Goal: Task Accomplishment & Management: Complete application form

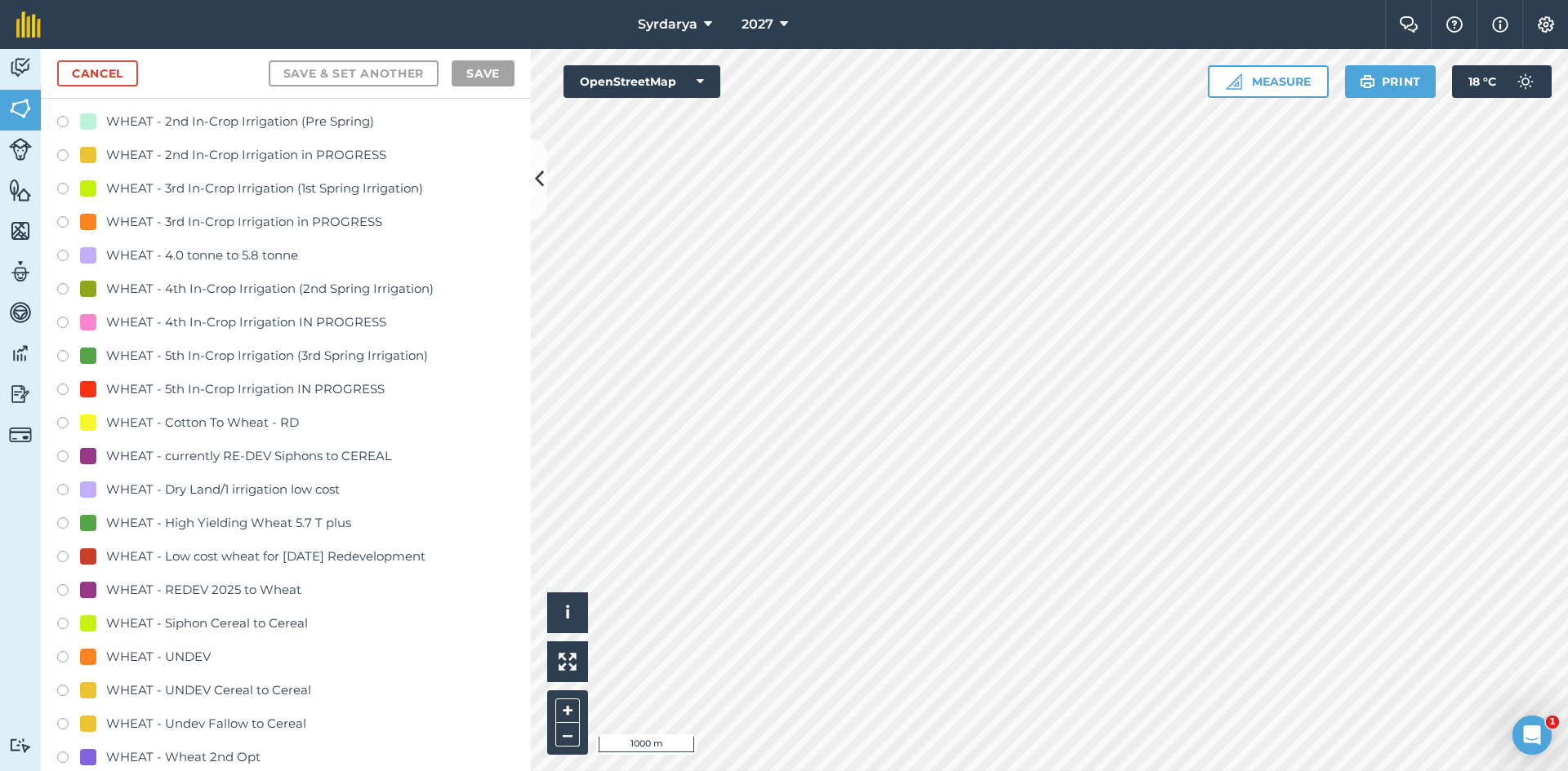
click at [63, 423] on label at bounding box center [68, 426] width 23 height 17
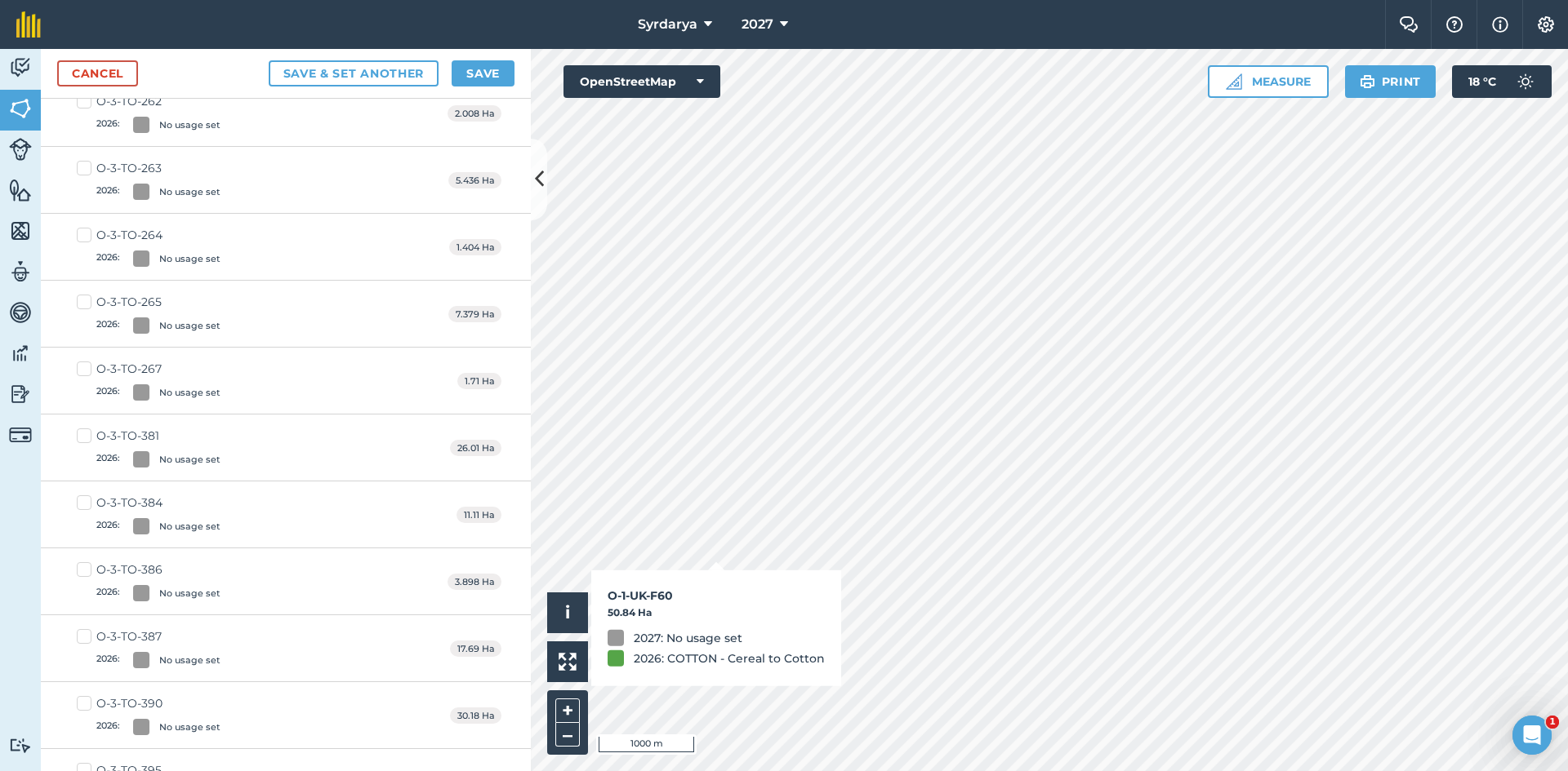
checkbox input "true"
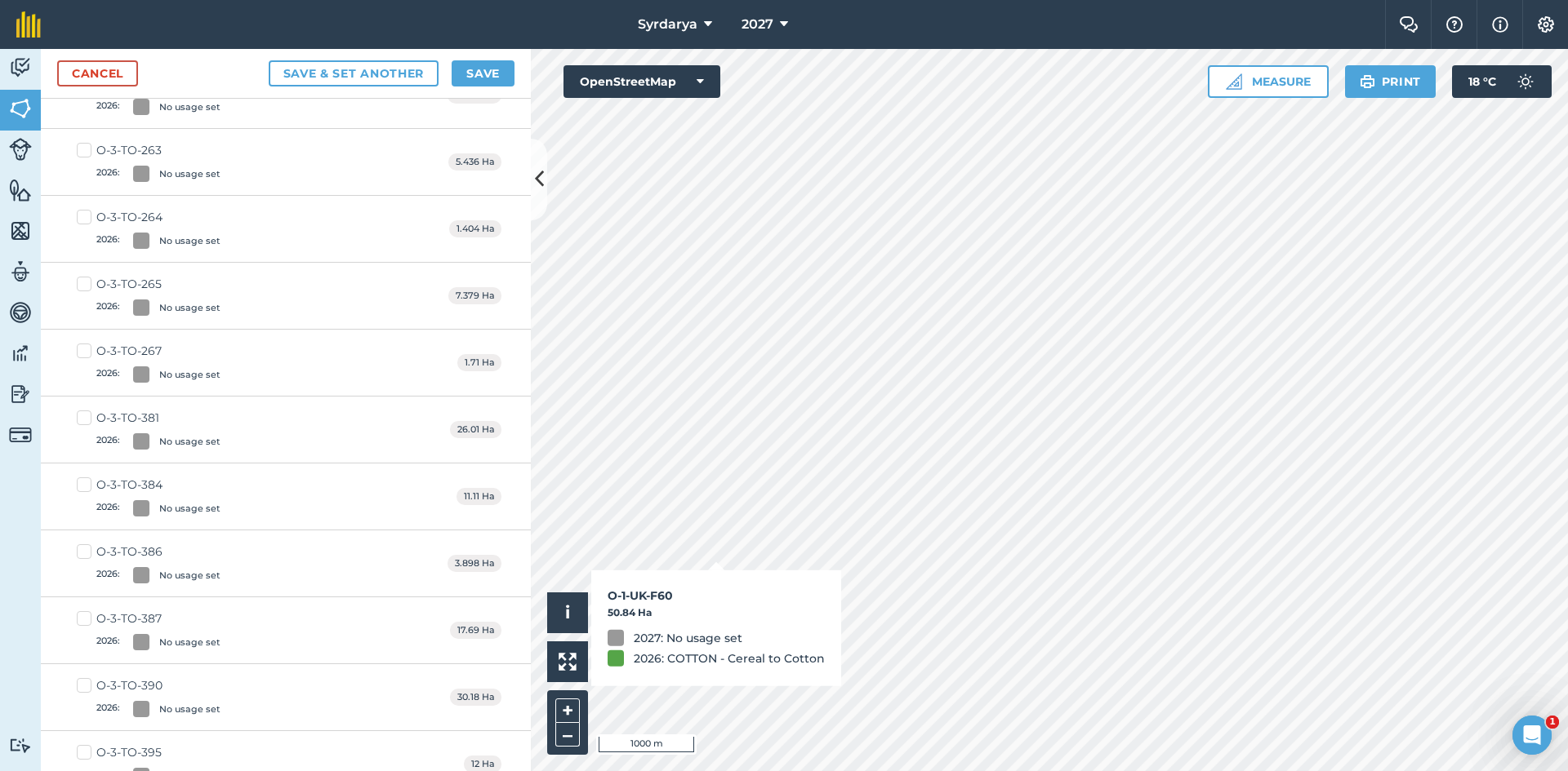
scroll to position [3165, 0]
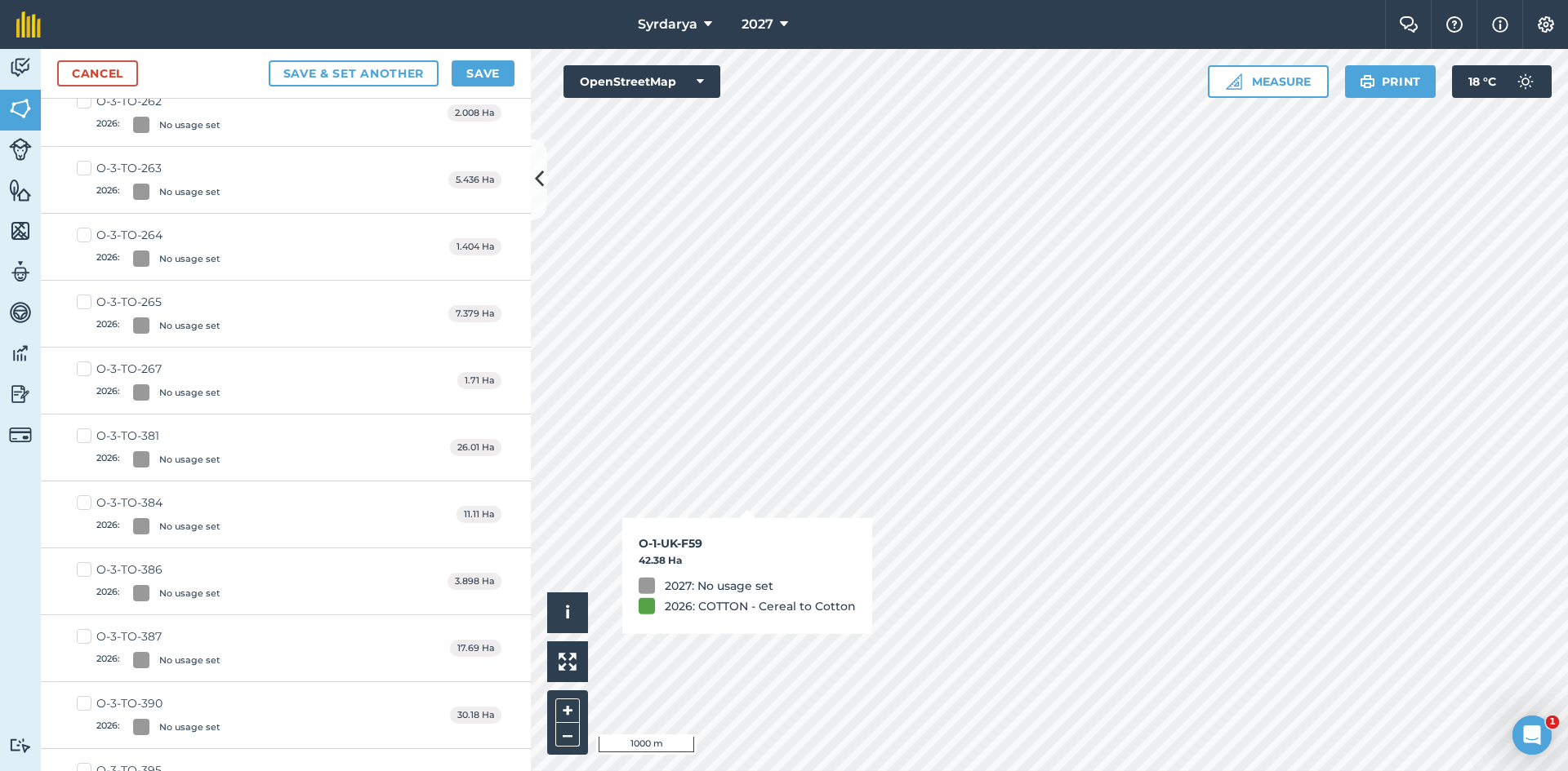
checkbox input "true"
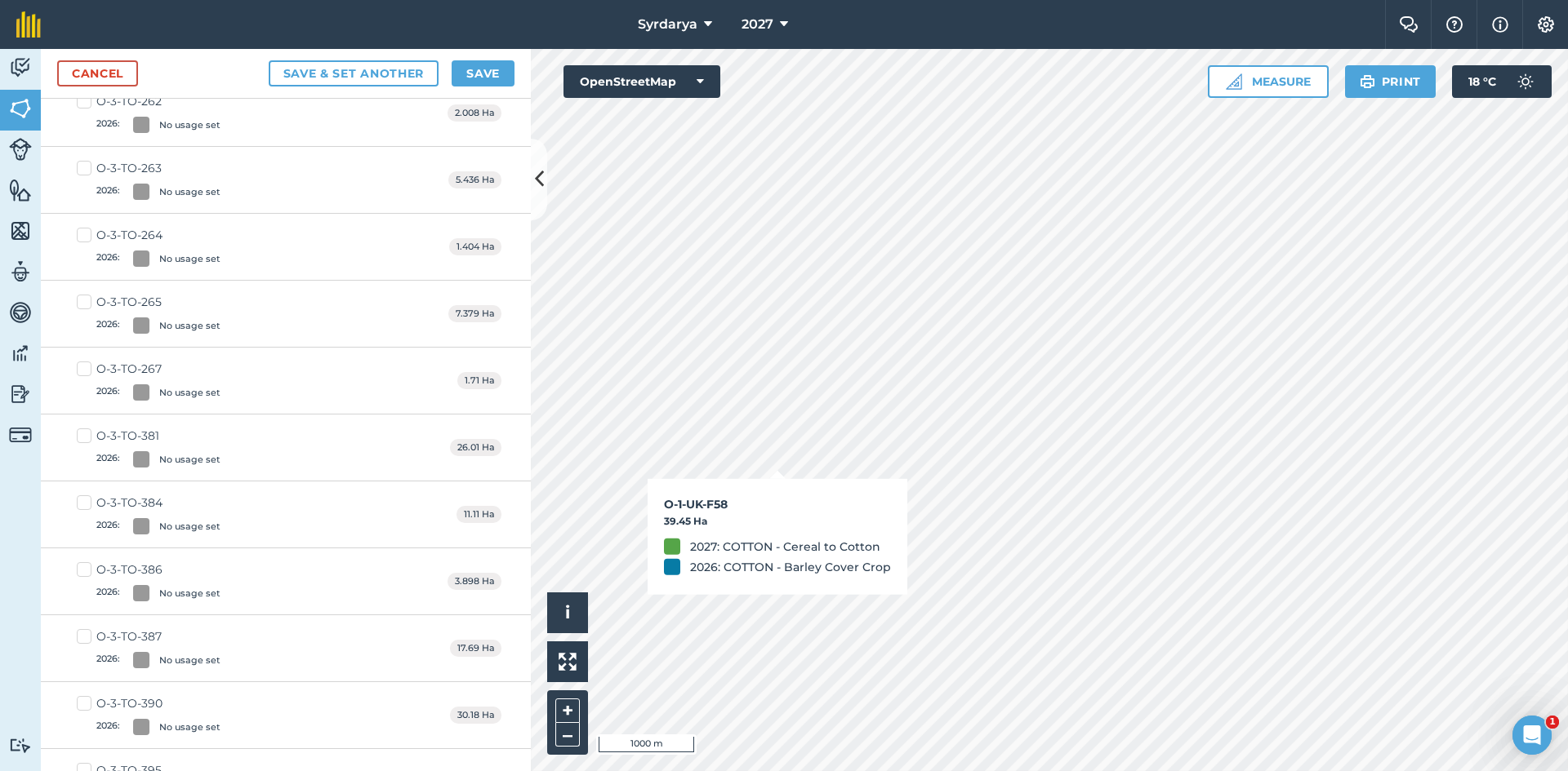
checkbox input "true"
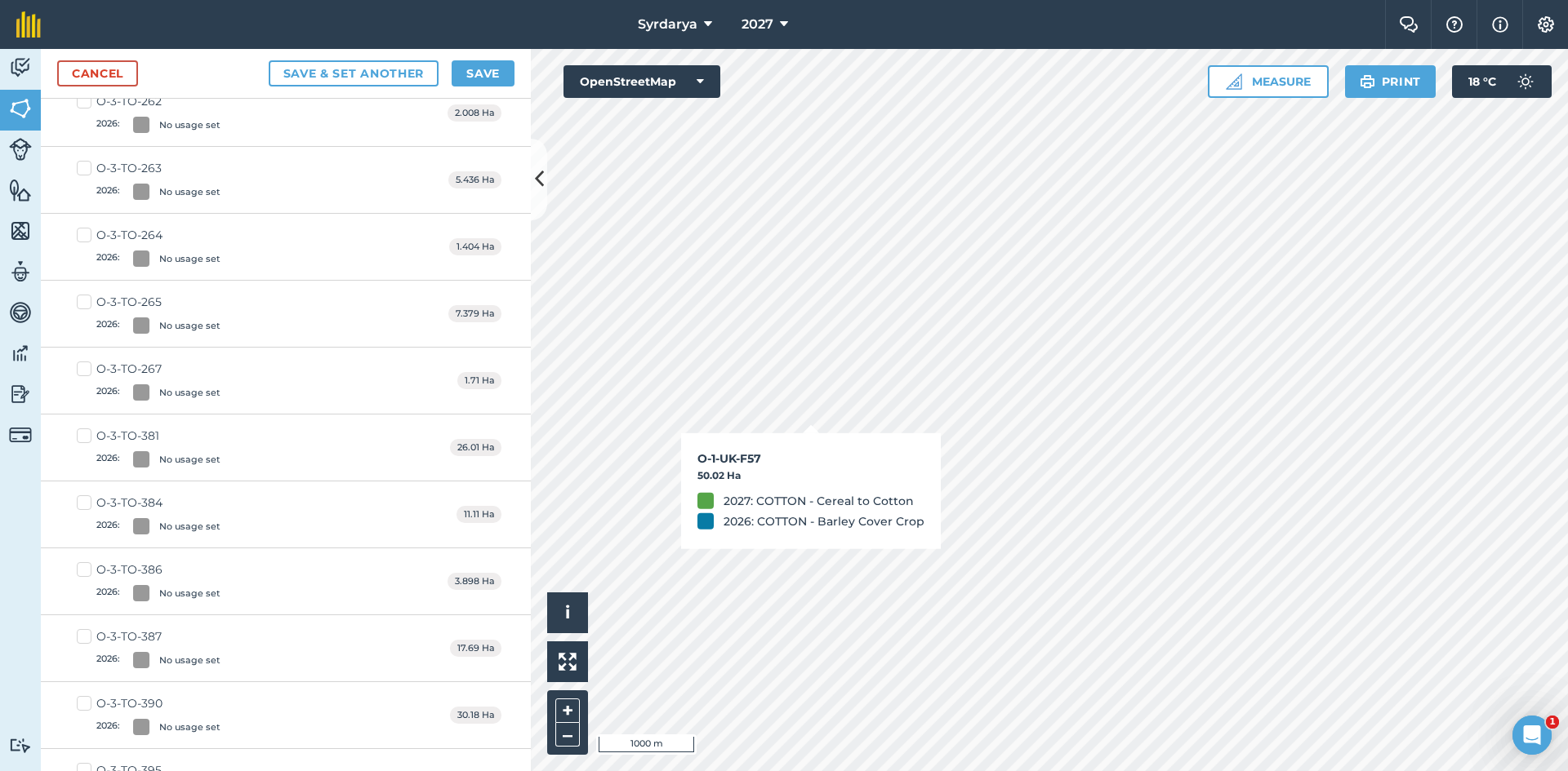
checkbox input "true"
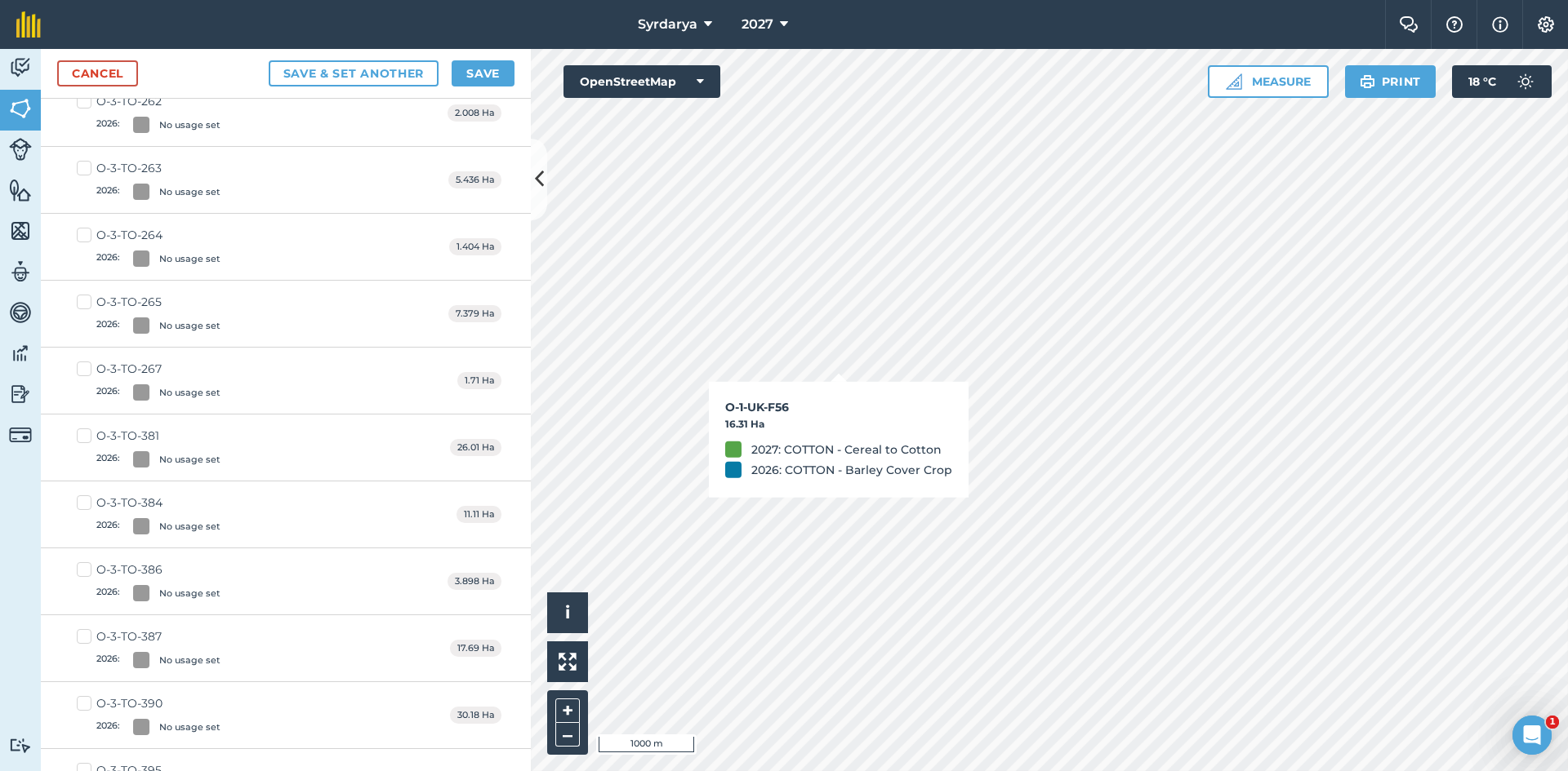
checkbox input "true"
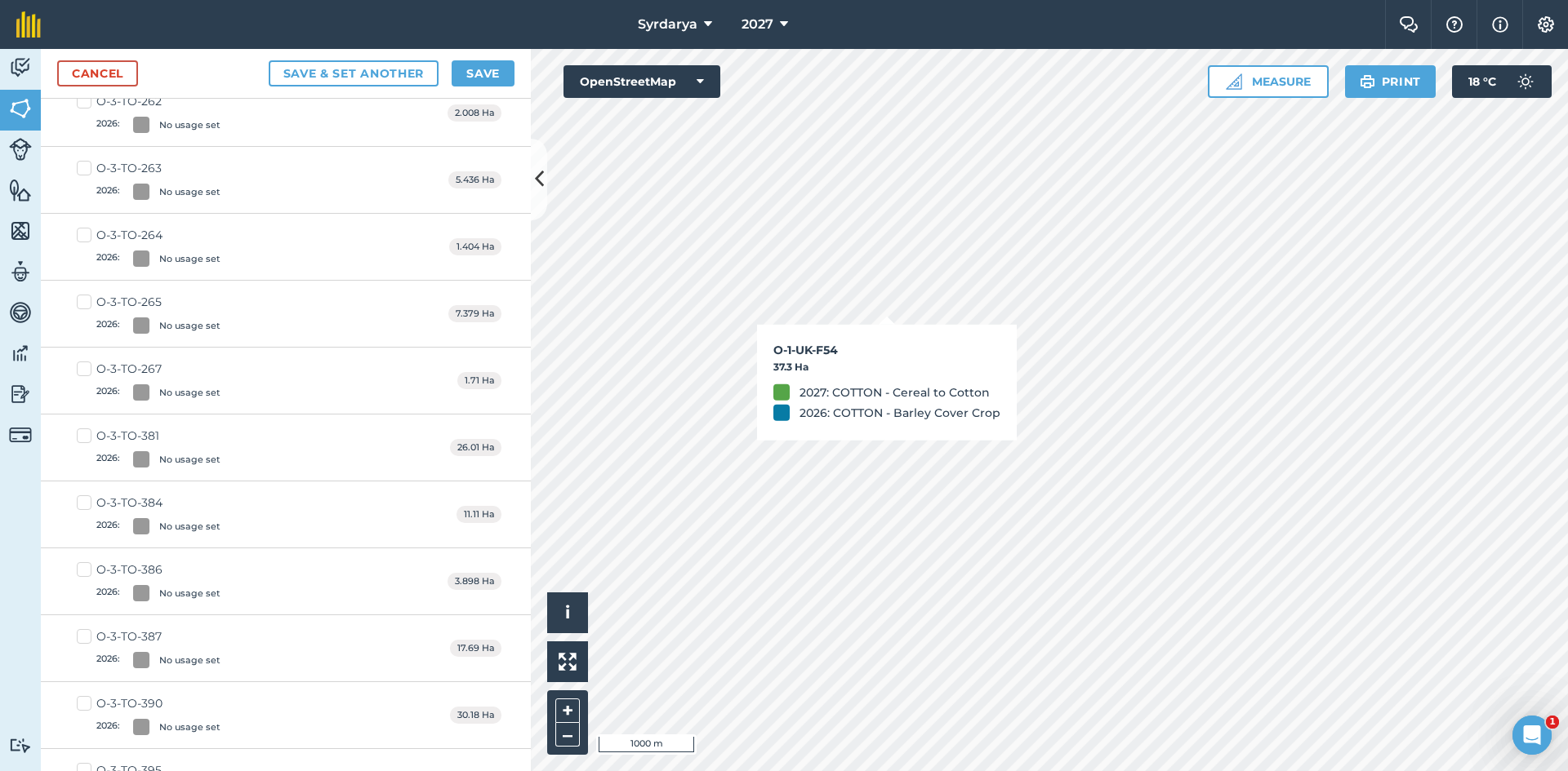
checkbox input "true"
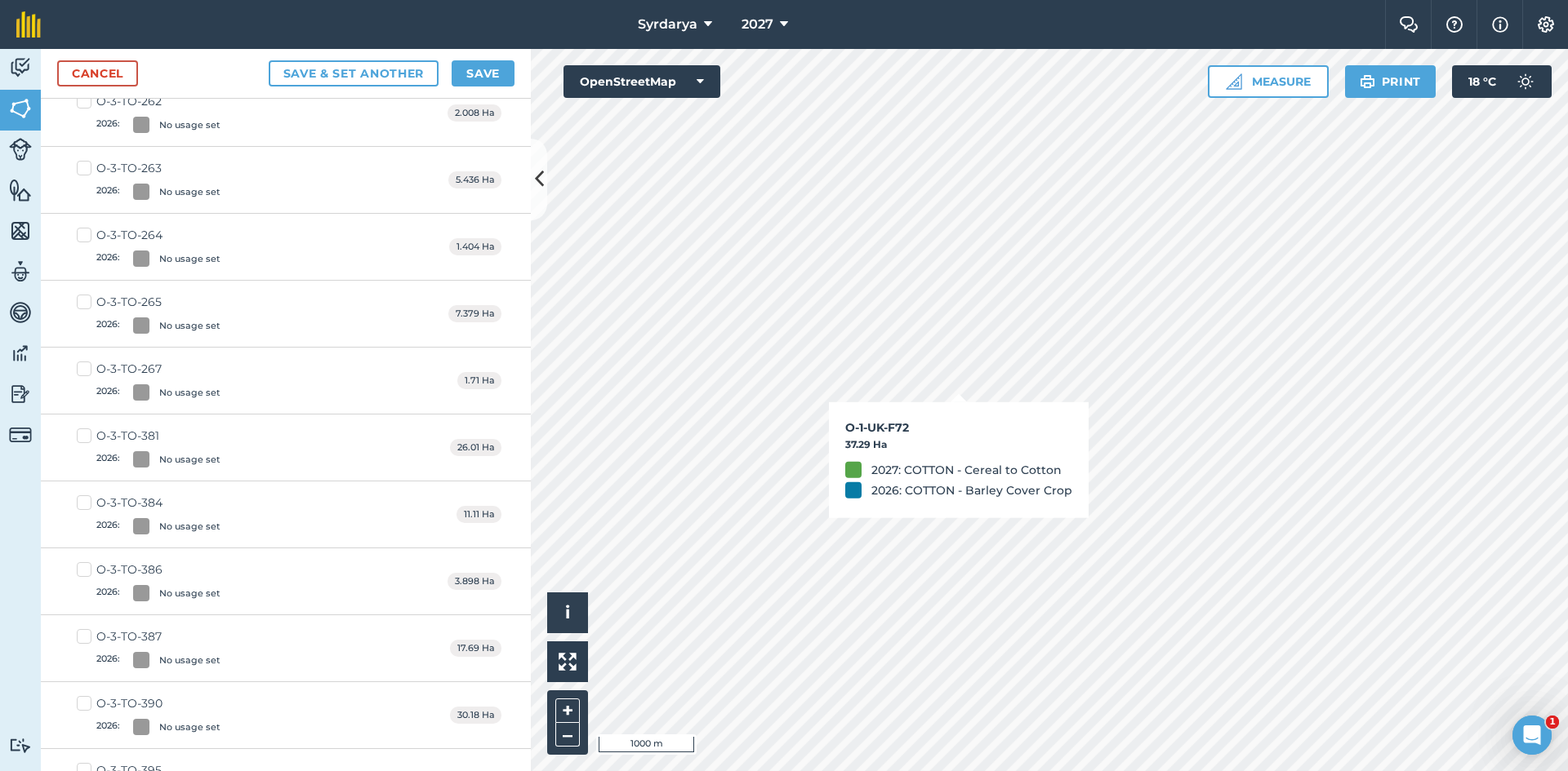
checkbox input "true"
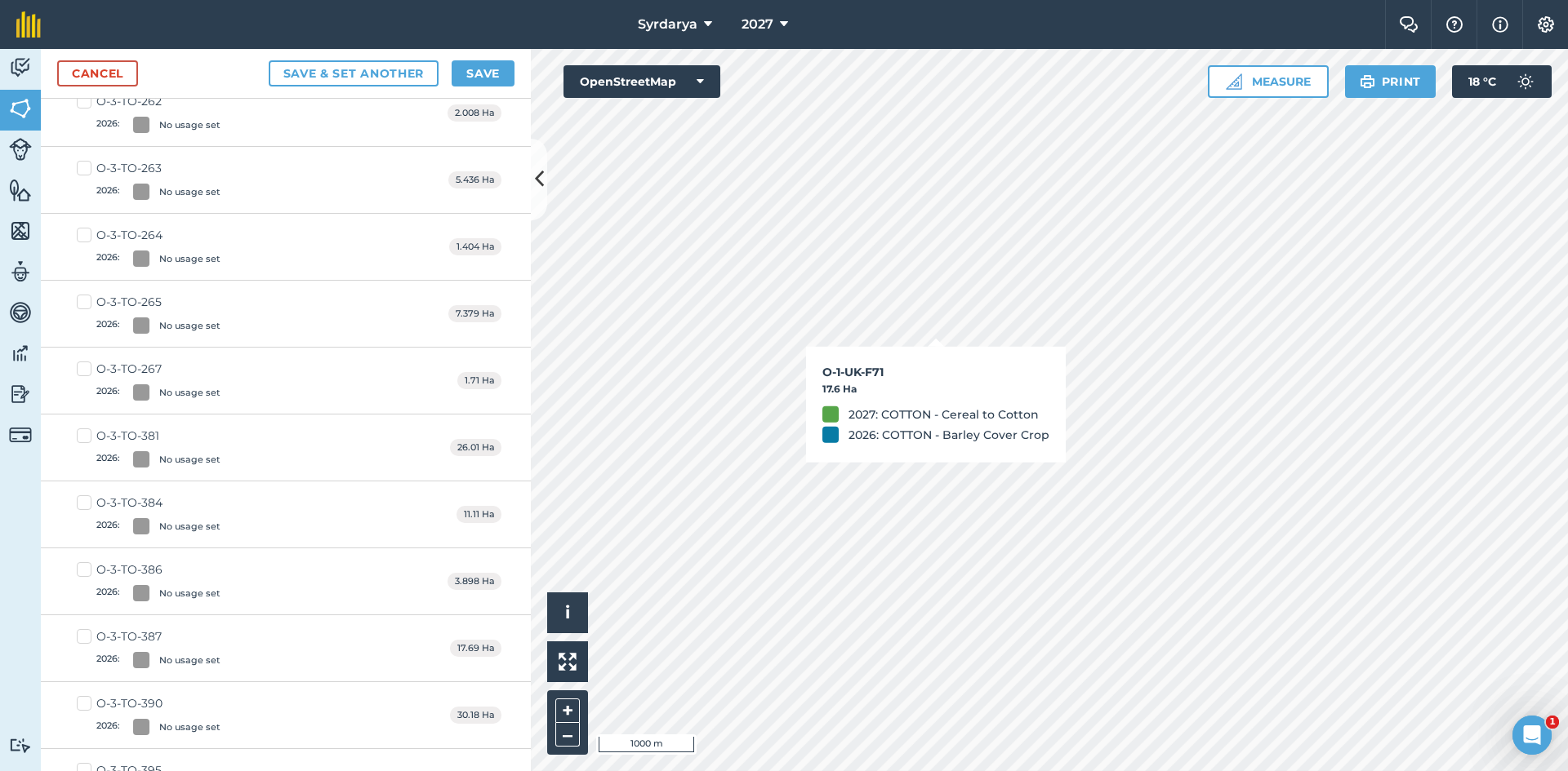
checkbox input "true"
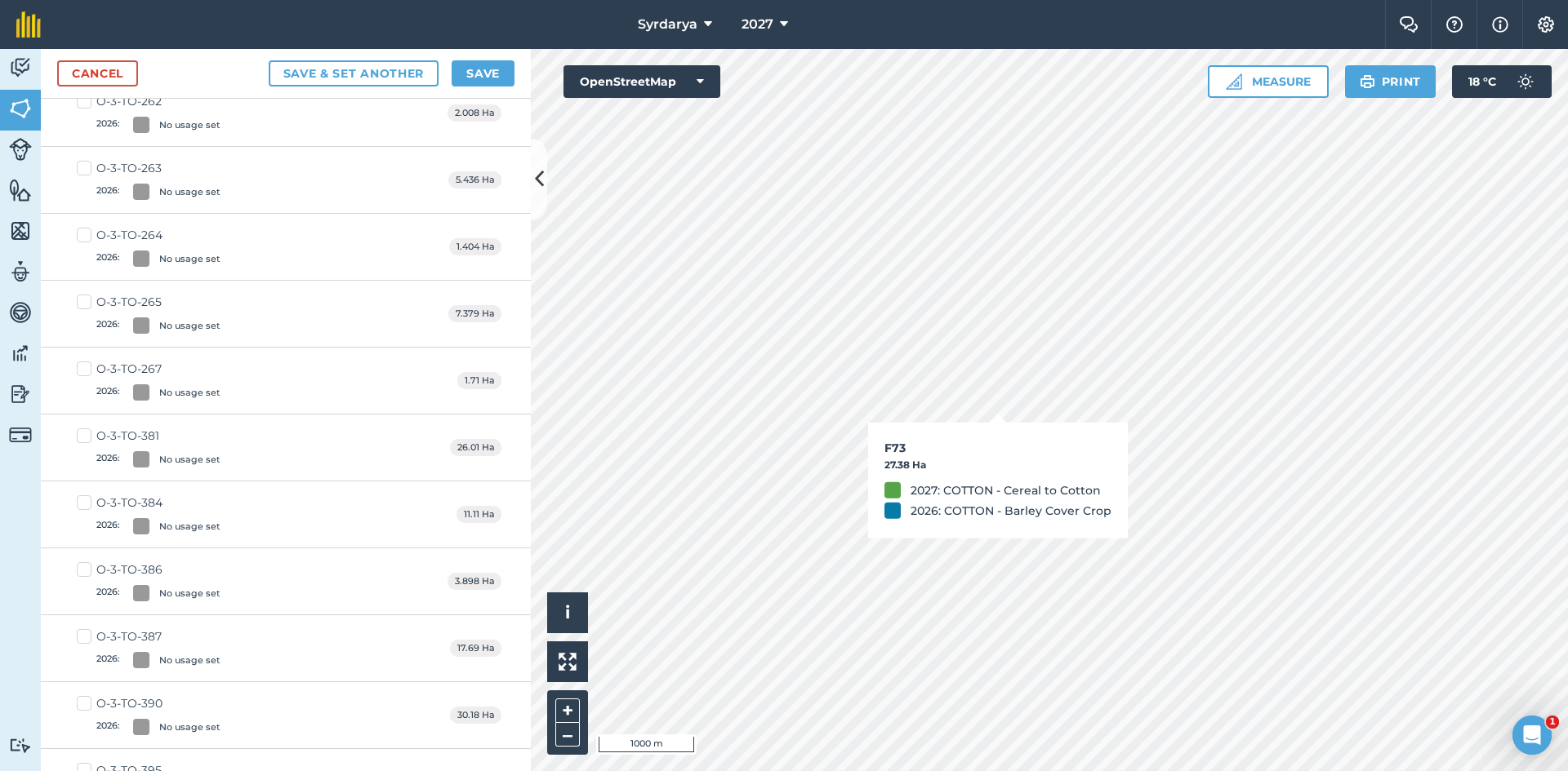
checkbox input "false"
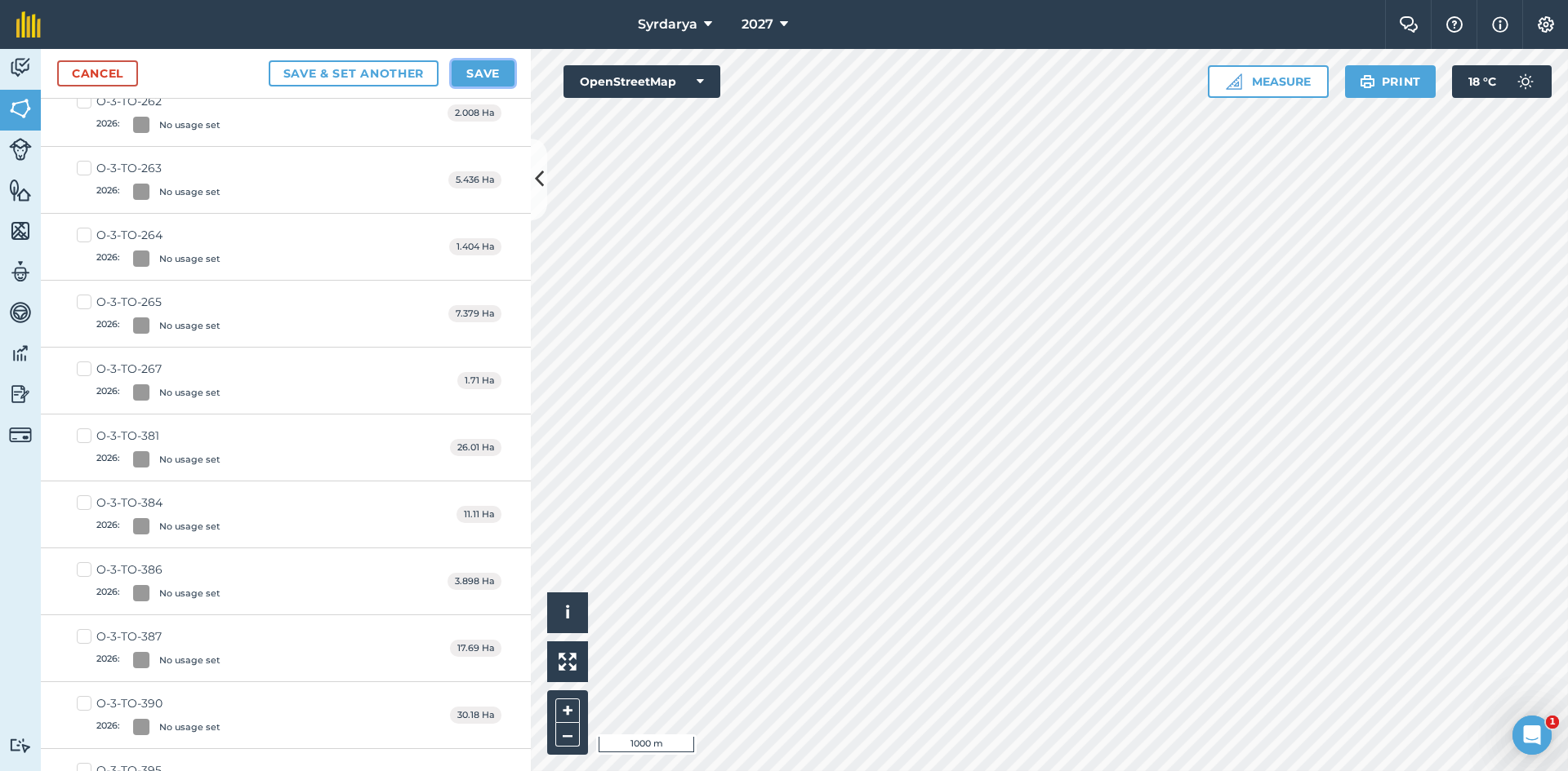
click at [496, 65] on button "Save" at bounding box center [483, 73] width 63 height 26
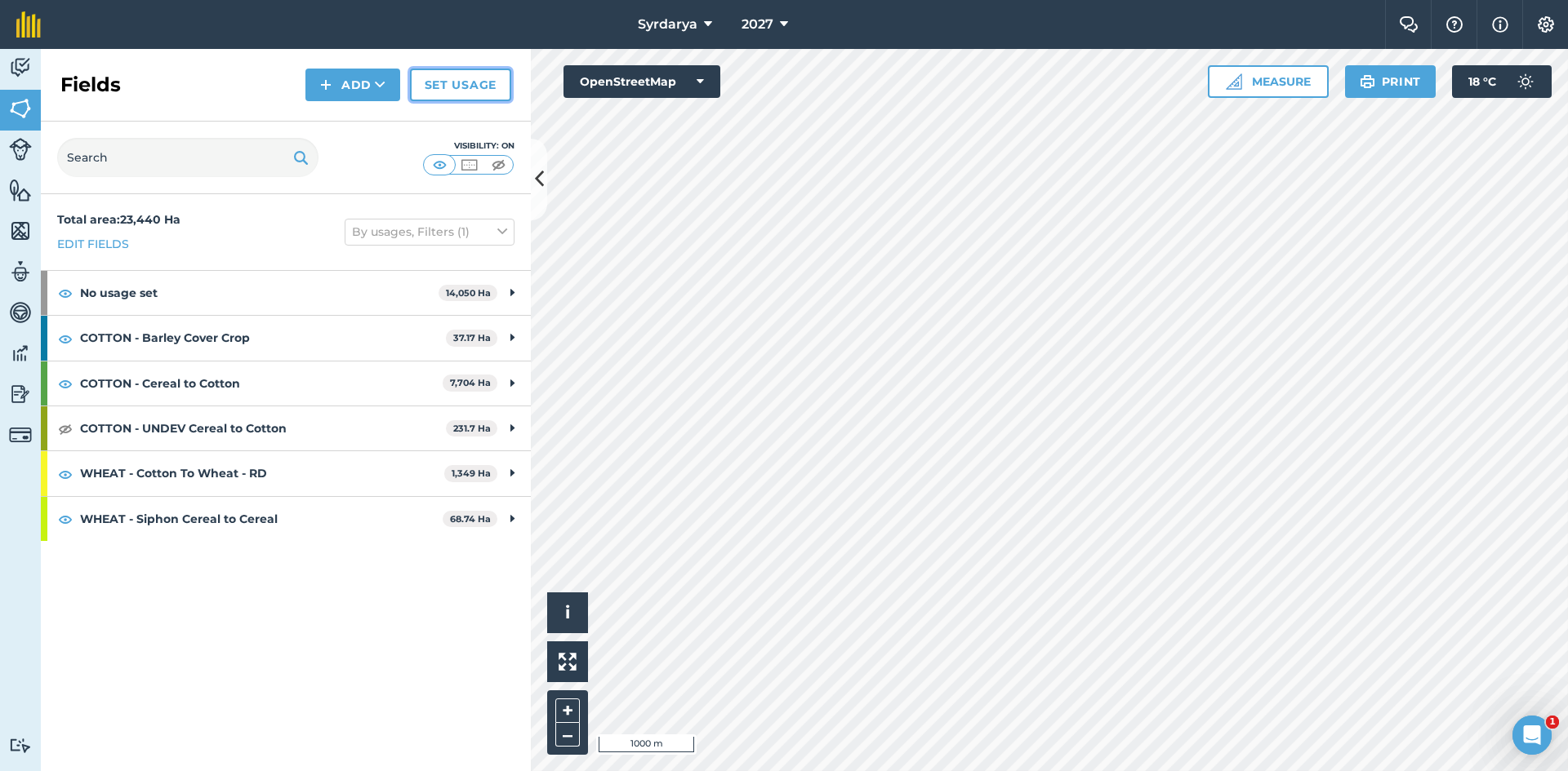
click at [457, 88] on link "Set usage" at bounding box center [460, 84] width 101 height 33
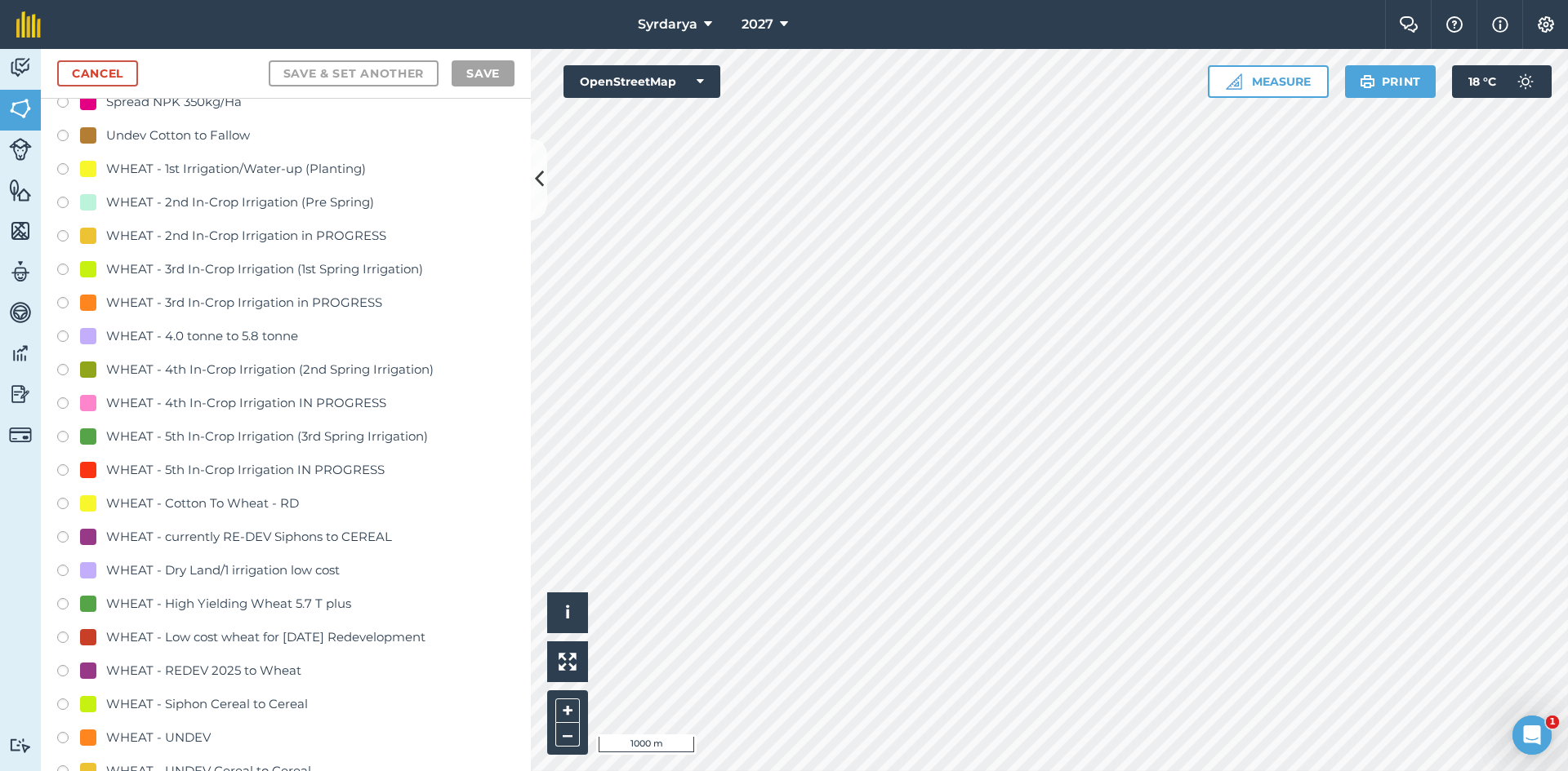
scroll to position [3102, 0]
click at [64, 504] on label at bounding box center [68, 507] width 23 height 17
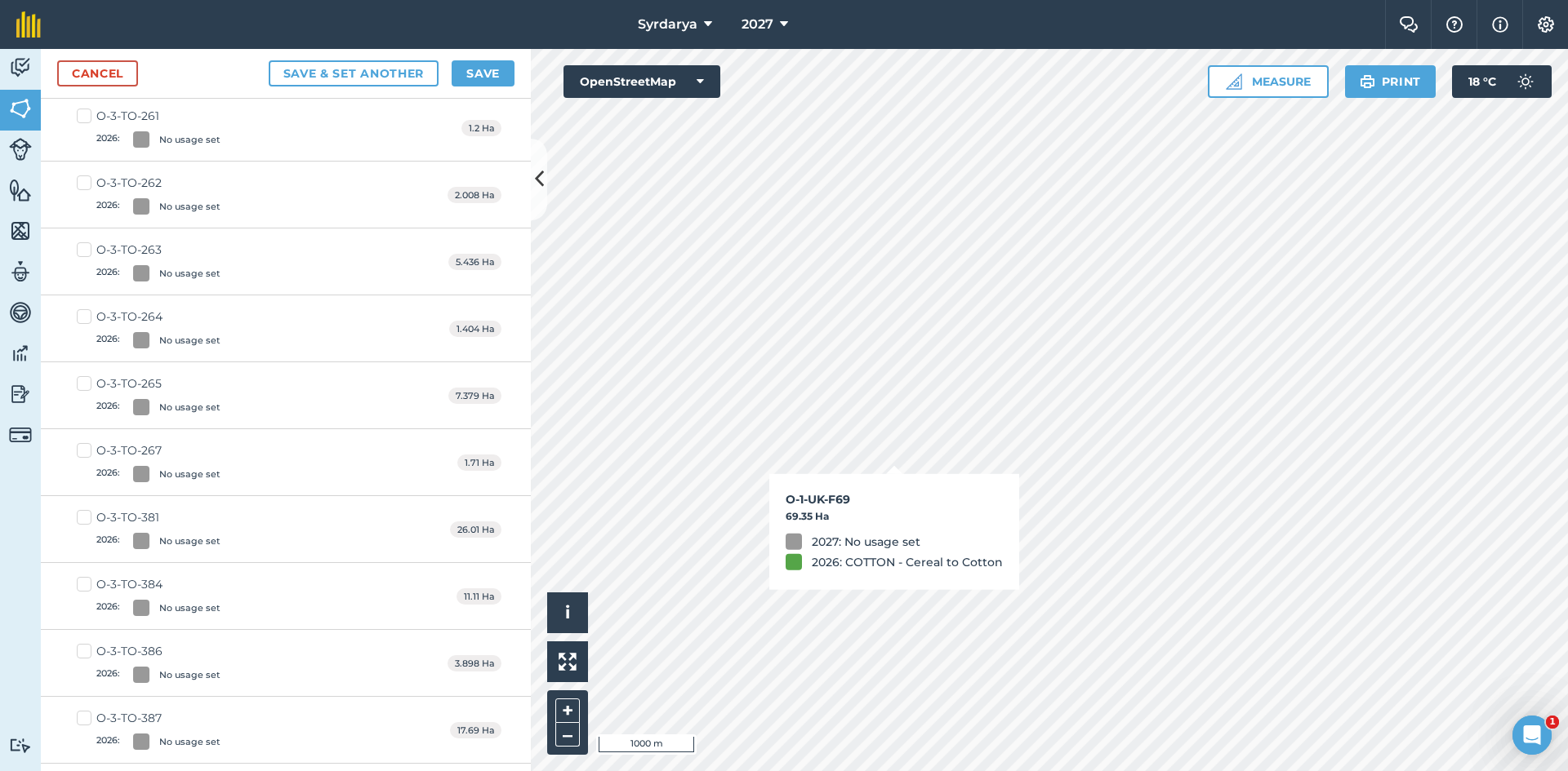
checkbox input "true"
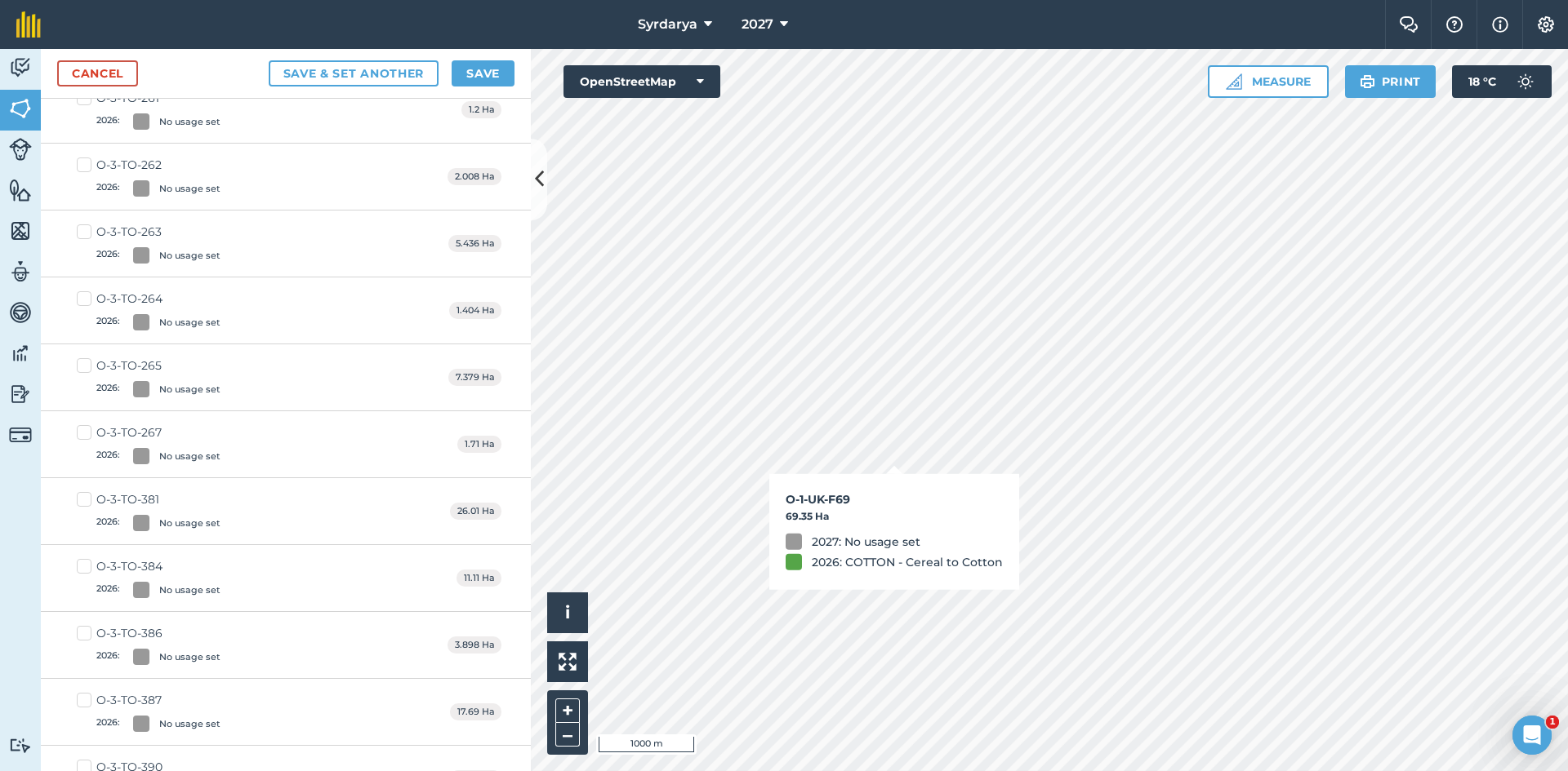
scroll to position [3083, 0]
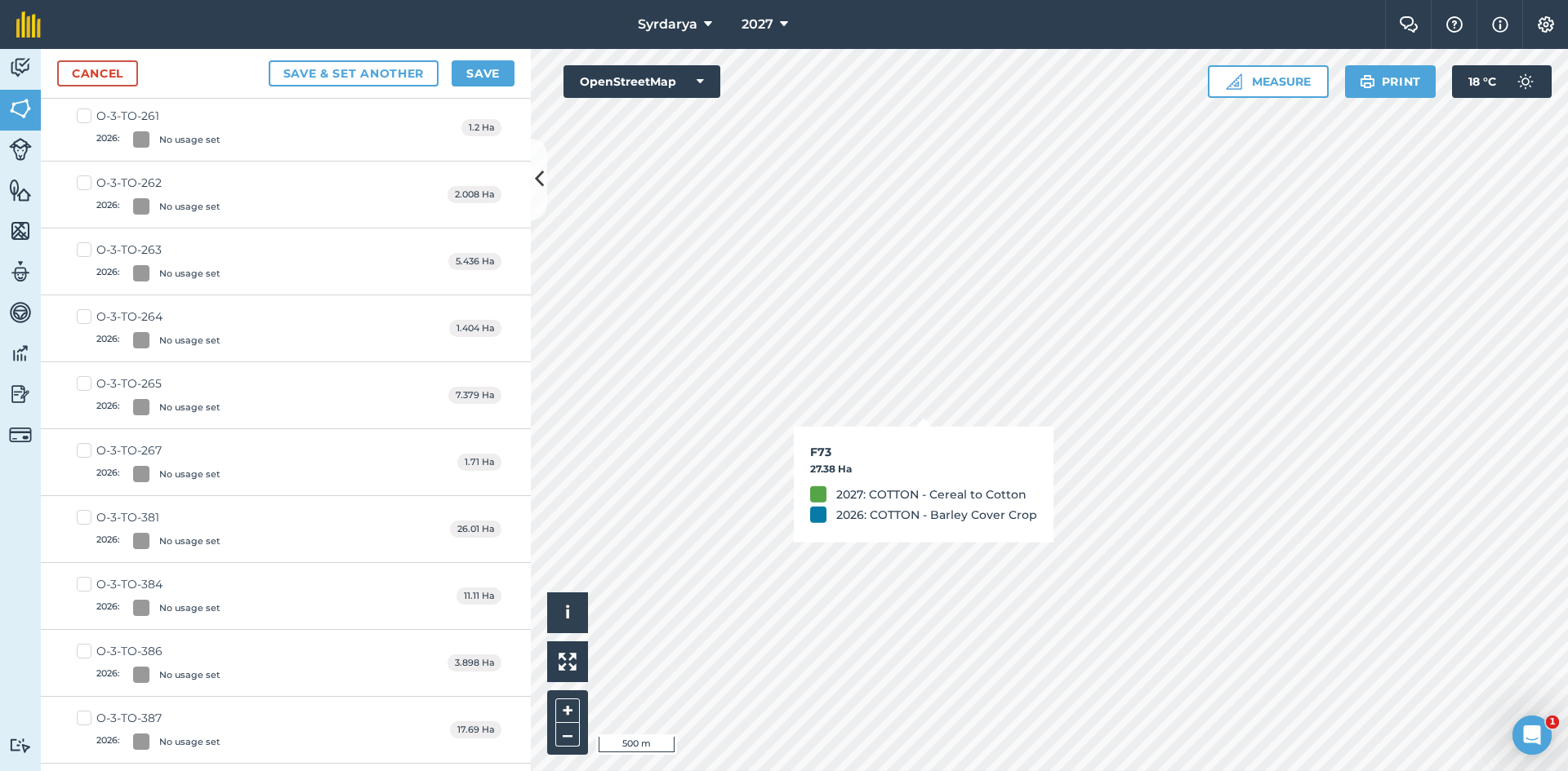
checkbox input "true"
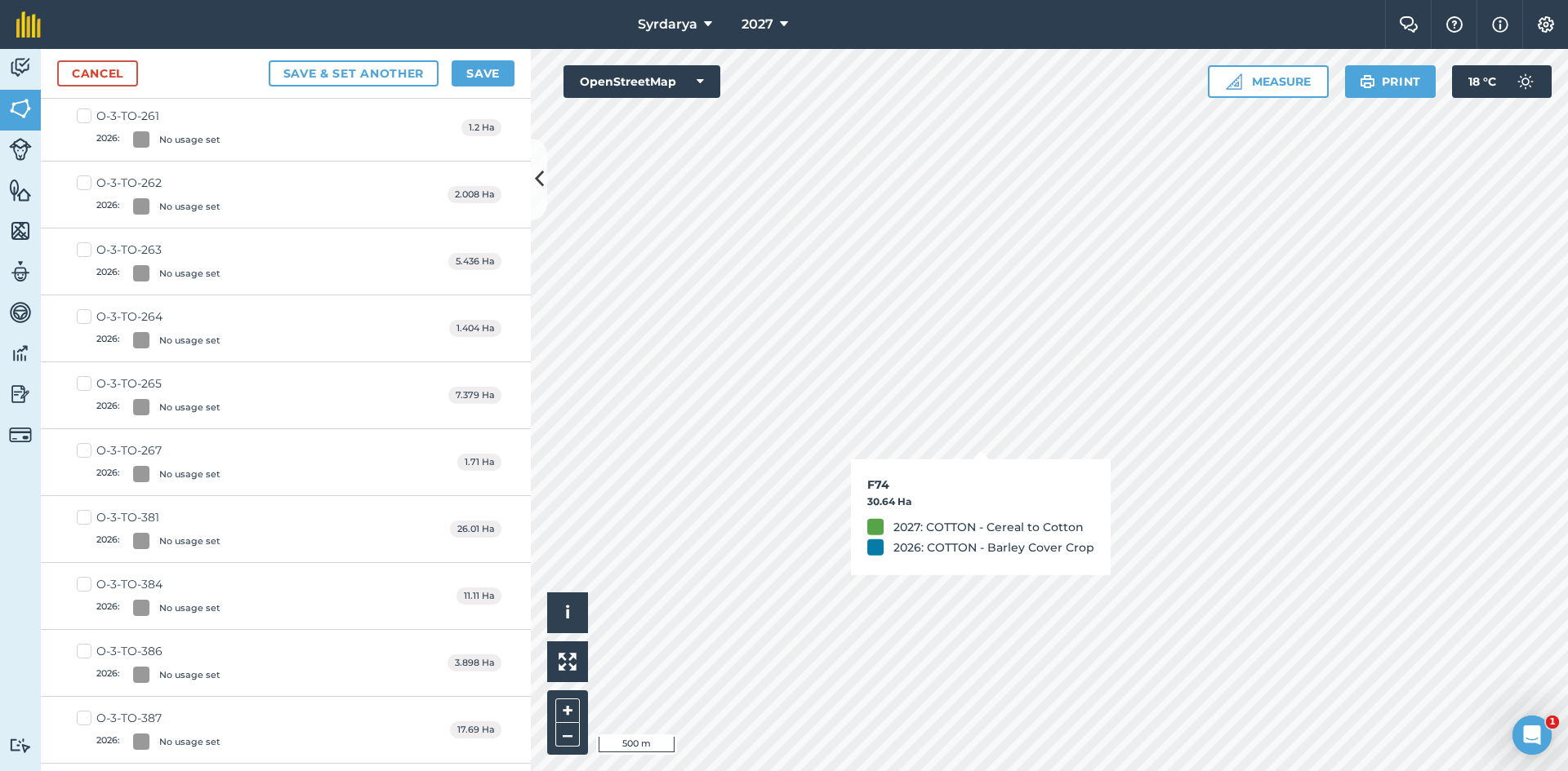
checkbox input "true"
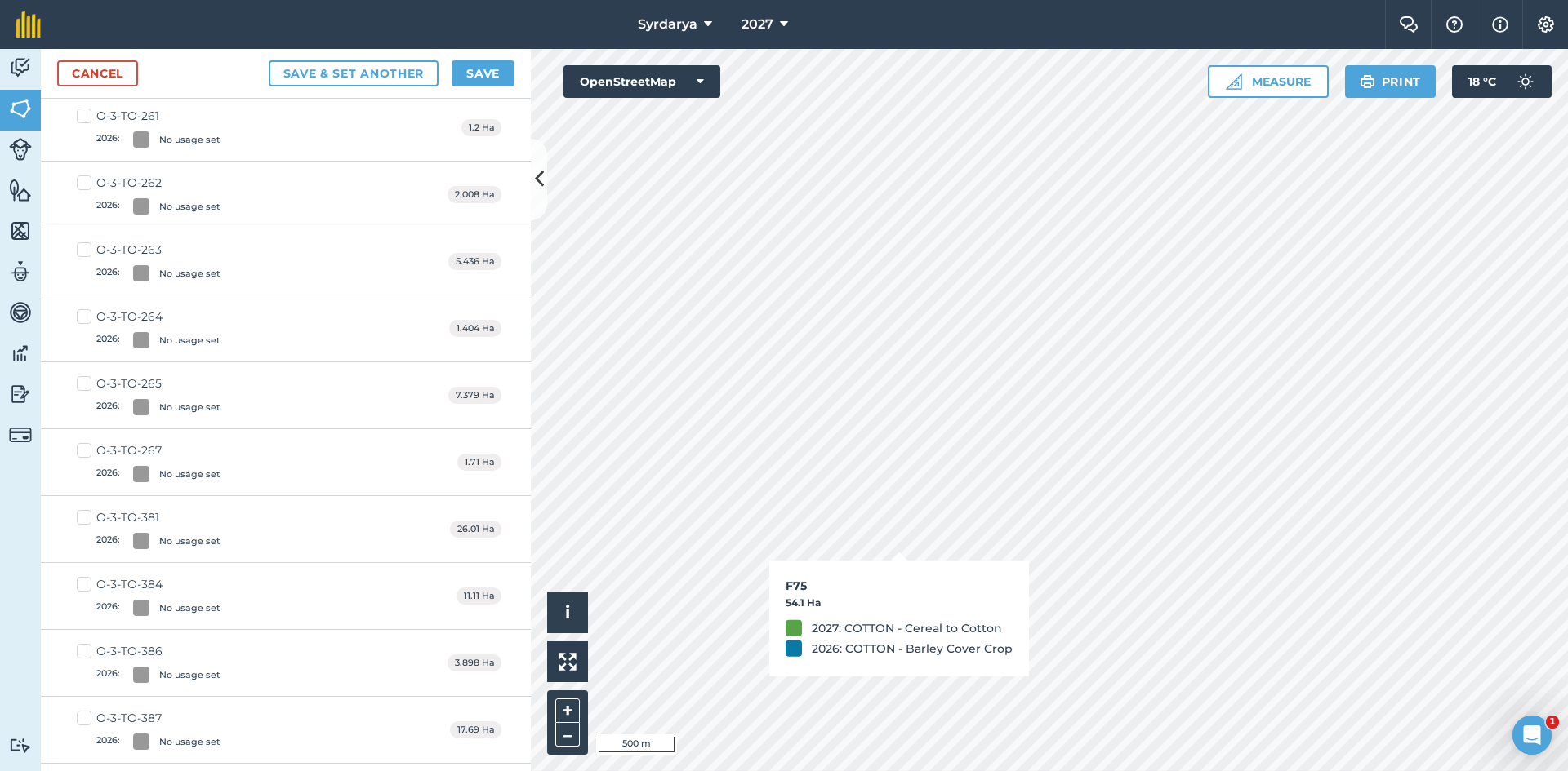
checkbox input "true"
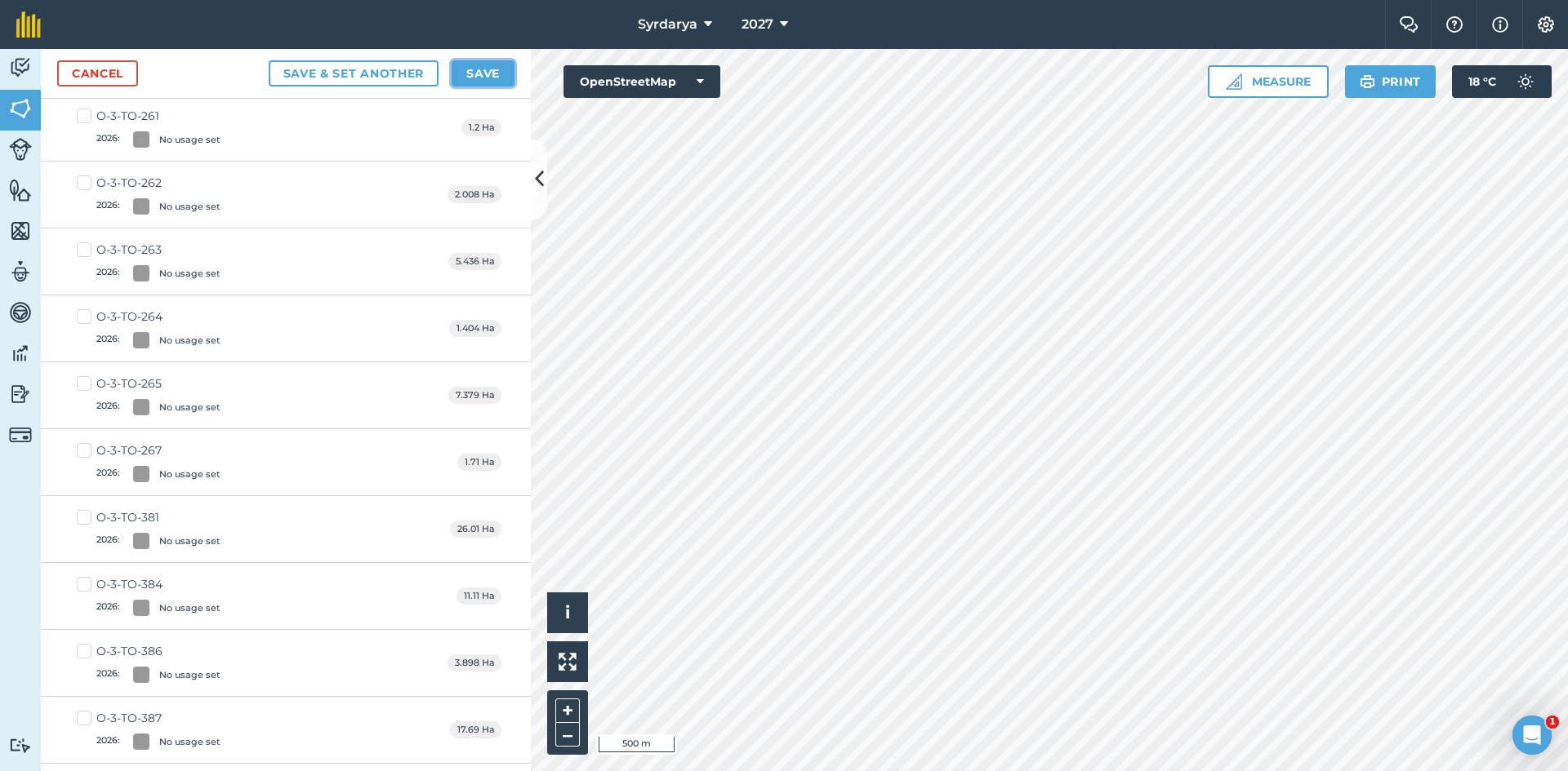
click at [481, 68] on button "Save" at bounding box center [483, 73] width 63 height 26
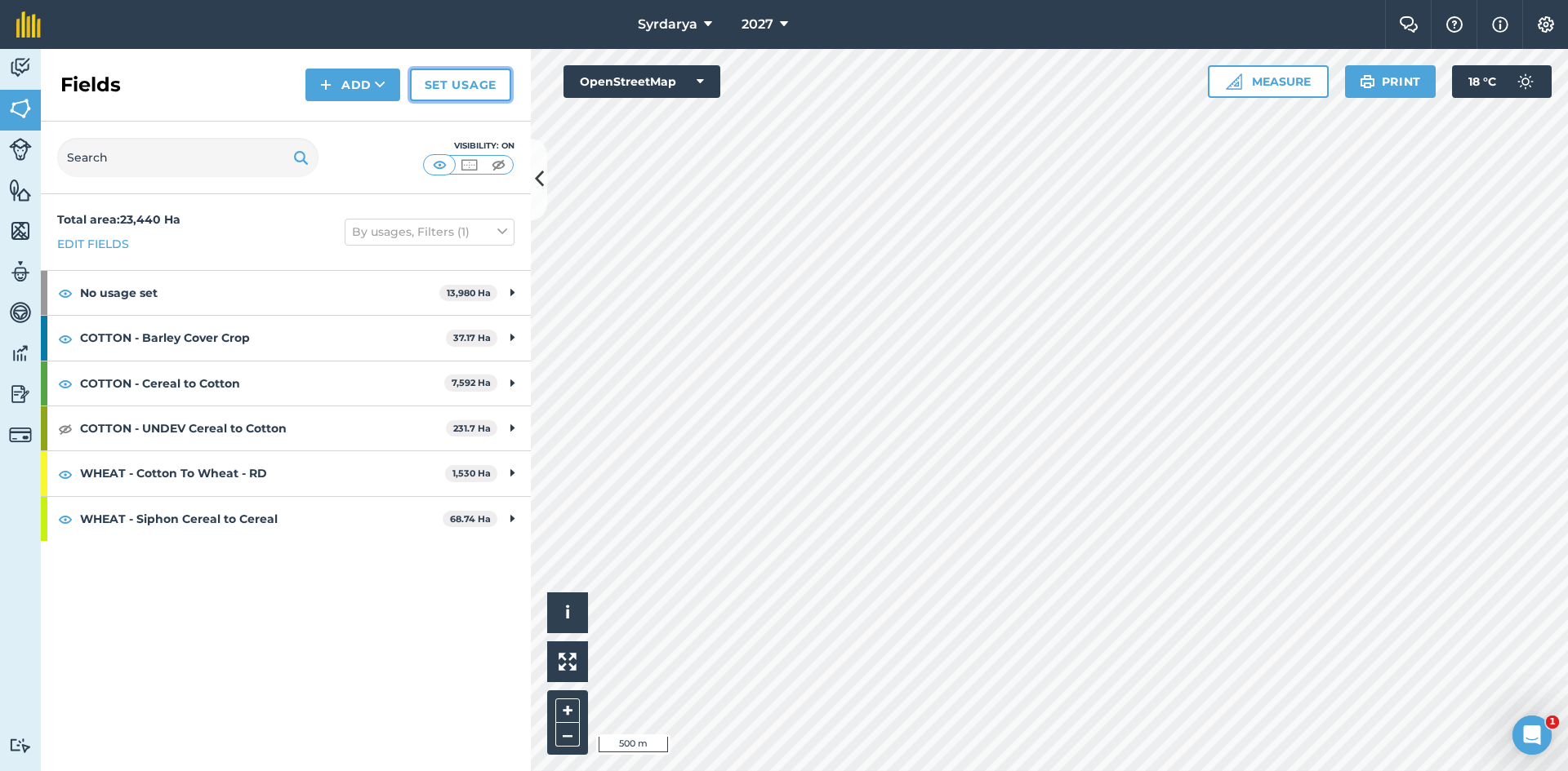
click at [440, 89] on link "Set usage" at bounding box center [460, 84] width 101 height 33
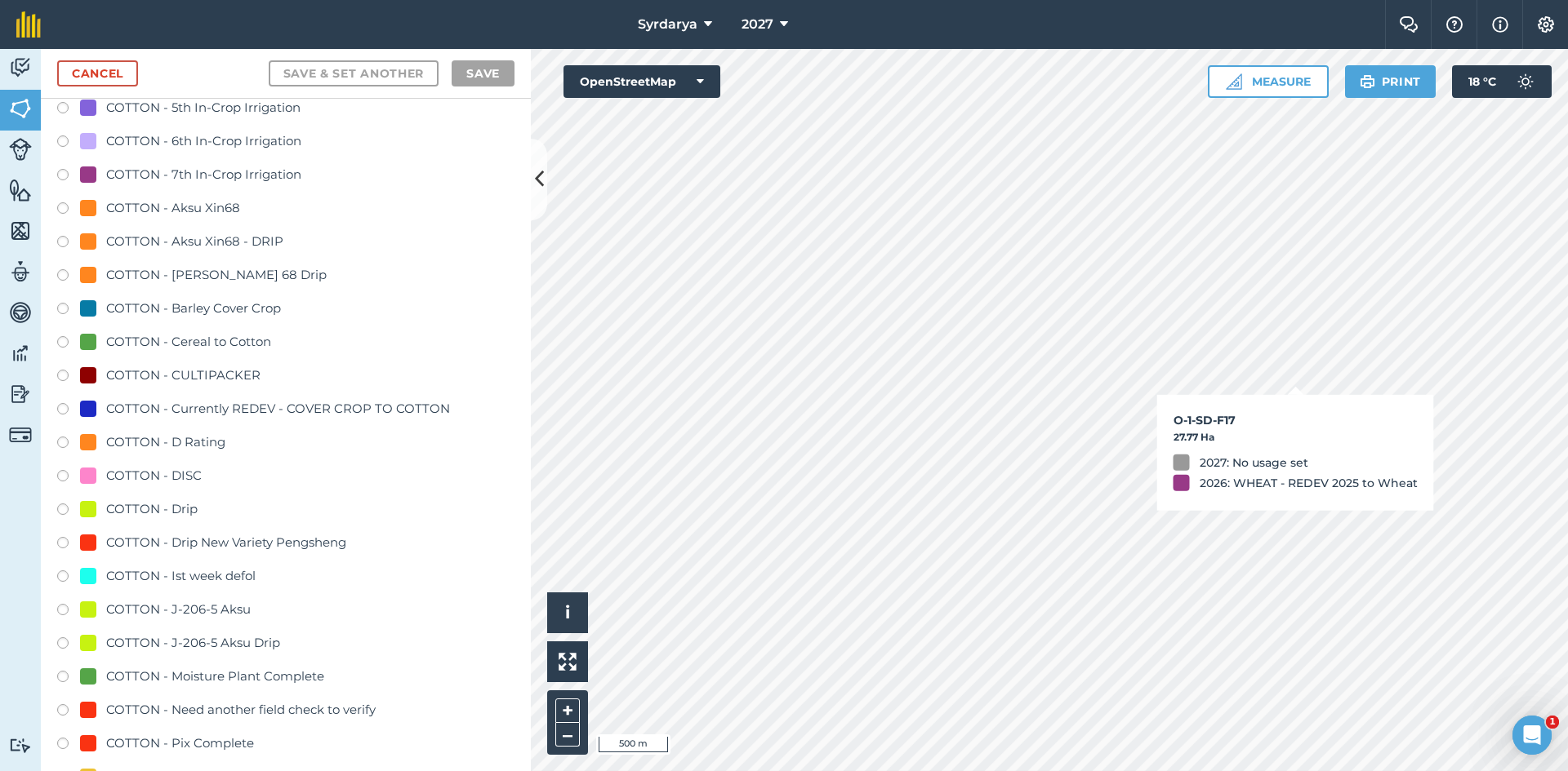
scroll to position [816, 0]
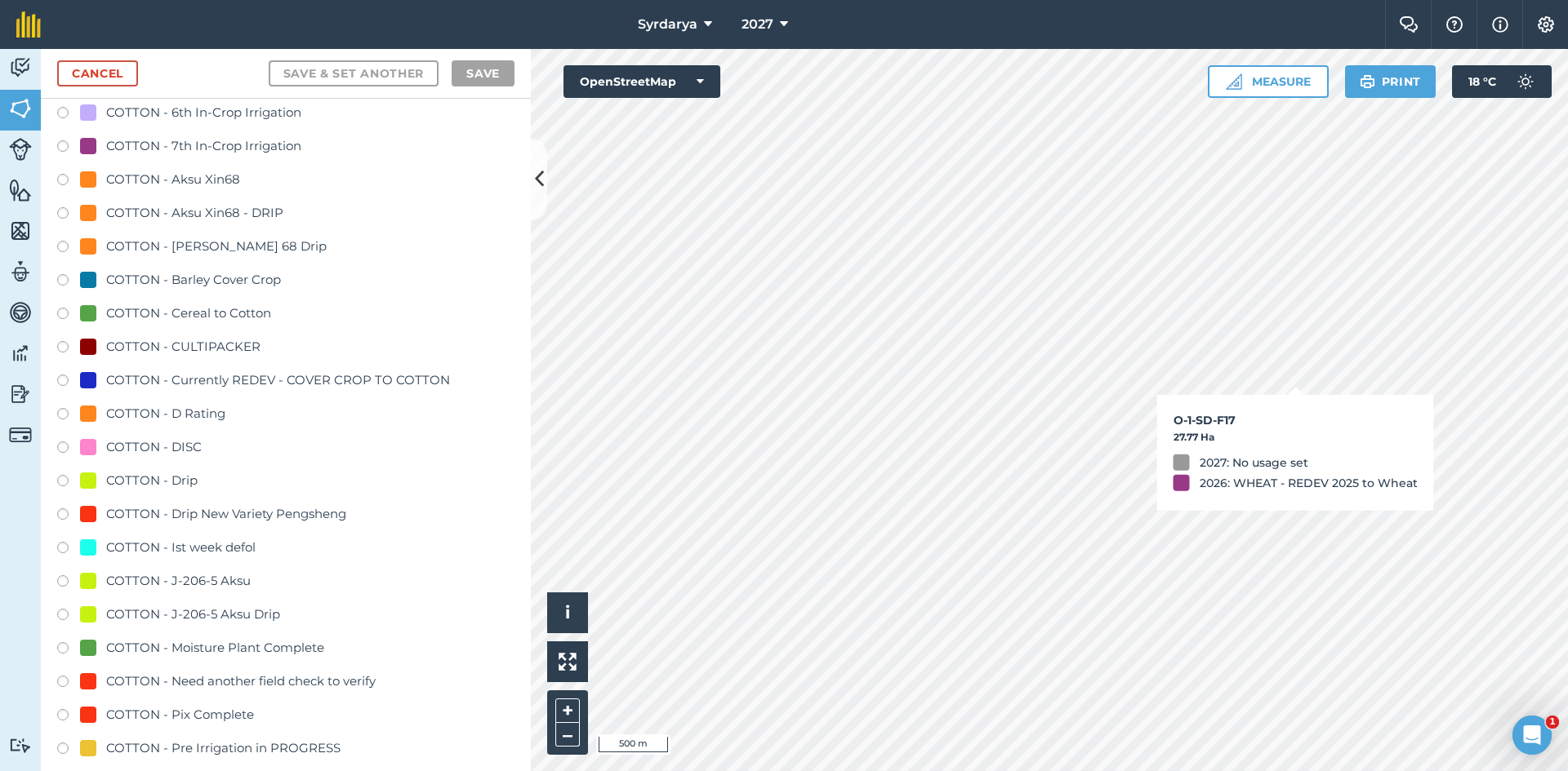
click at [61, 314] on label at bounding box center [68, 316] width 23 height 17
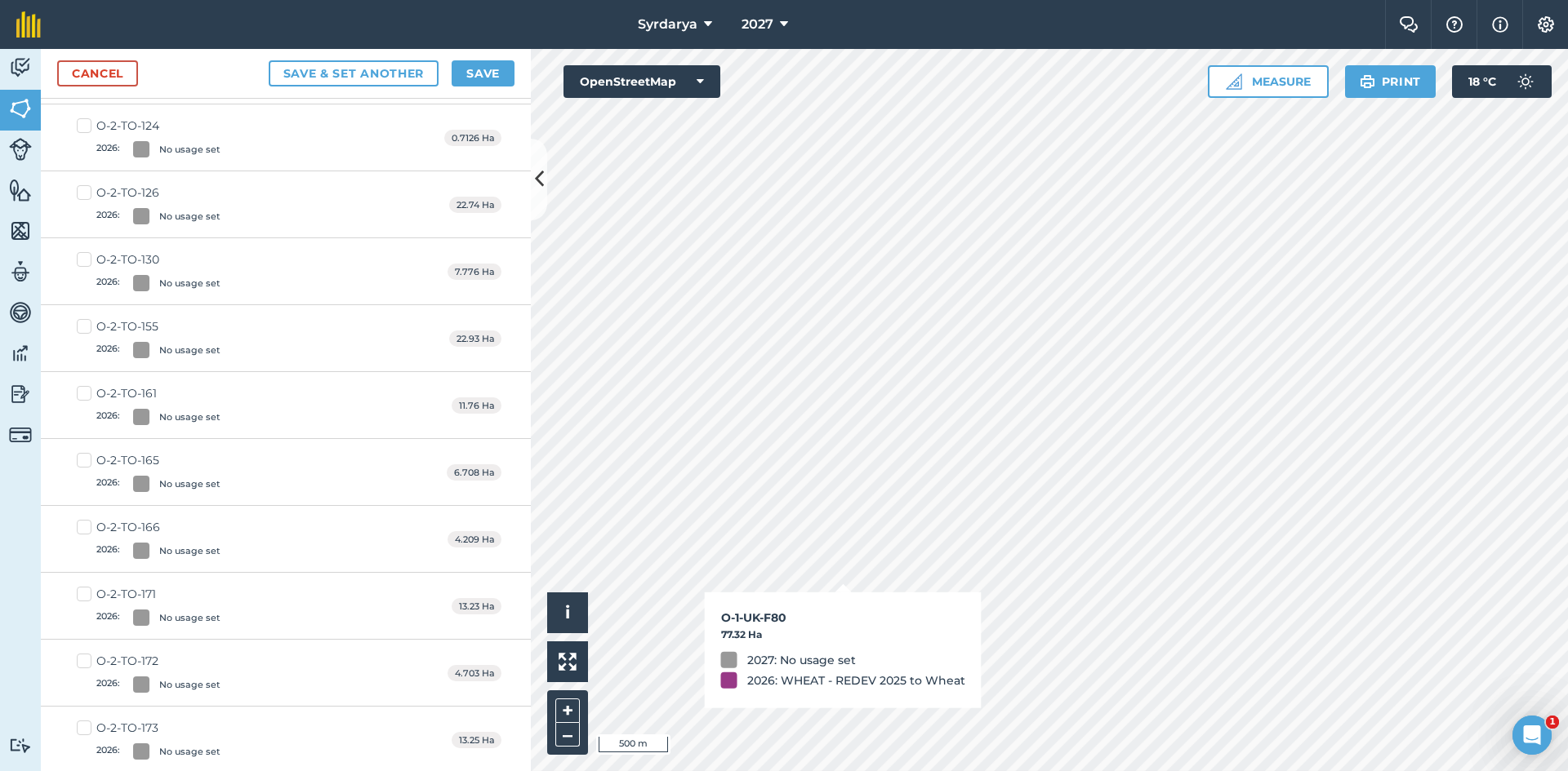
checkbox input "true"
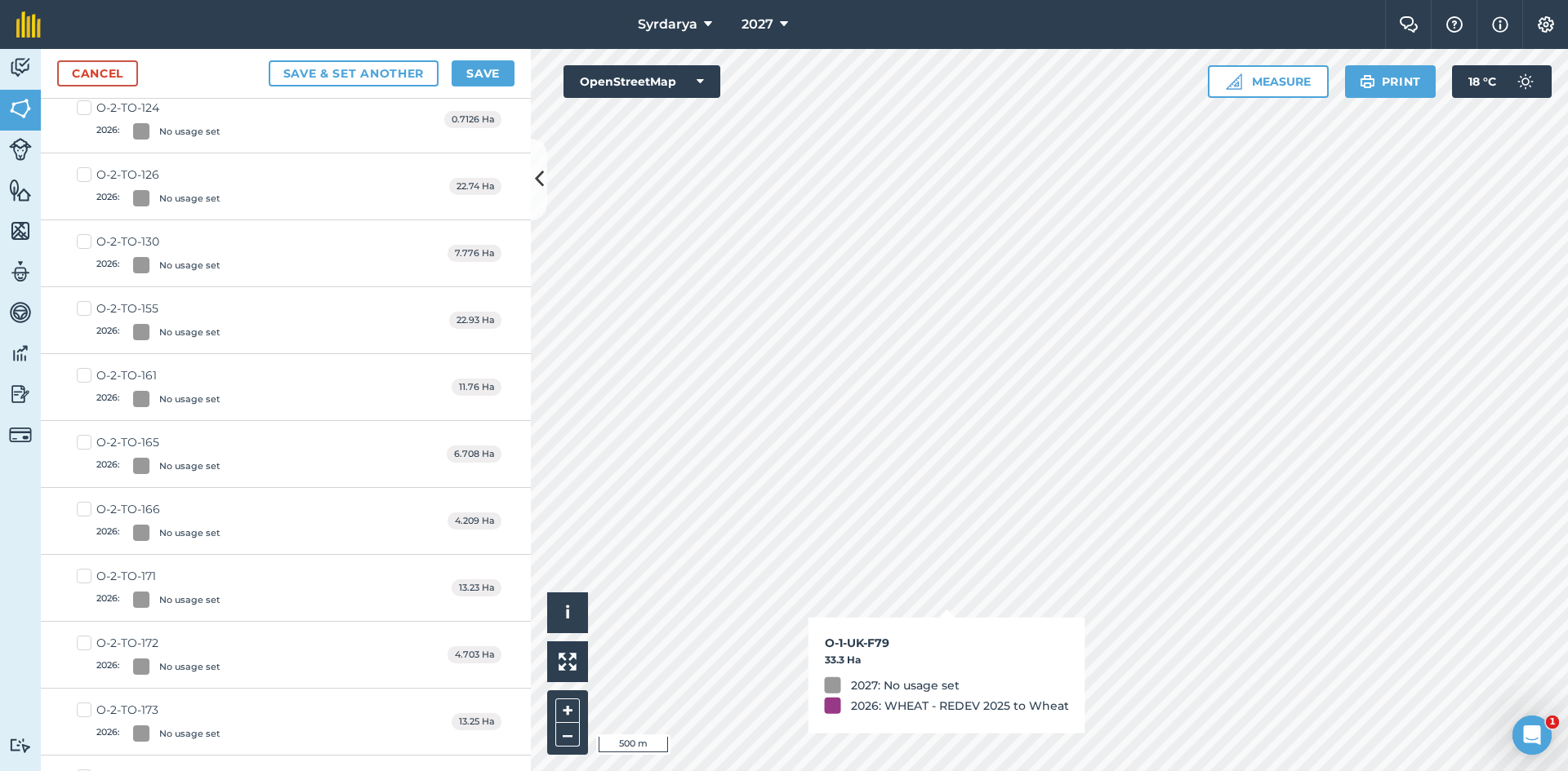
scroll to position [798, 0]
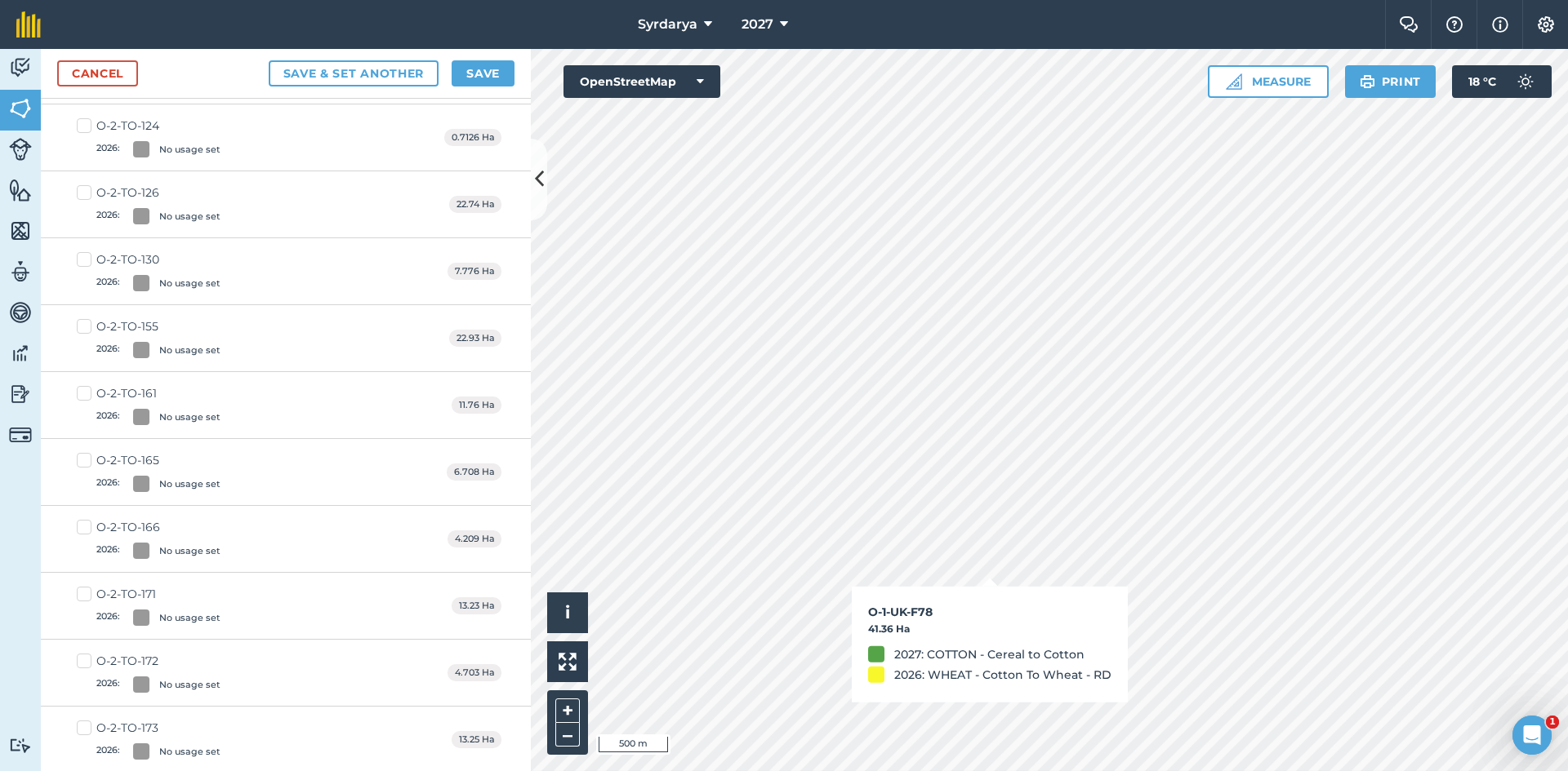
checkbox input "true"
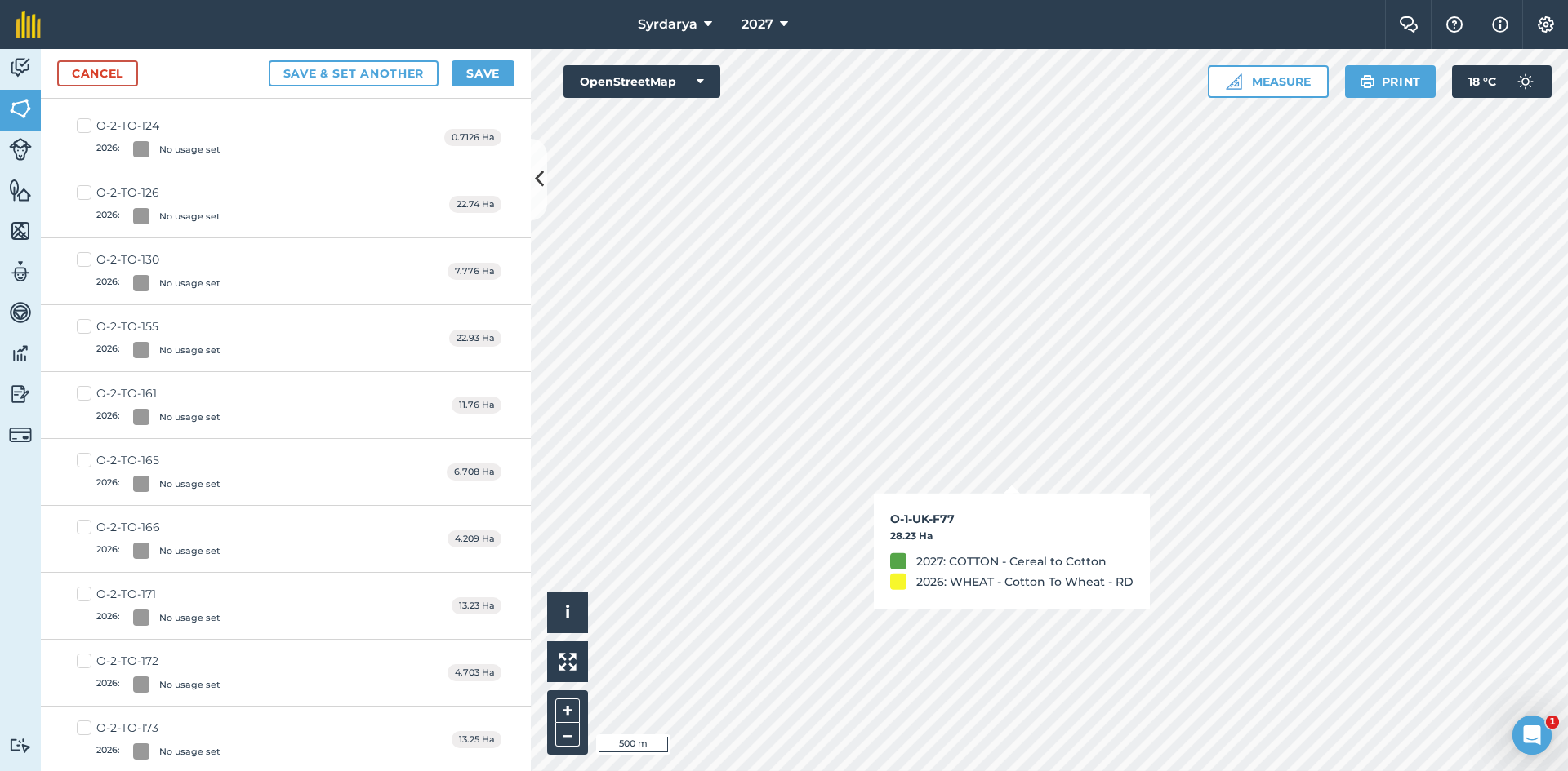
checkbox input "true"
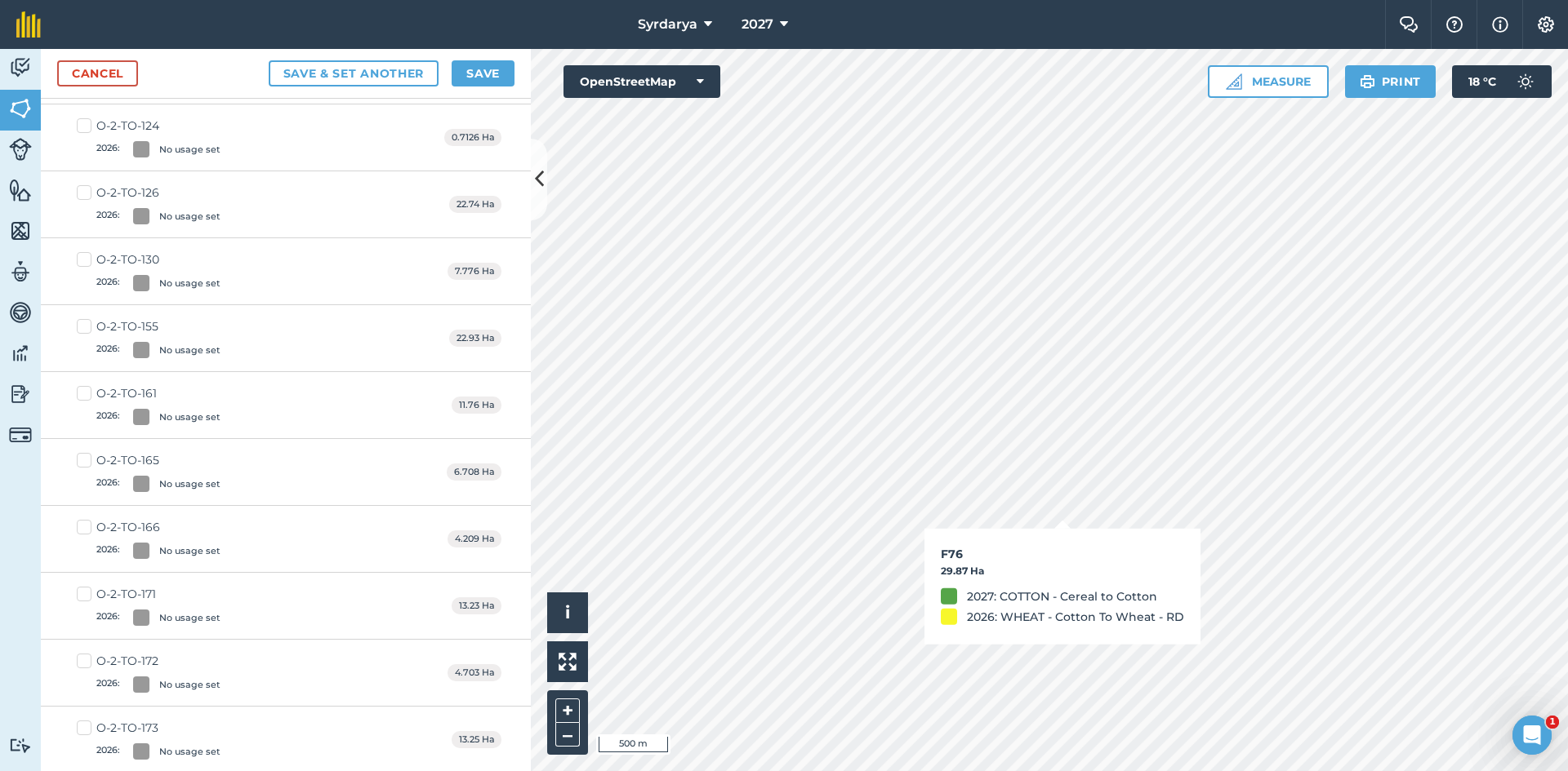
checkbox input "true"
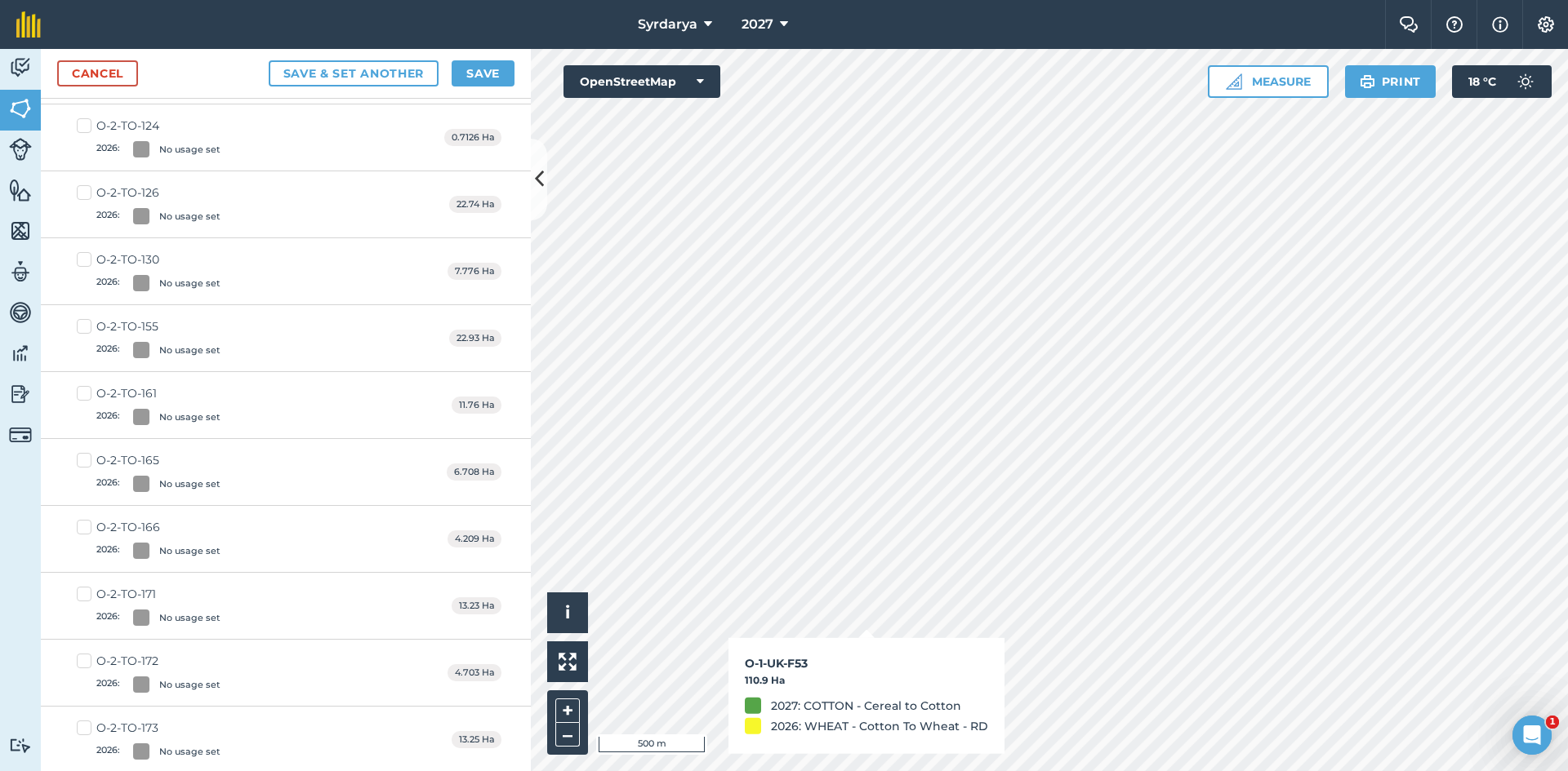
checkbox input "true"
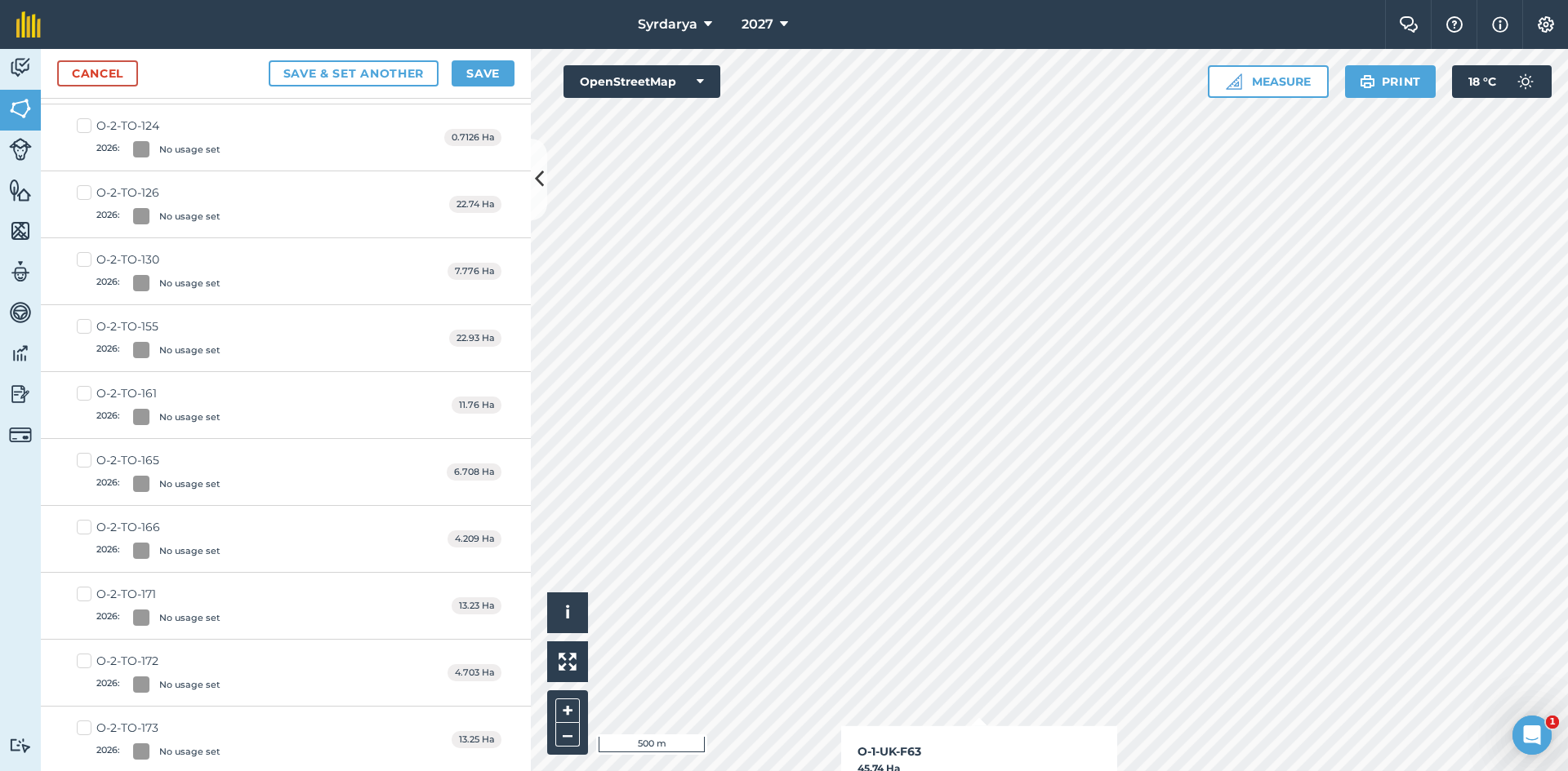
checkbox input "true"
click at [479, 68] on button "Save" at bounding box center [483, 73] width 63 height 26
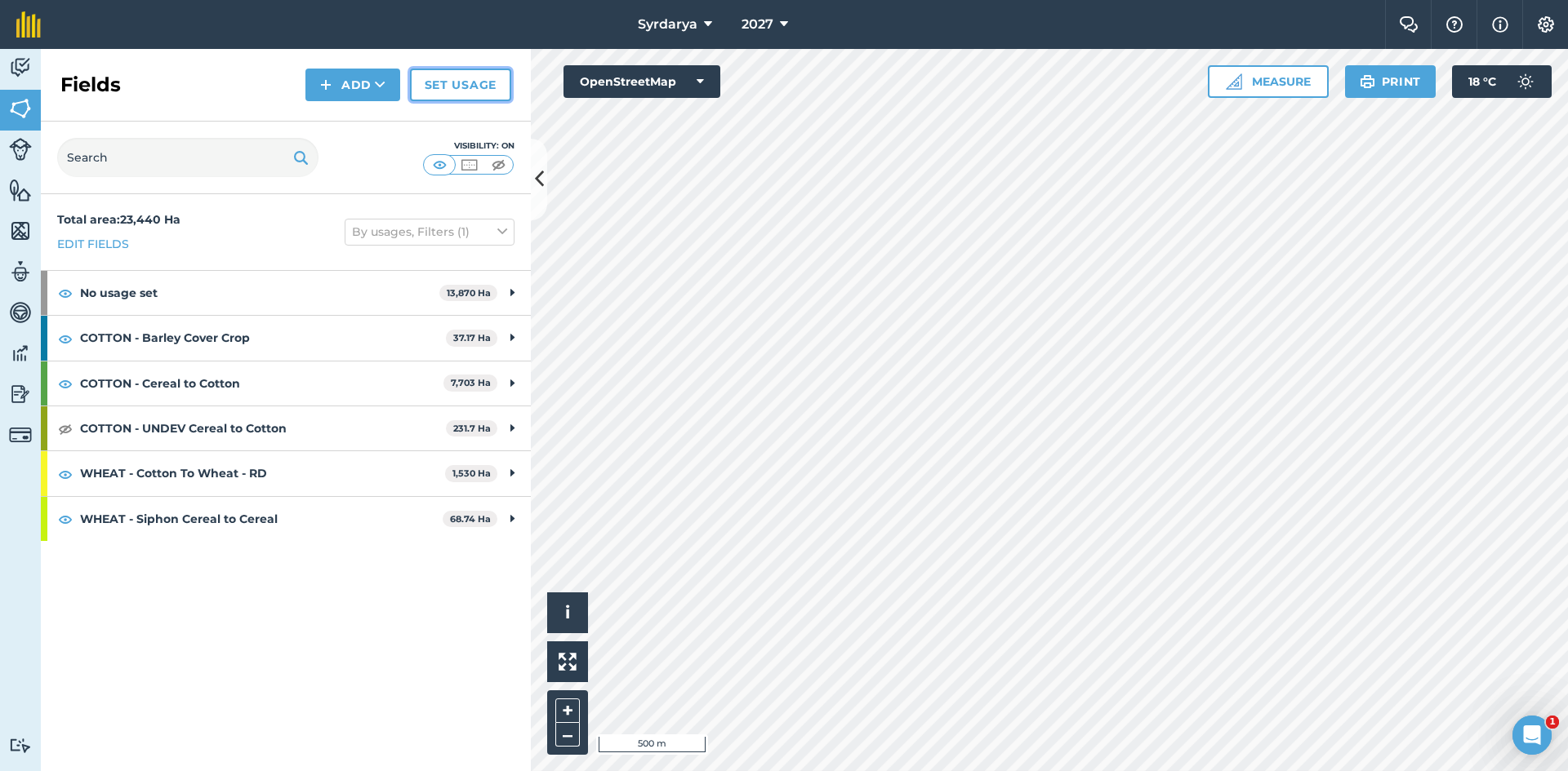
click at [475, 84] on link "Set usage" at bounding box center [460, 84] width 101 height 33
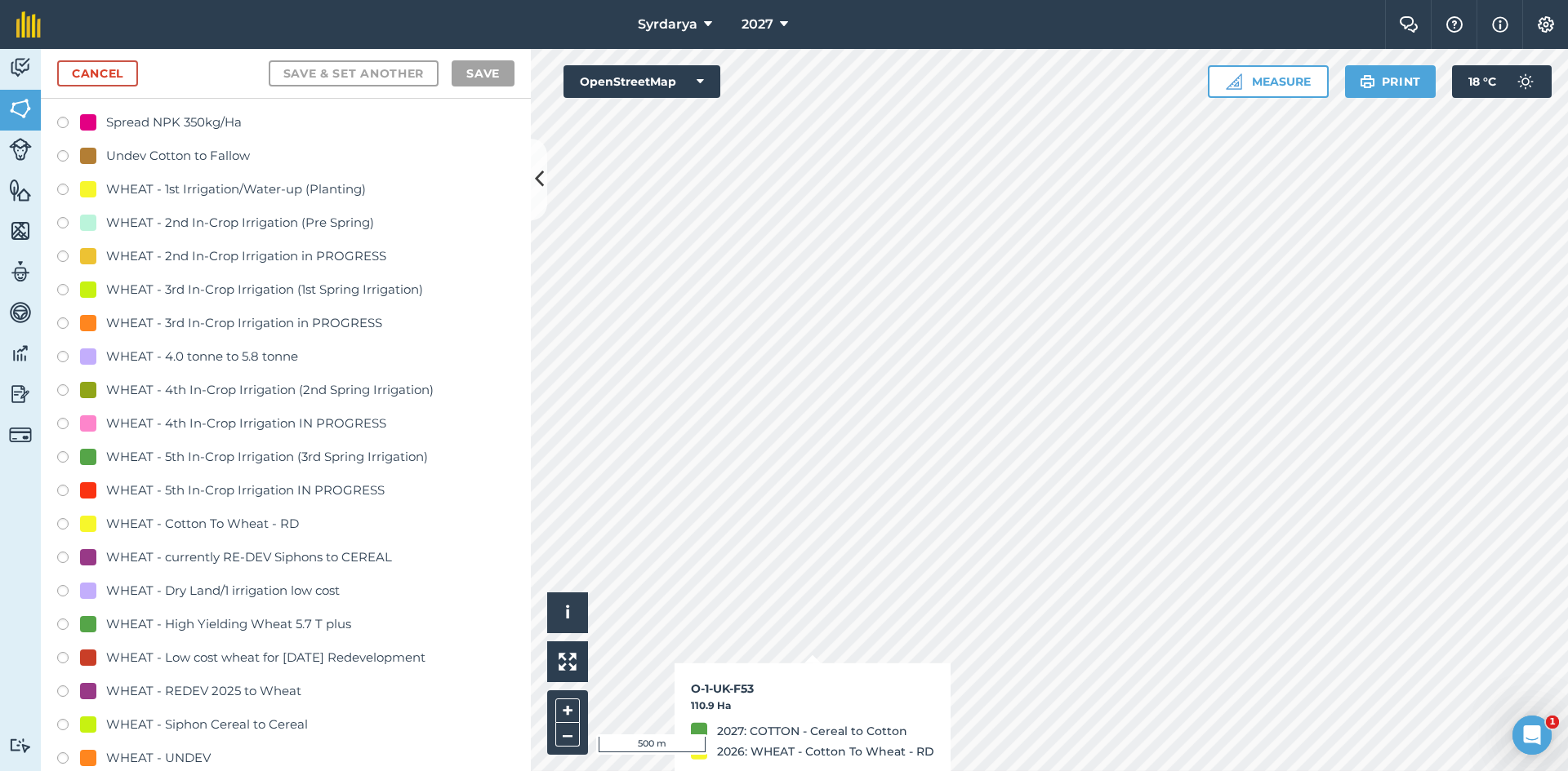
scroll to position [3265, 0]
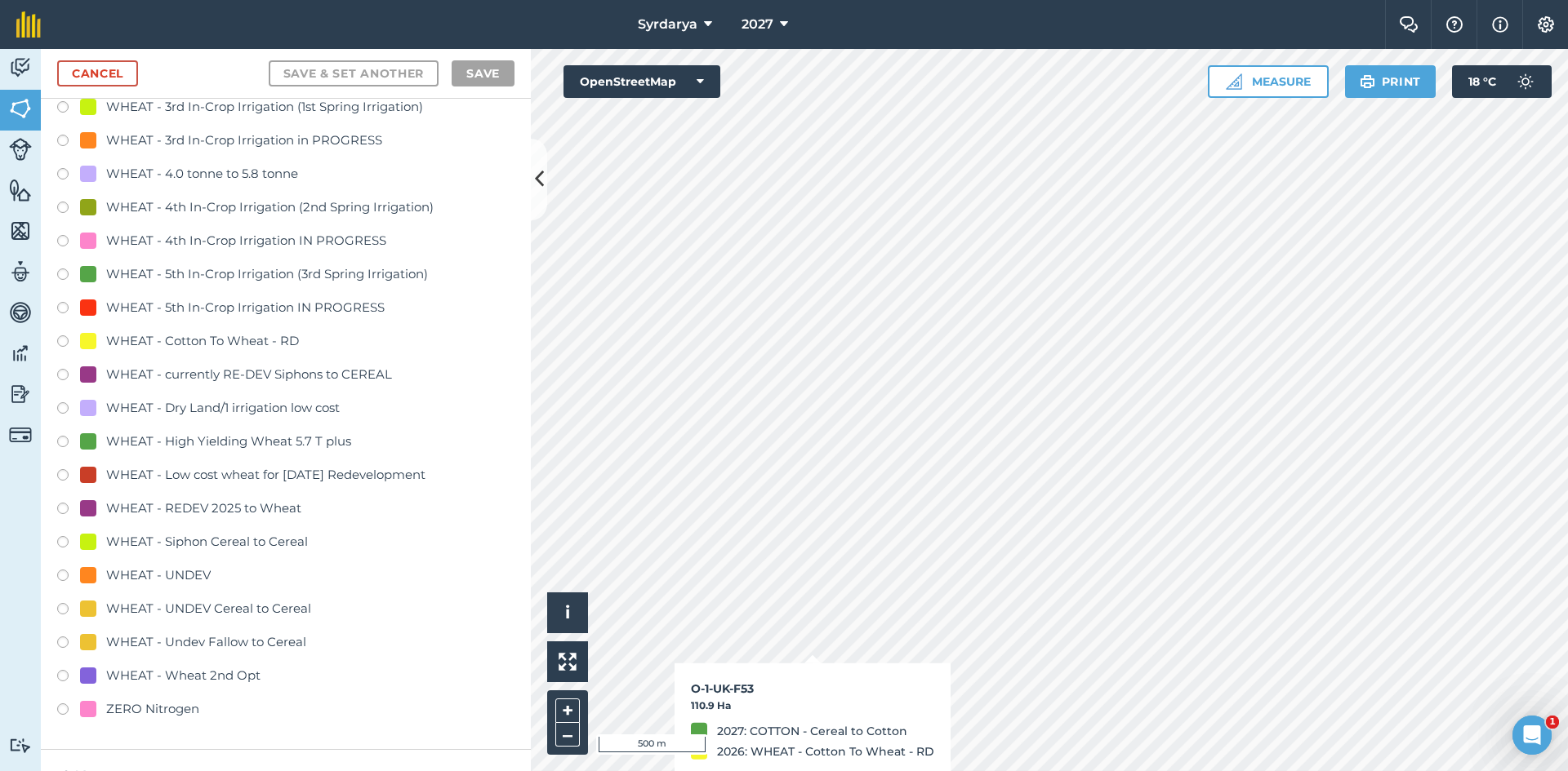
click at [63, 341] on label at bounding box center [68, 344] width 23 height 17
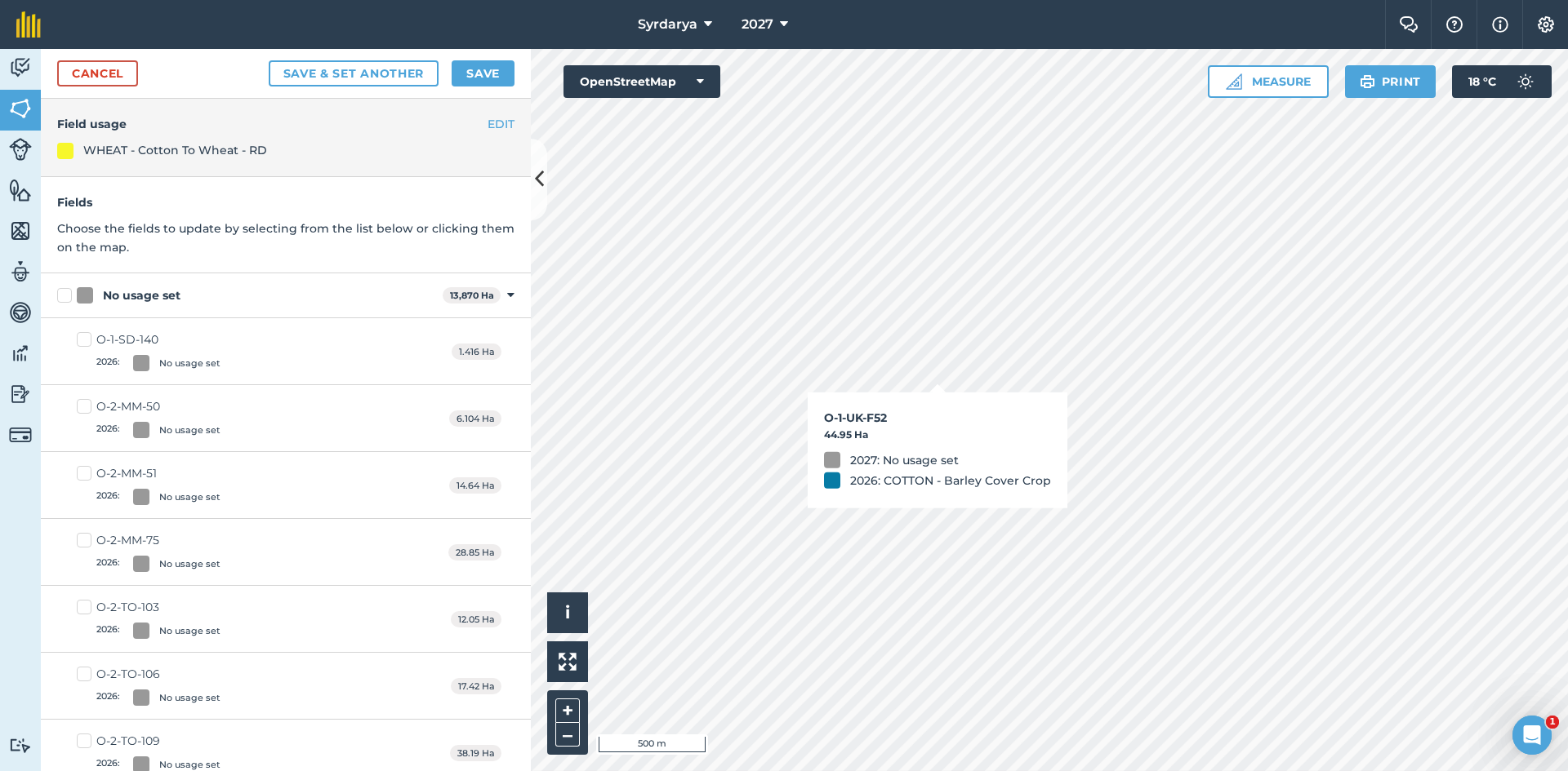
checkbox input "true"
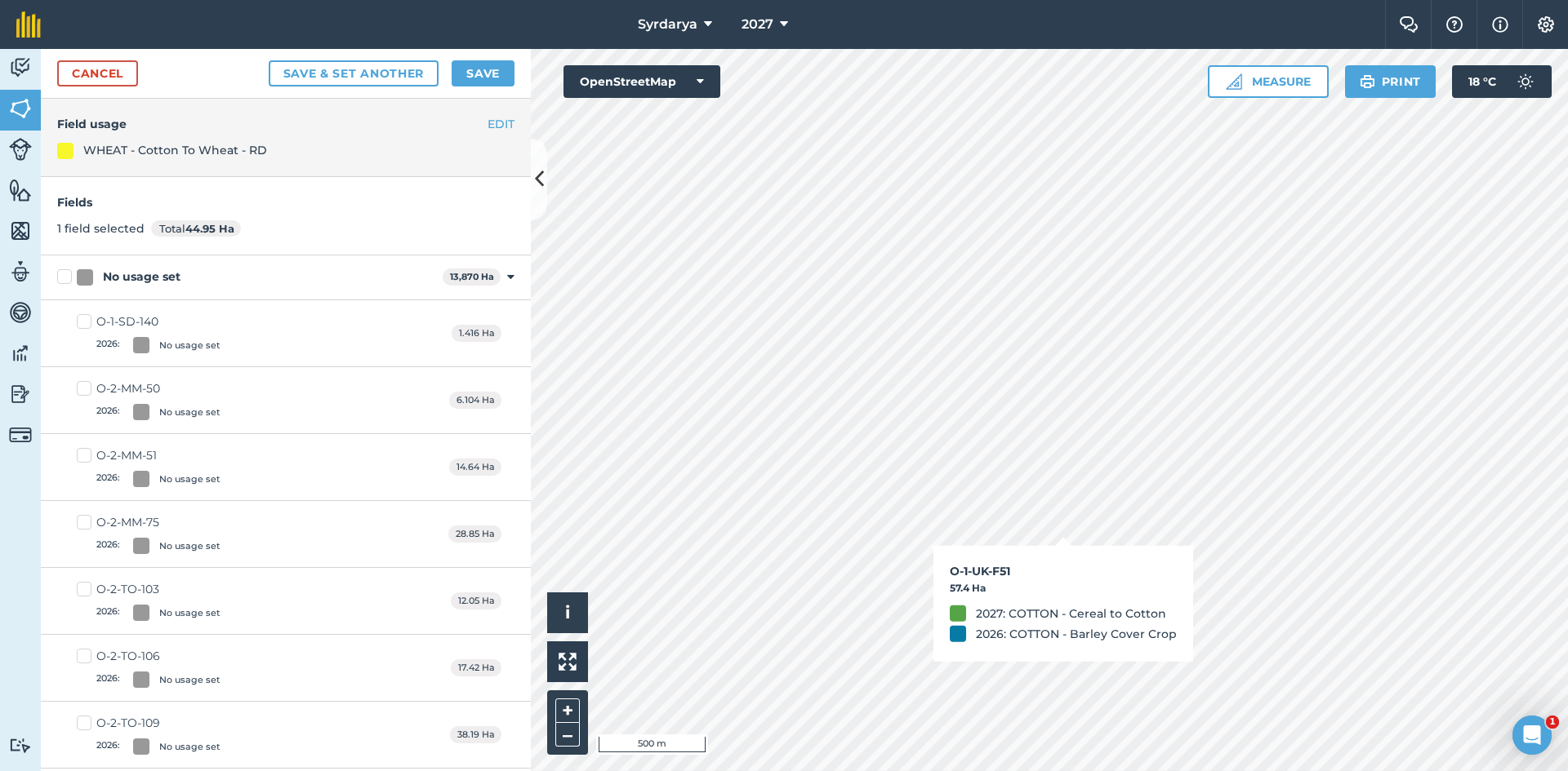
checkbox input "true"
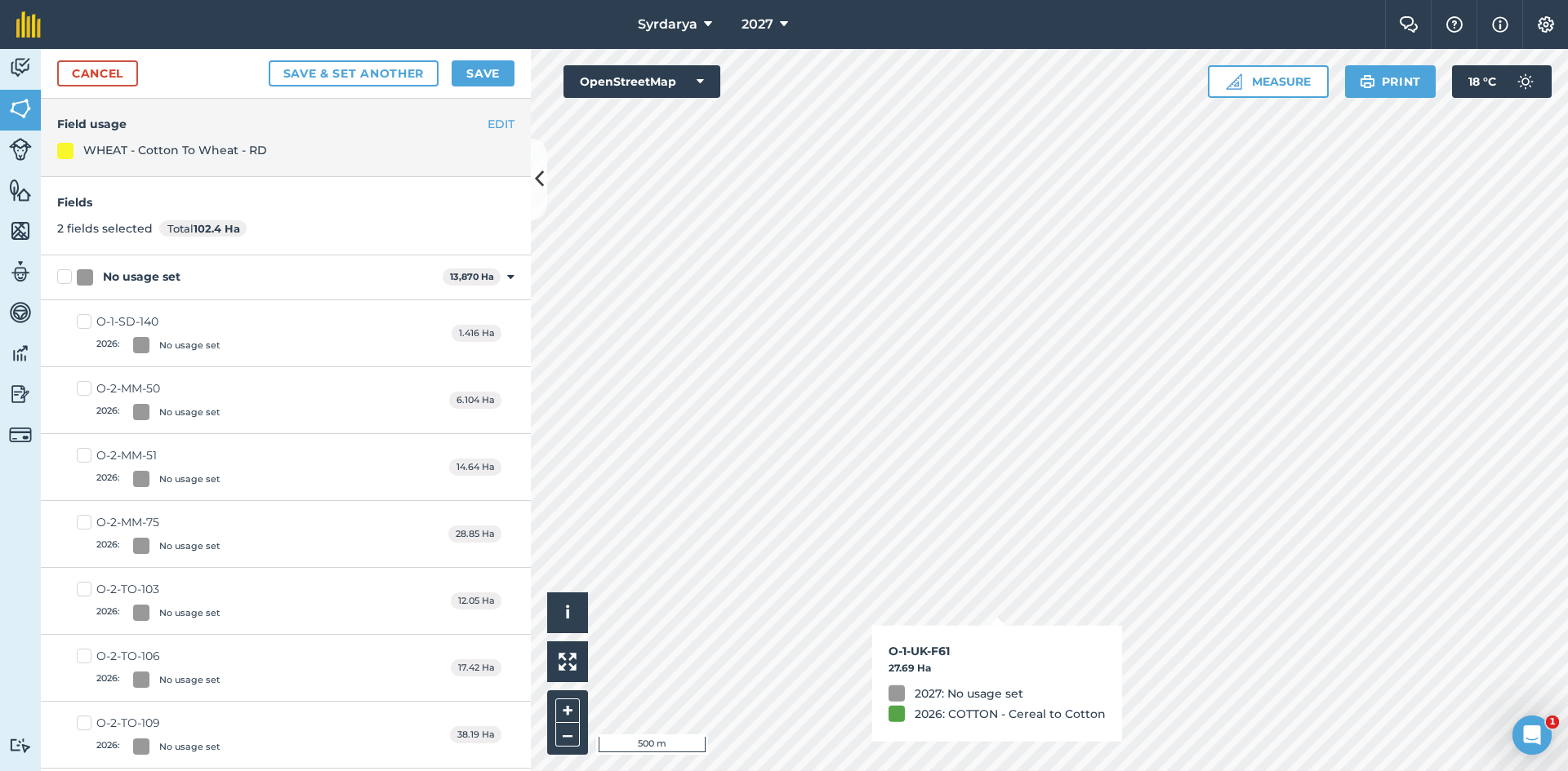
checkbox input "true"
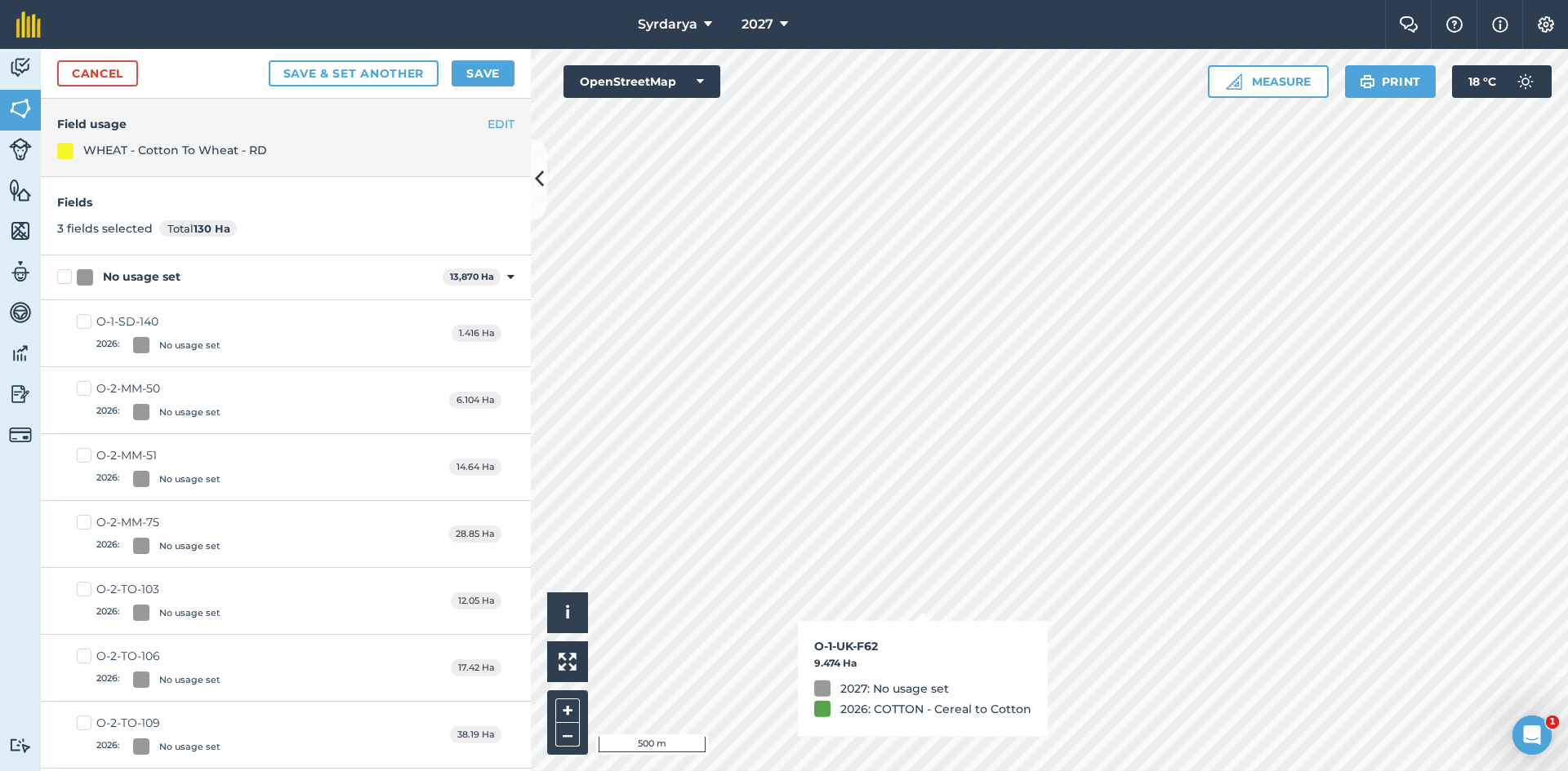
checkbox input "true"
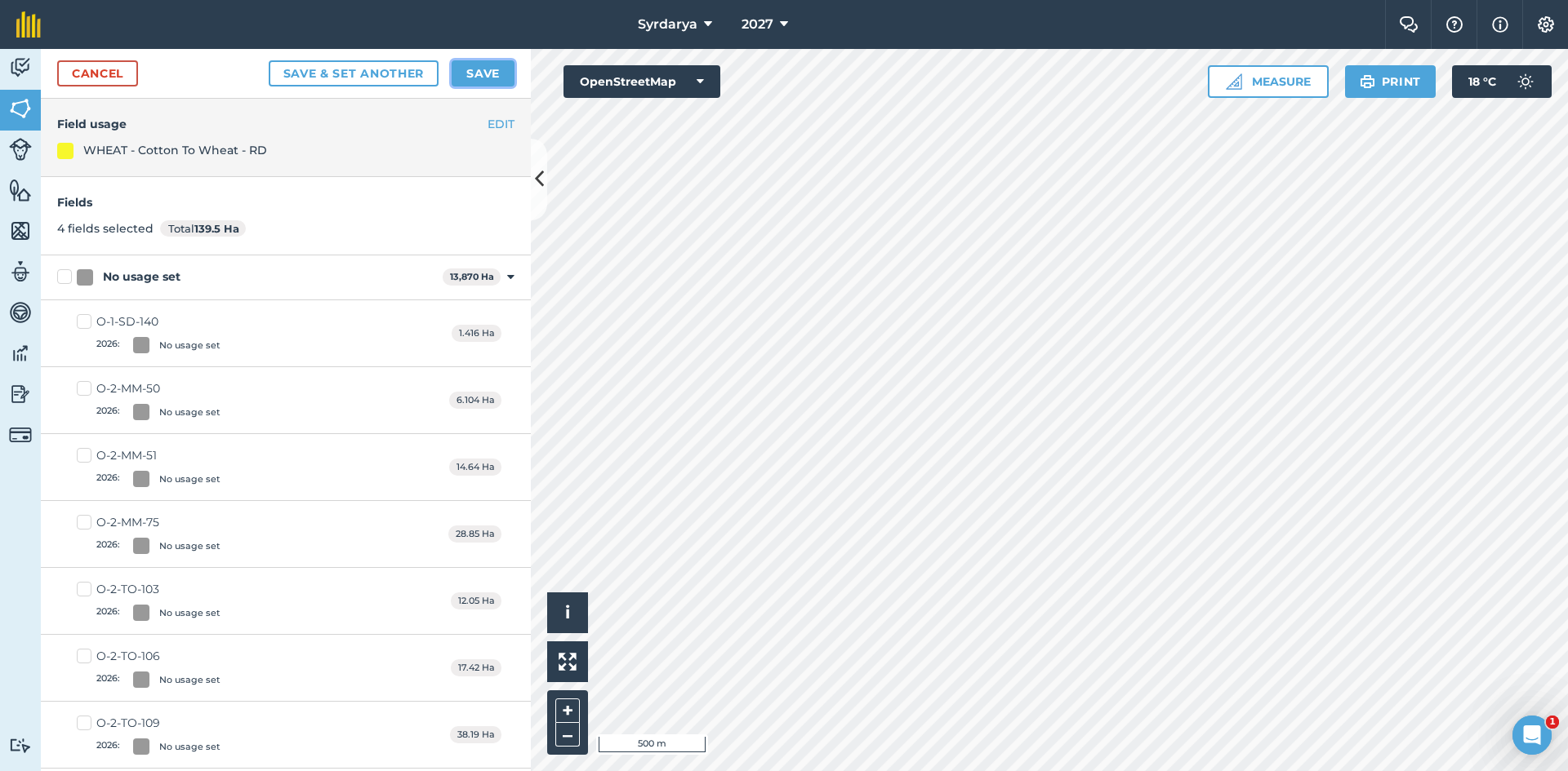
click at [480, 65] on button "Save" at bounding box center [483, 73] width 63 height 26
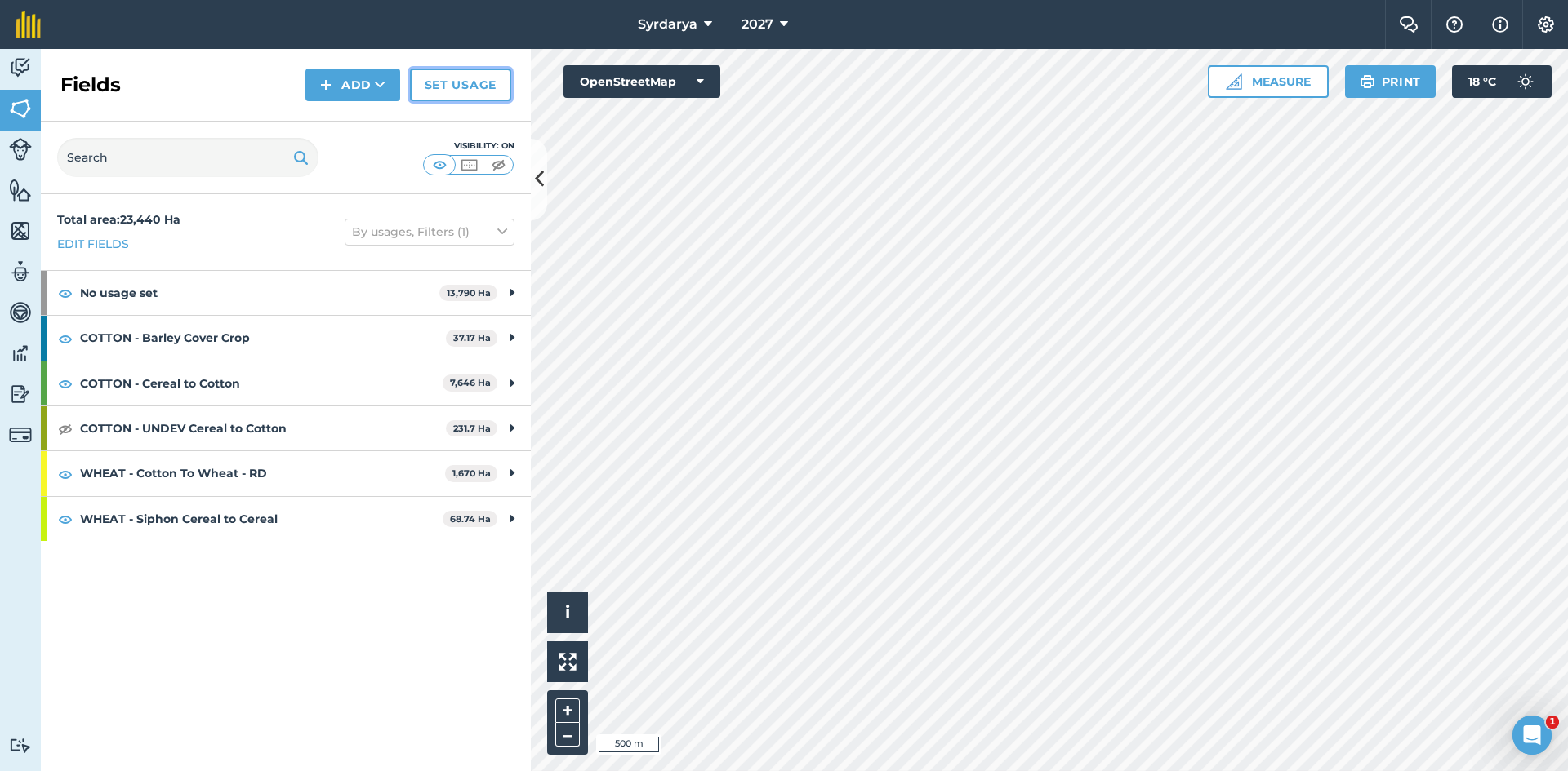
click at [459, 81] on link "Set usage" at bounding box center [460, 84] width 101 height 33
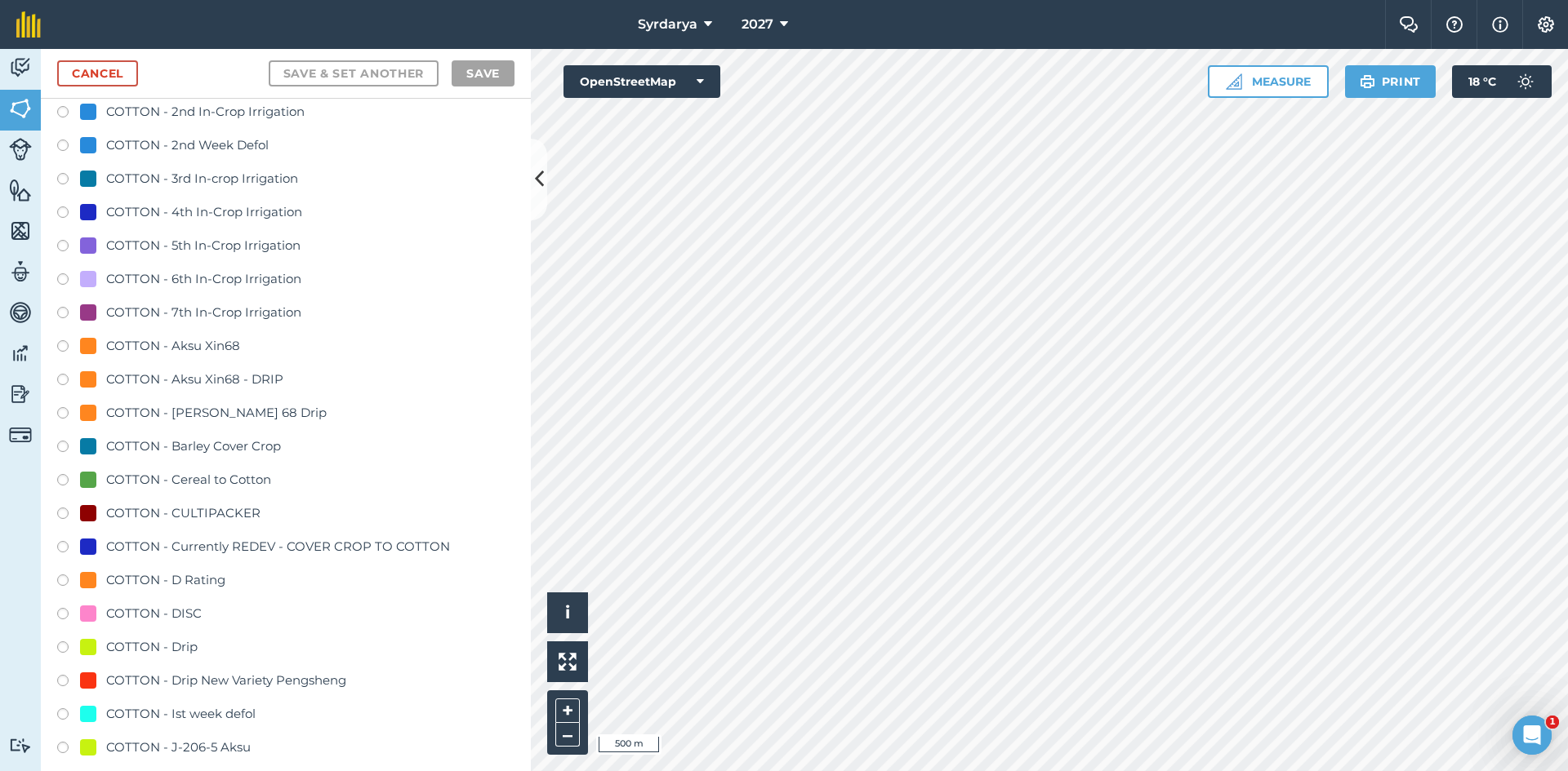
scroll to position [653, 0]
click at [63, 474] on label at bounding box center [68, 479] width 23 height 17
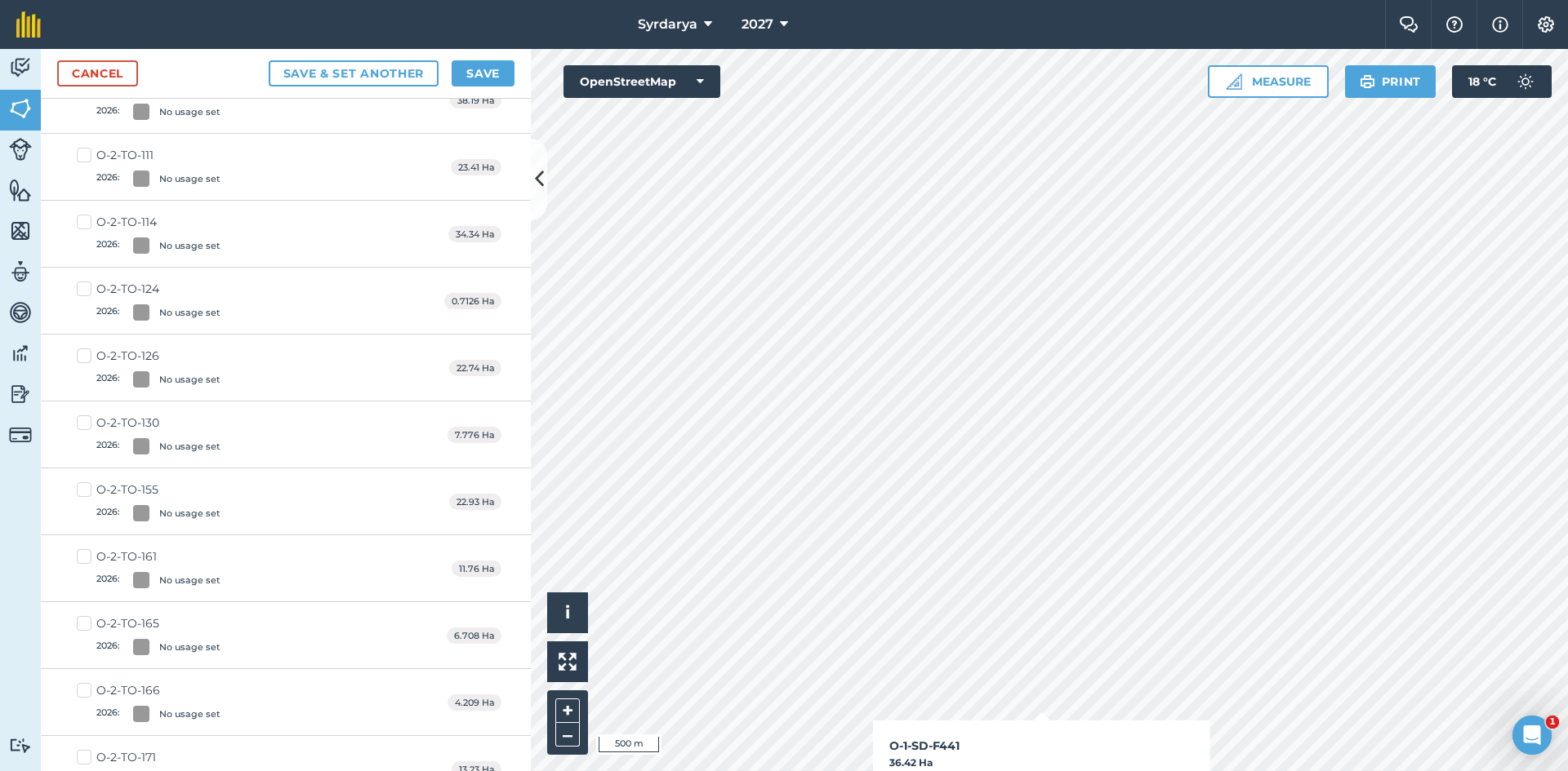
checkbox input "true"
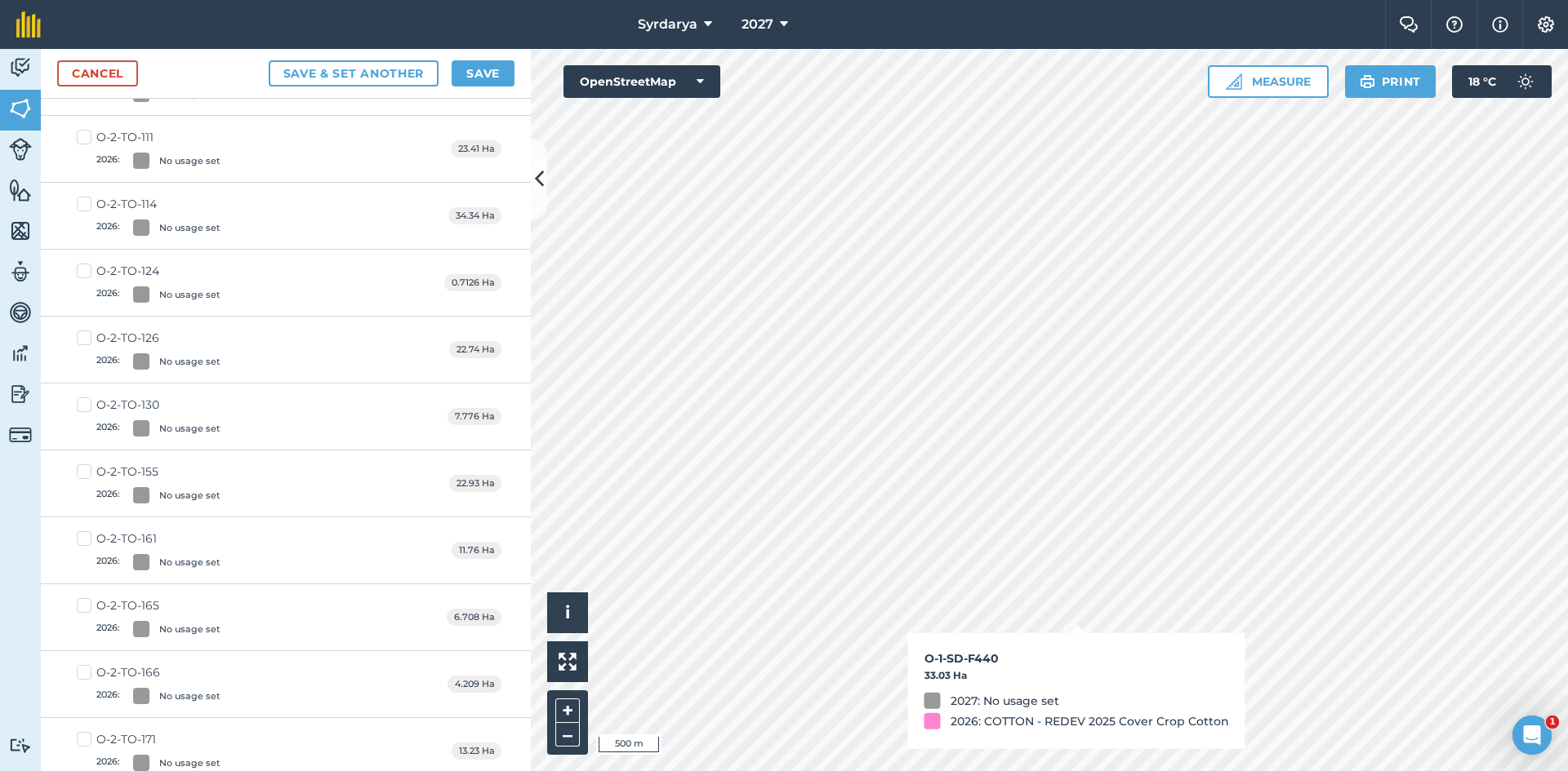
scroll to position [635, 0]
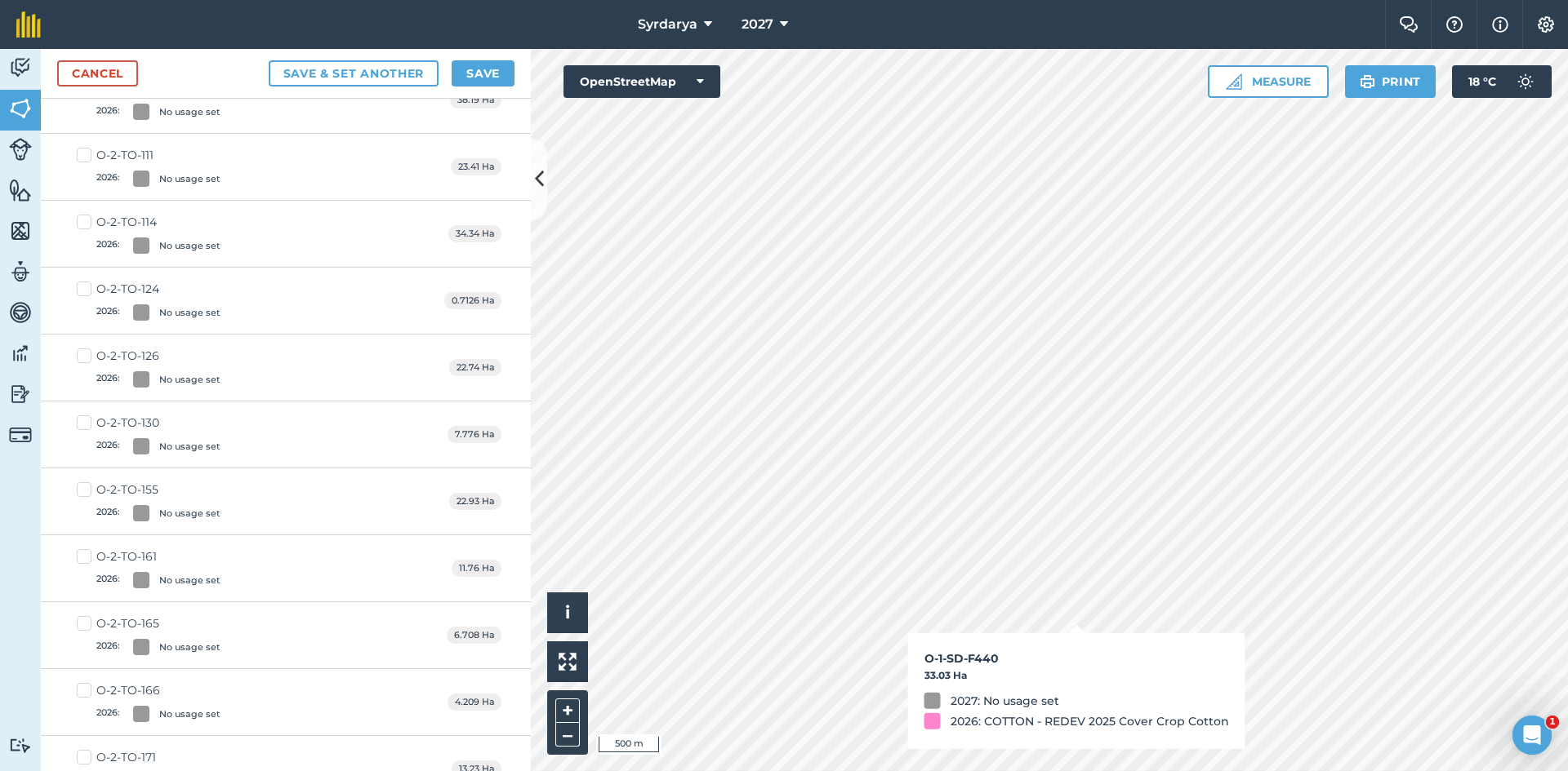
checkbox input "true"
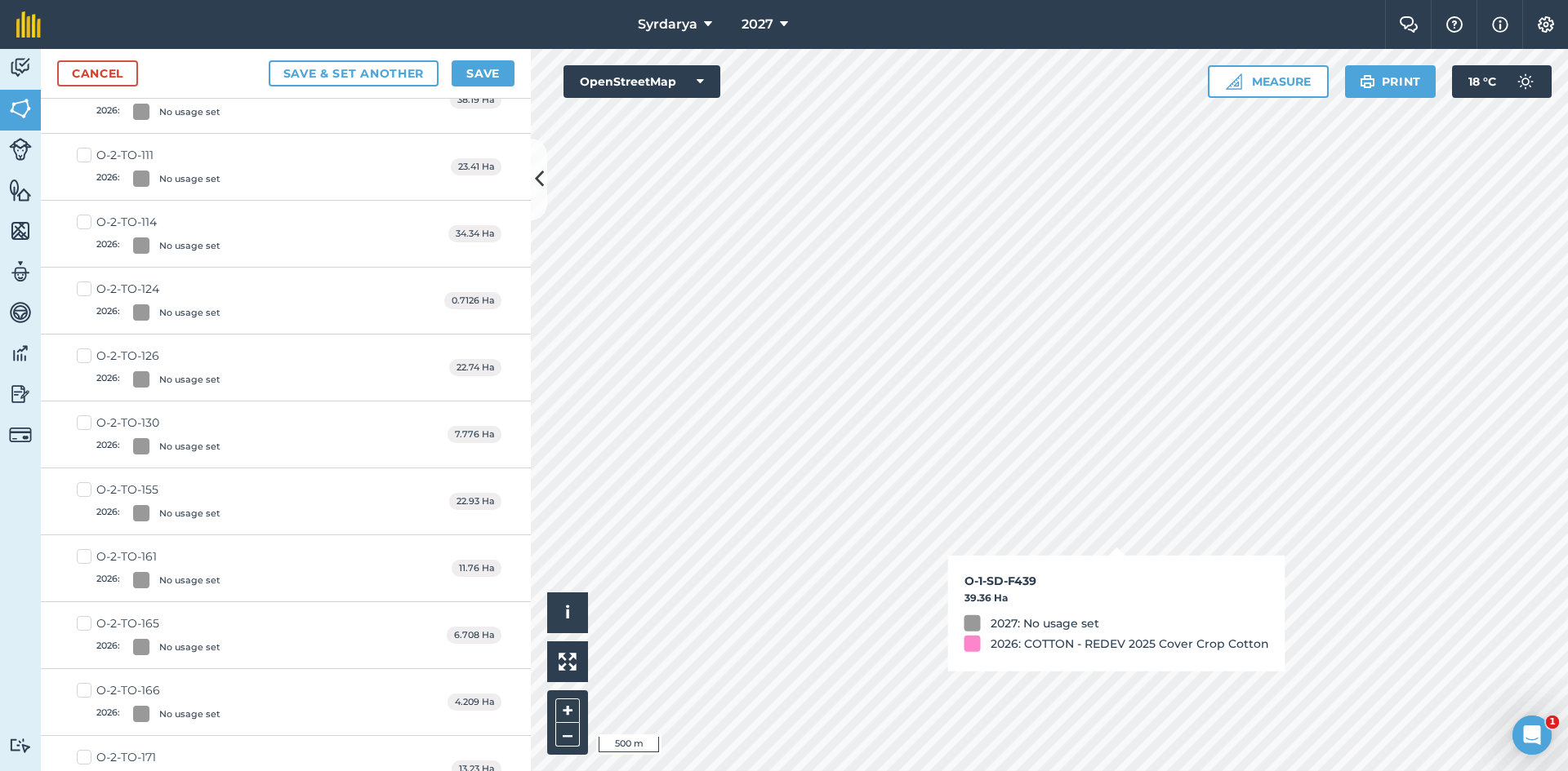
checkbox input "true"
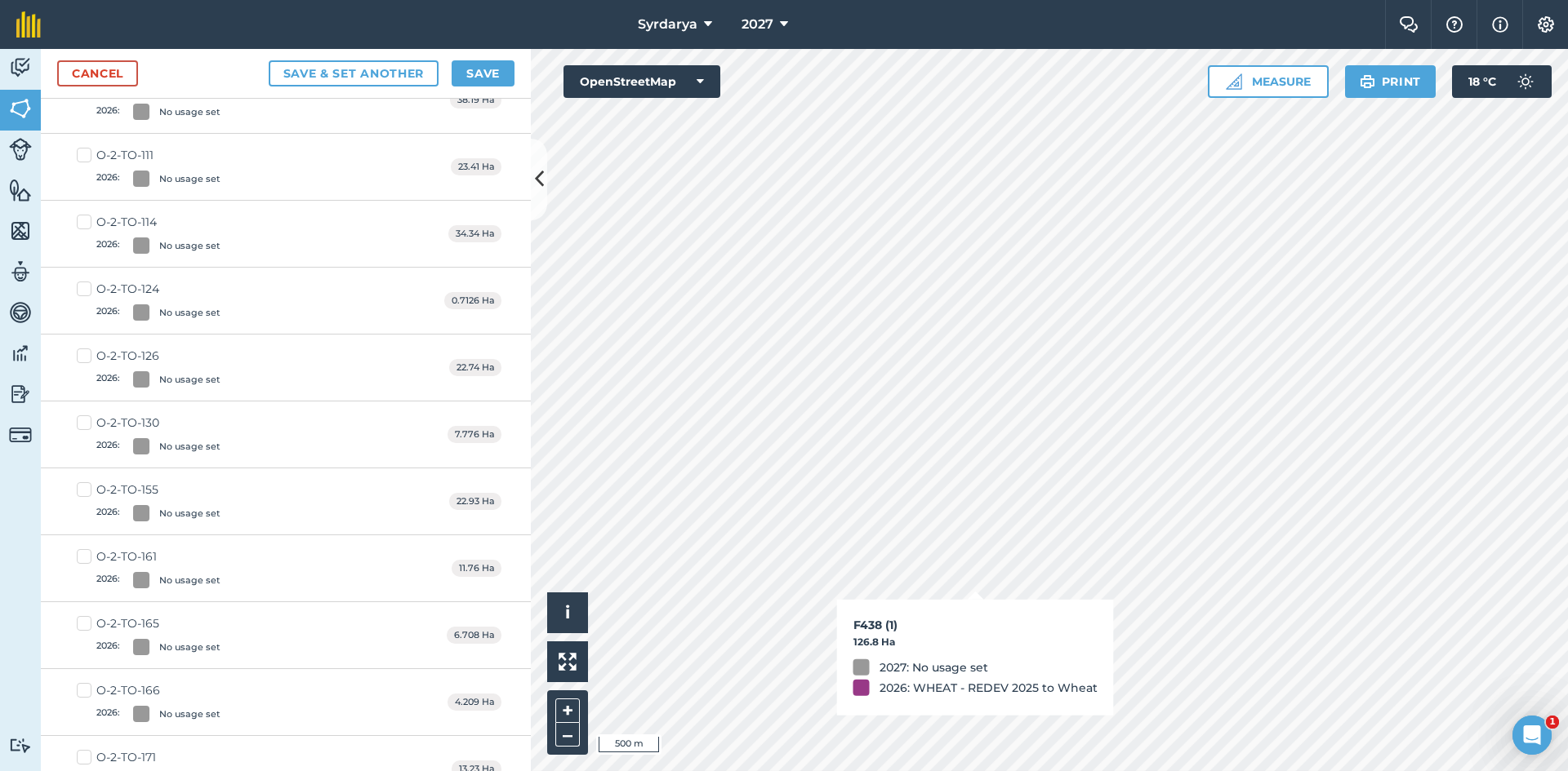
checkbox input "true"
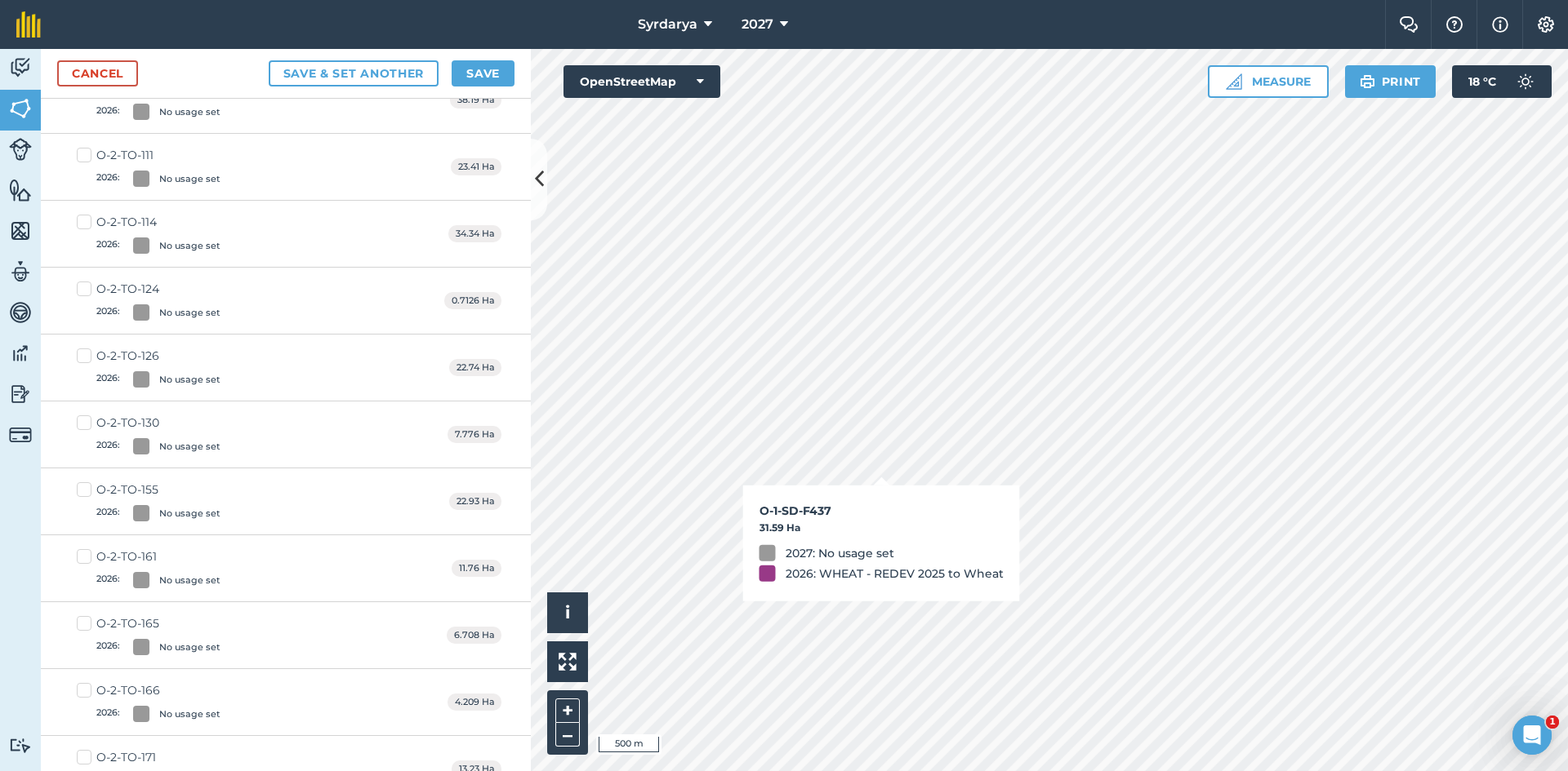
checkbox input "true"
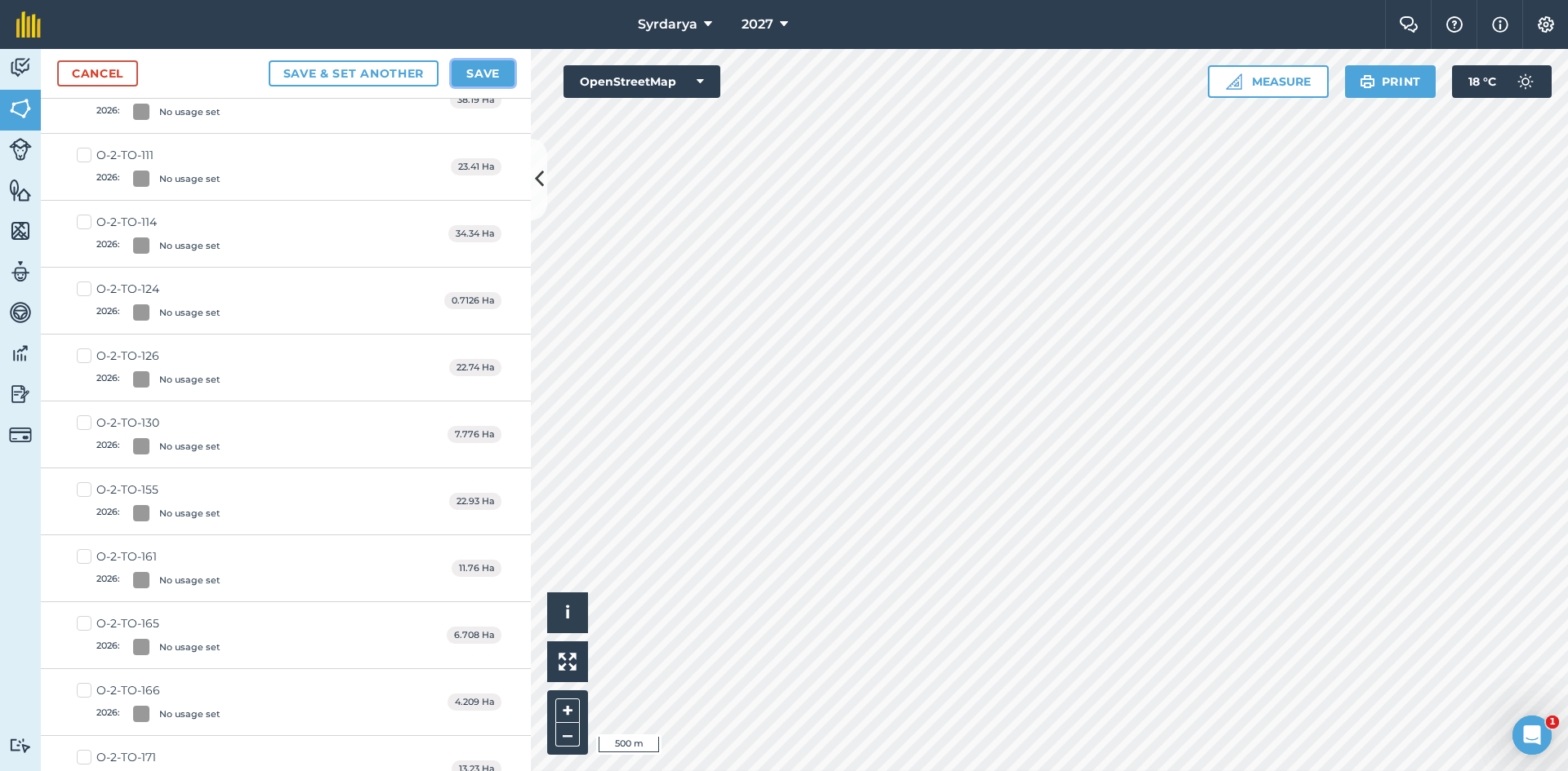
click at [470, 69] on button "Save" at bounding box center [483, 73] width 63 height 26
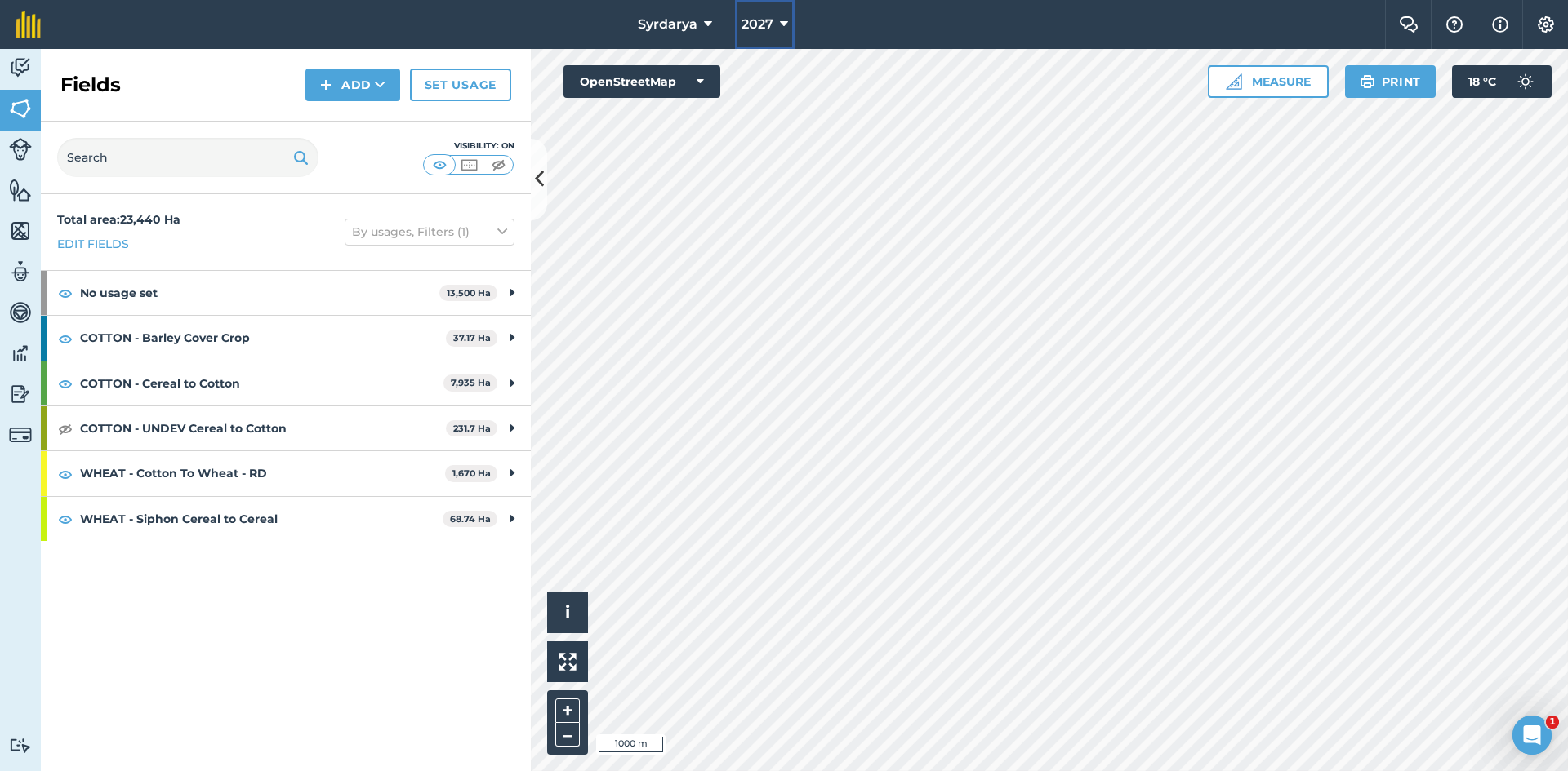
click at [775, 21] on button "2027" at bounding box center [764, 24] width 59 height 49
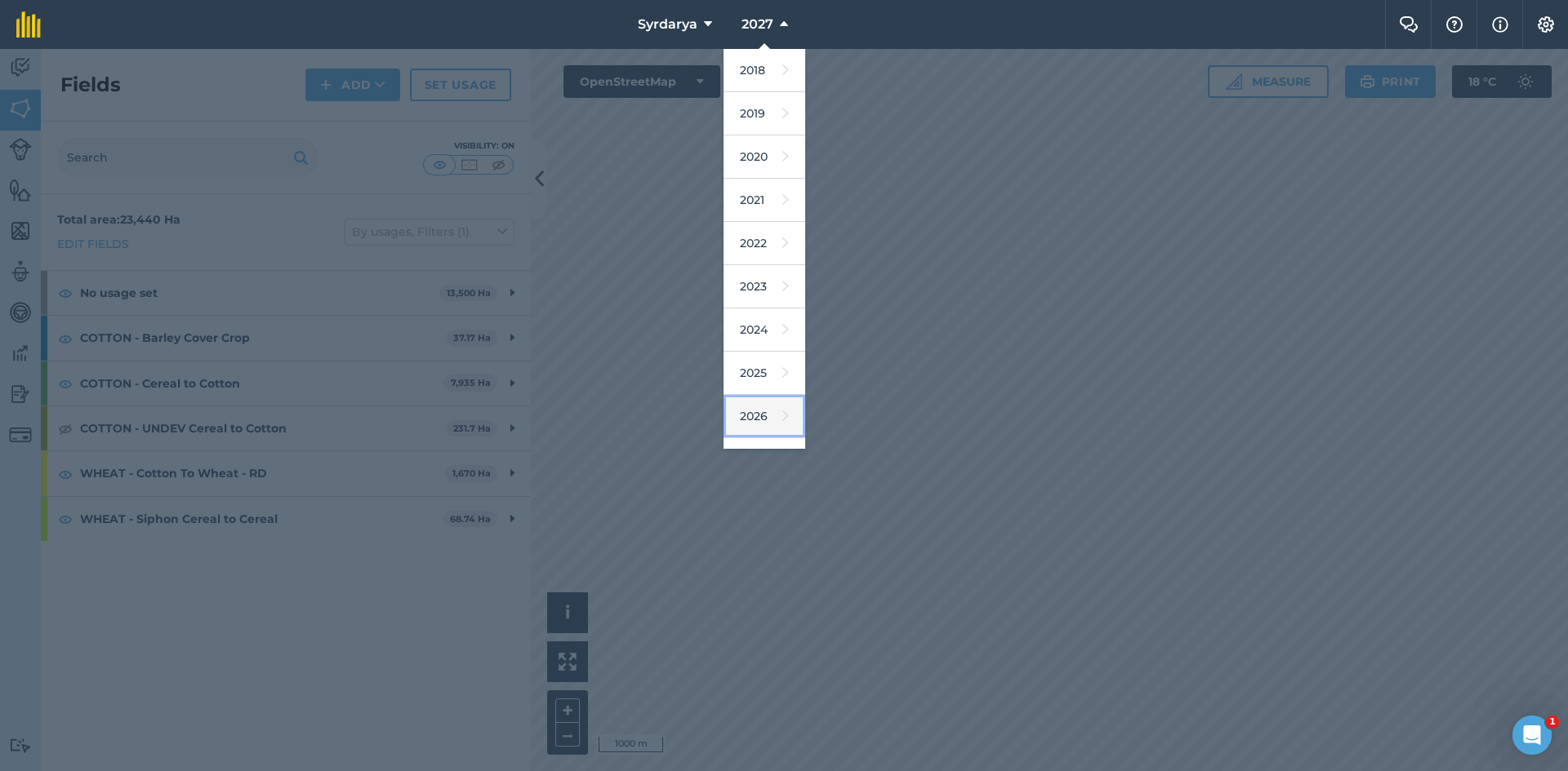
click at [765, 402] on link "2026" at bounding box center [765, 416] width 82 height 43
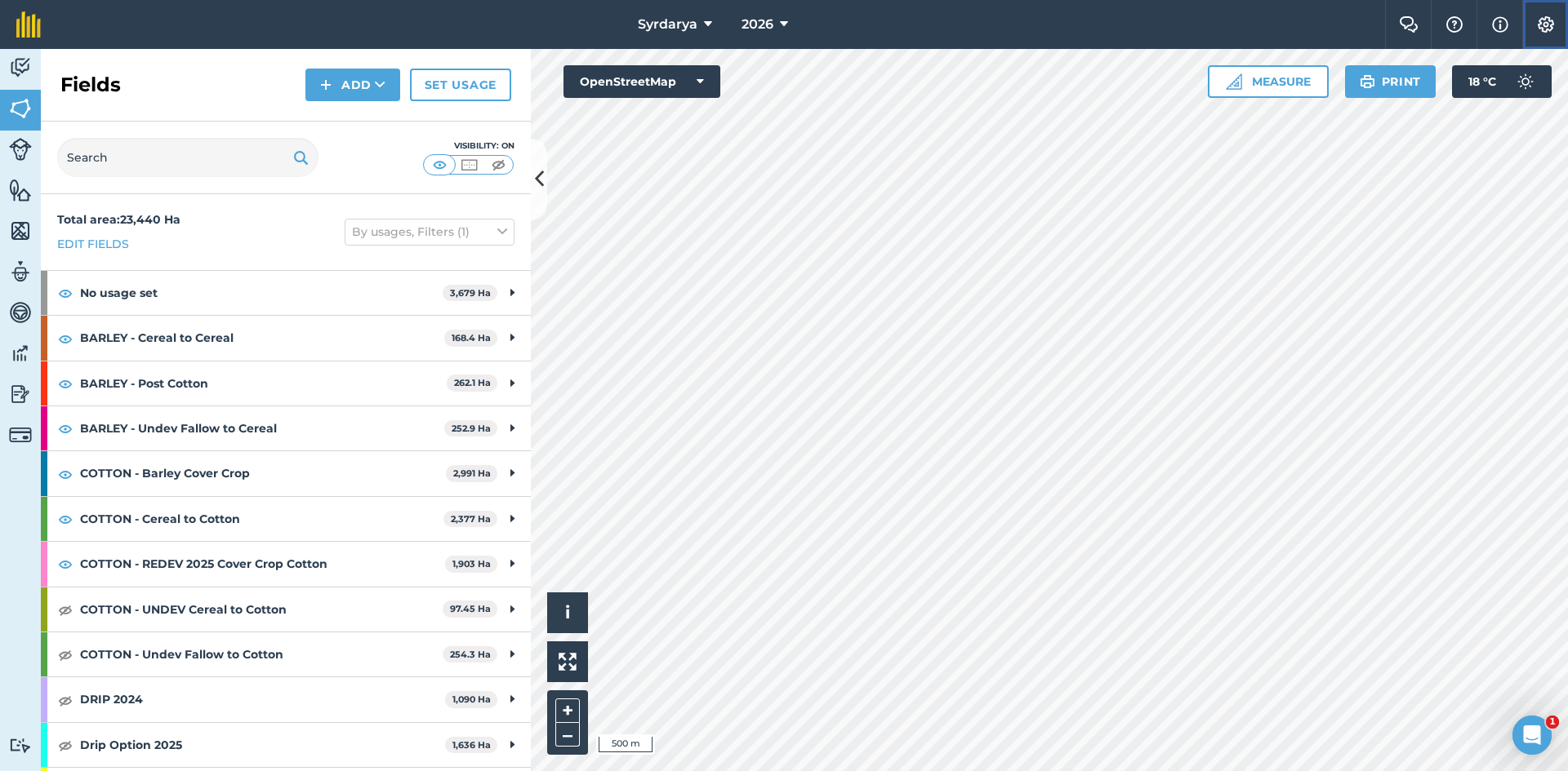
click at [1253, 24] on img at bounding box center [1545, 25] width 19 height 17
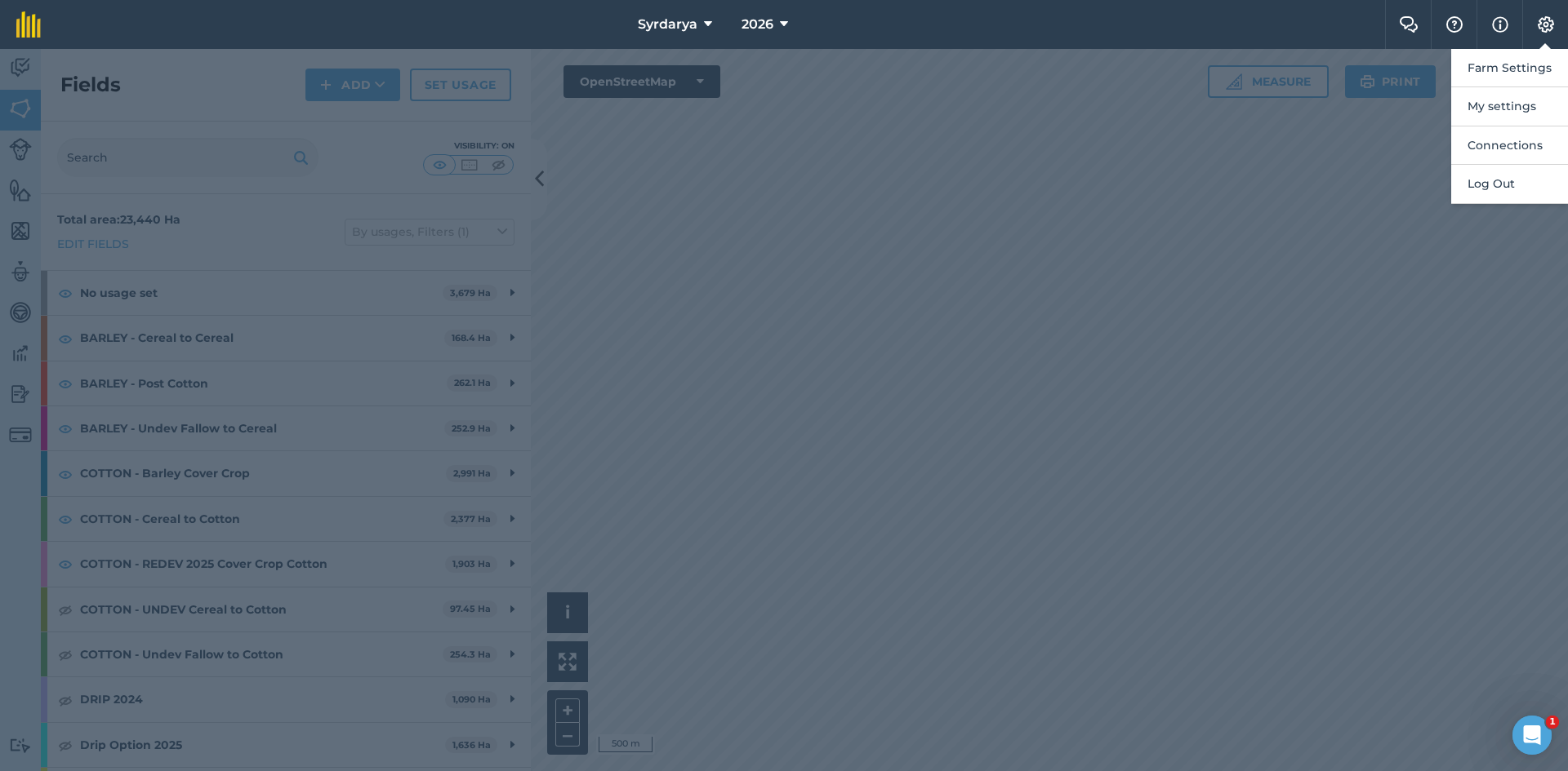
click at [1253, 277] on div at bounding box center [784, 411] width 1568 height 722
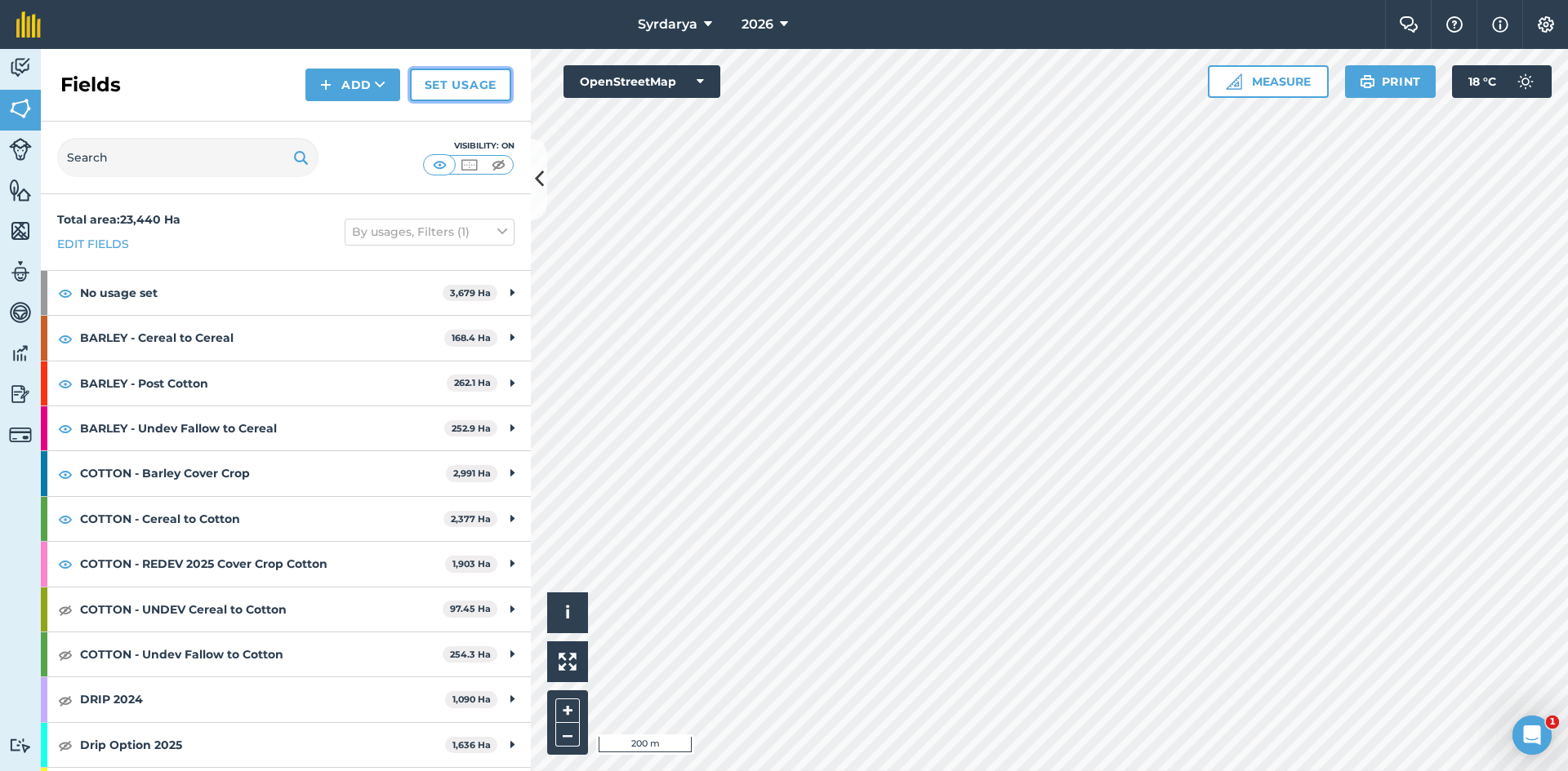
click at [455, 78] on link "Set usage" at bounding box center [460, 84] width 101 height 33
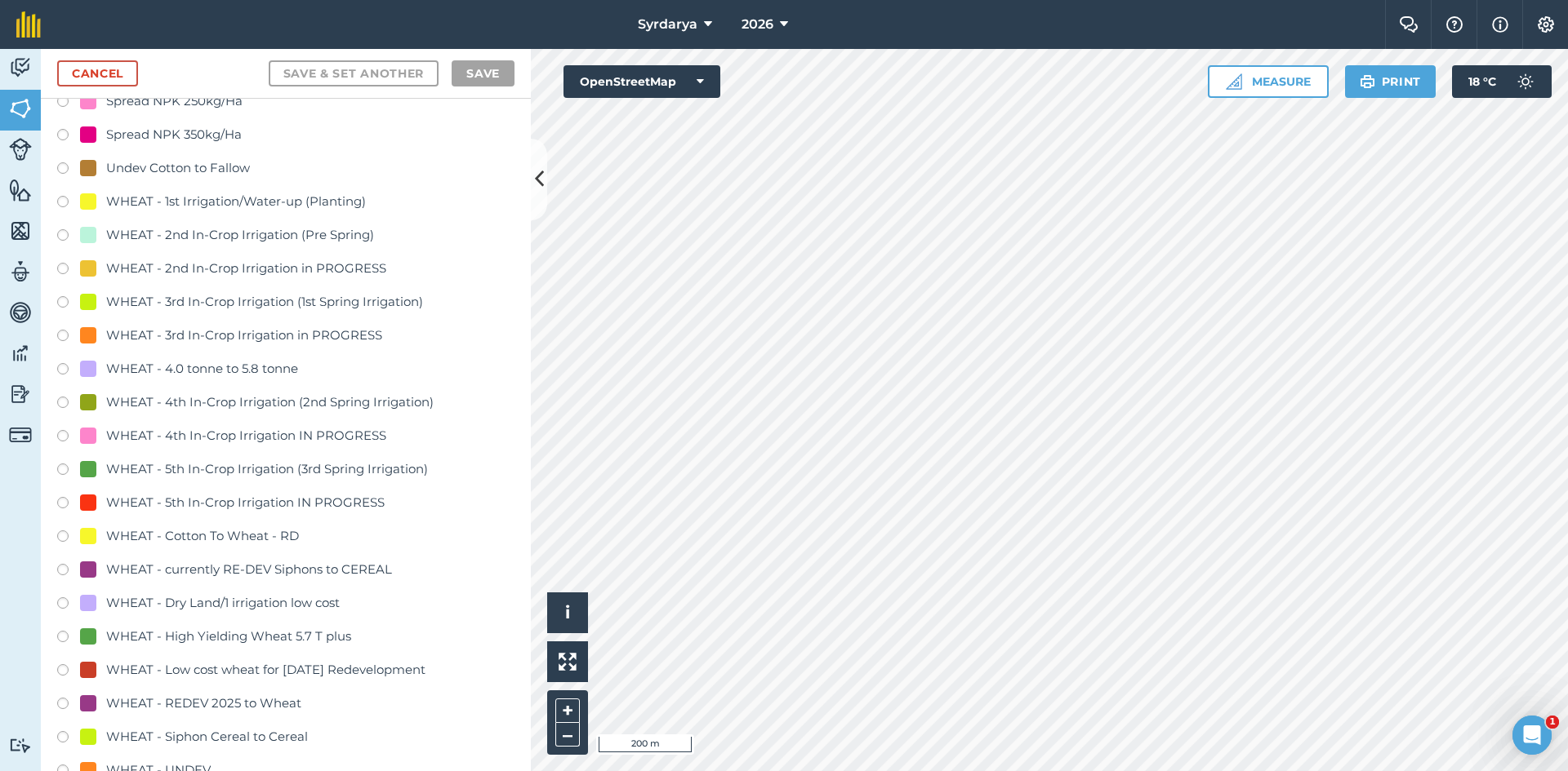
scroll to position [3102, 0]
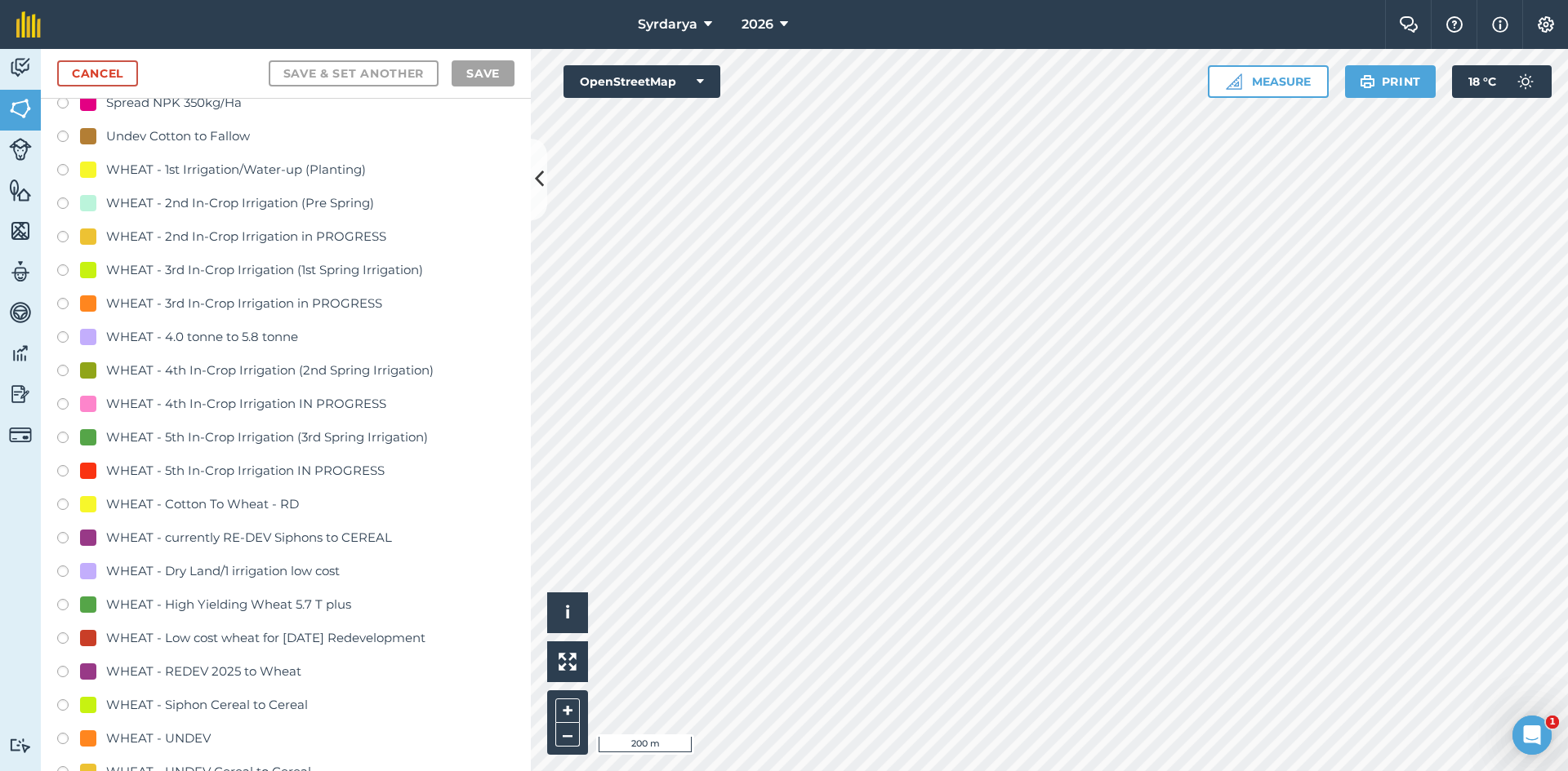
click at [59, 595] on label at bounding box center [68, 707] width 23 height 17
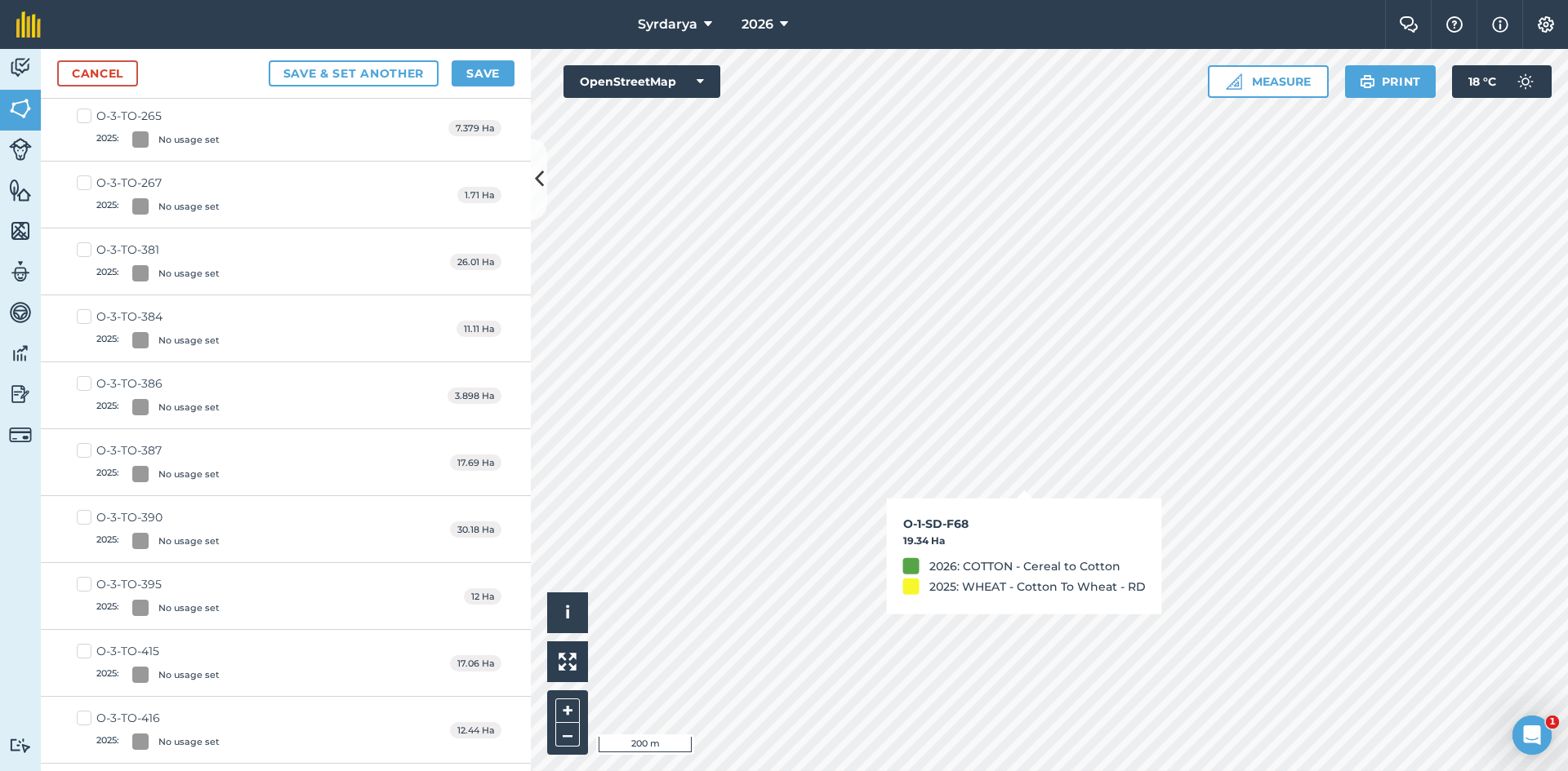
checkbox input "true"
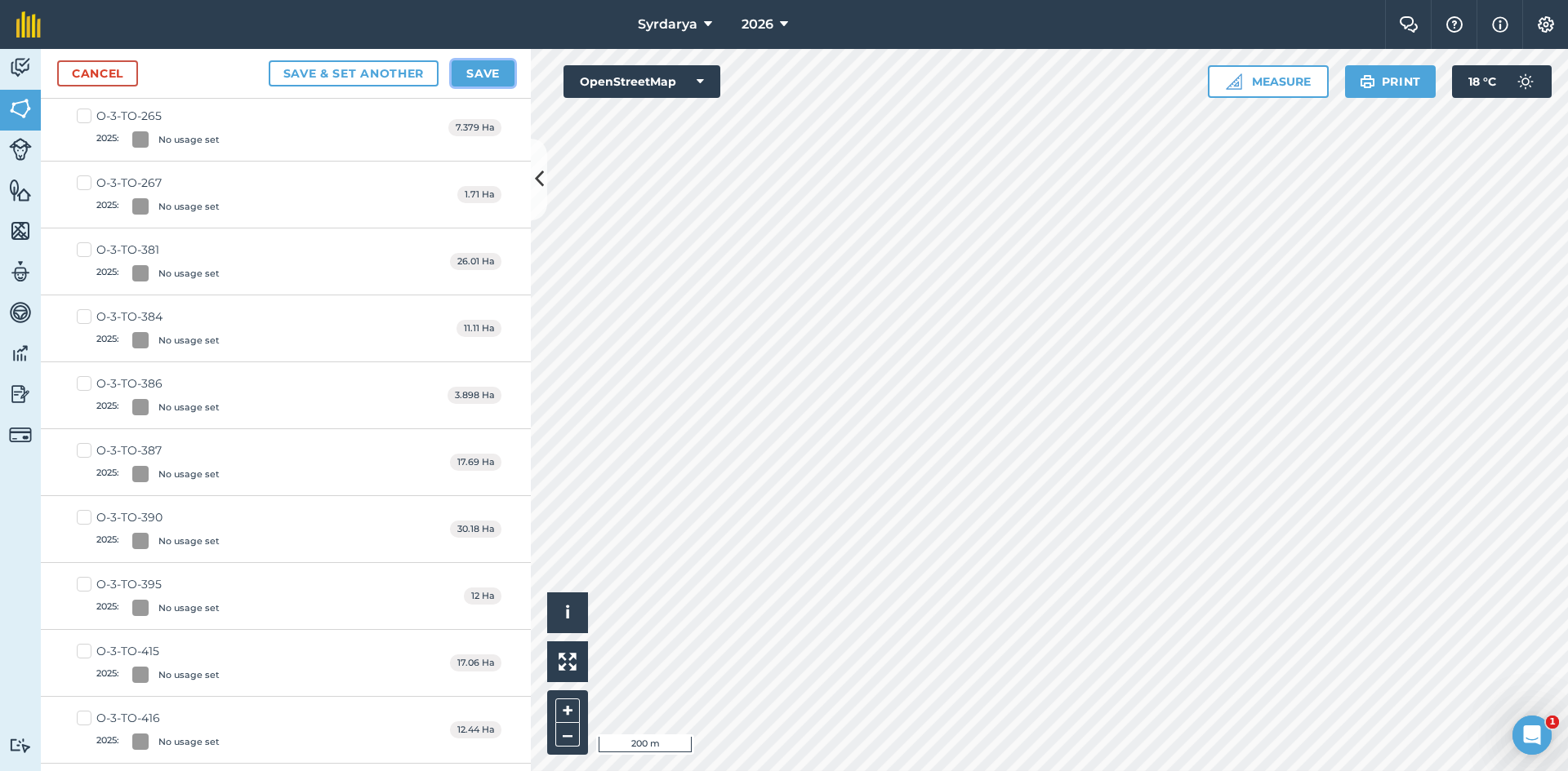
click at [479, 68] on button "Save" at bounding box center [483, 73] width 63 height 26
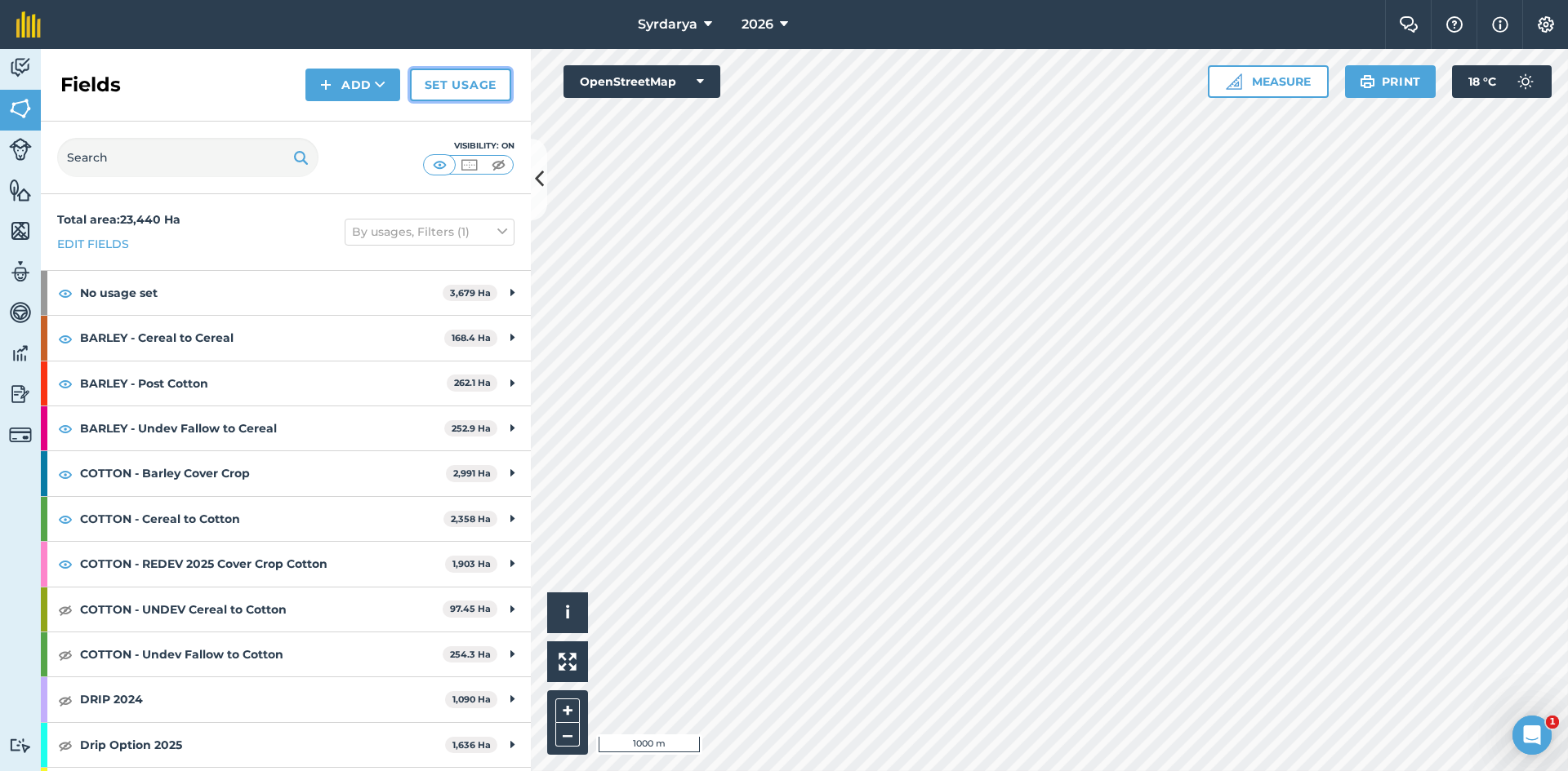
click at [473, 78] on link "Set usage" at bounding box center [460, 84] width 101 height 33
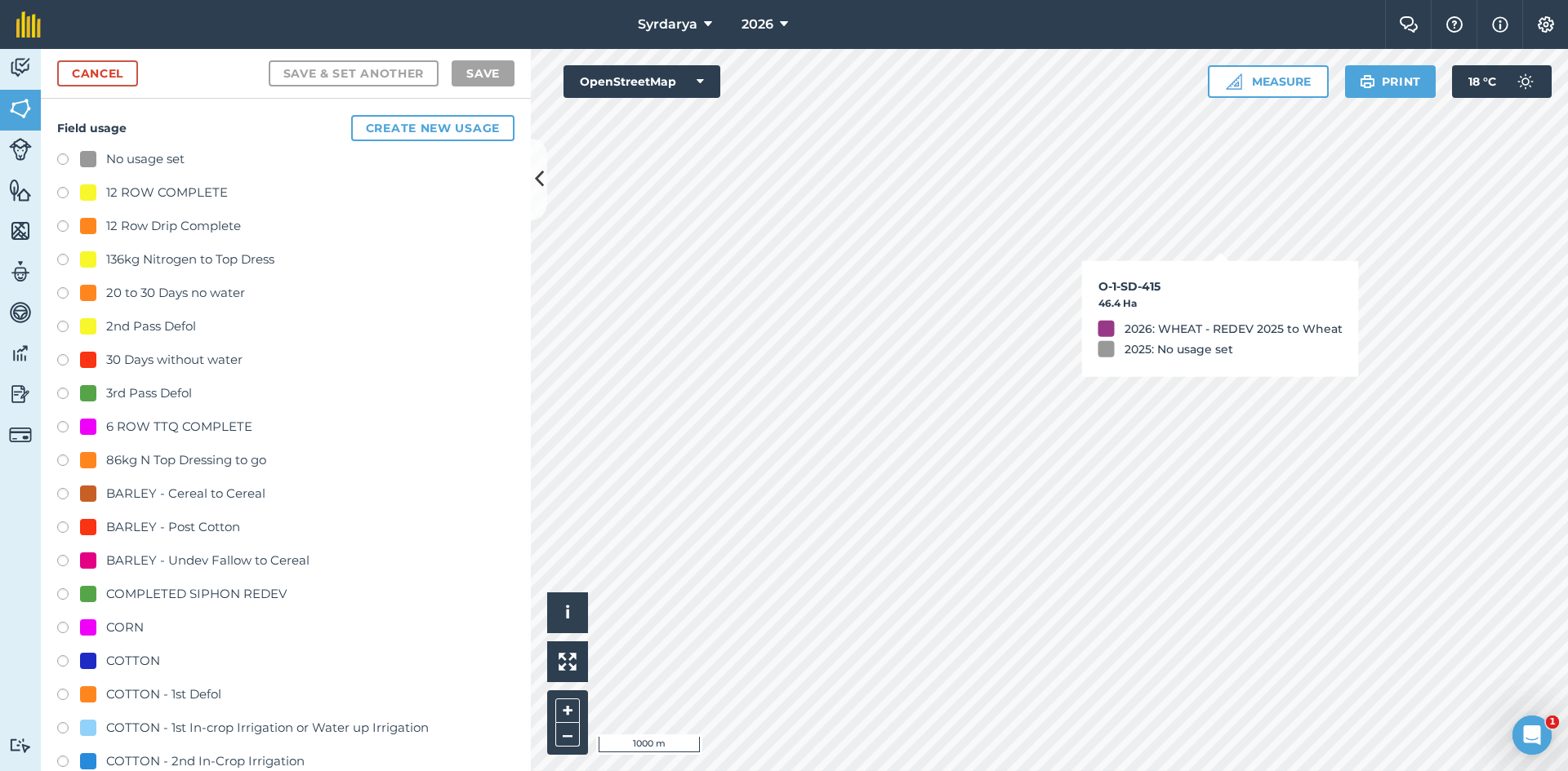
checkbox input "true"
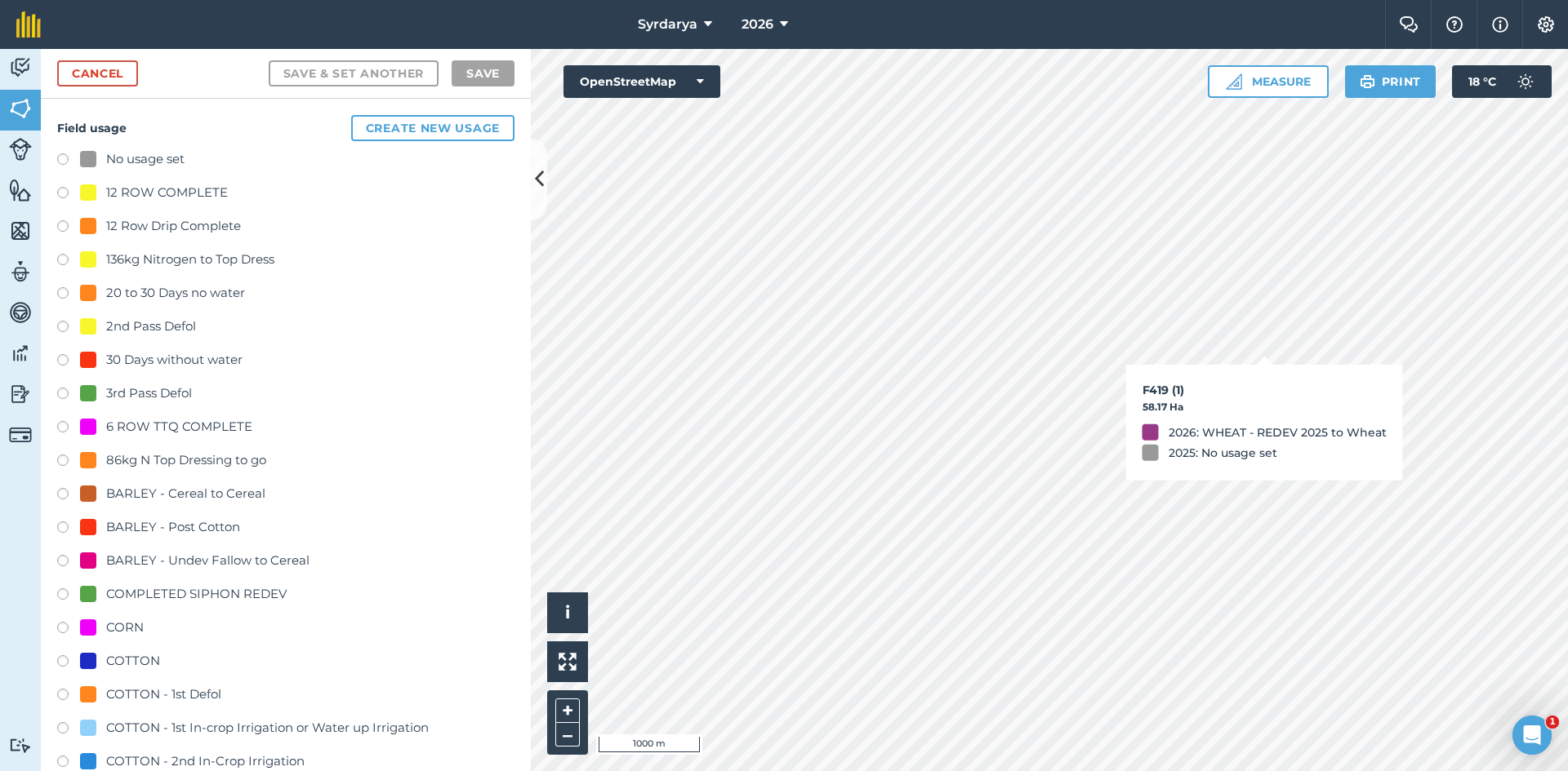
checkbox input "true"
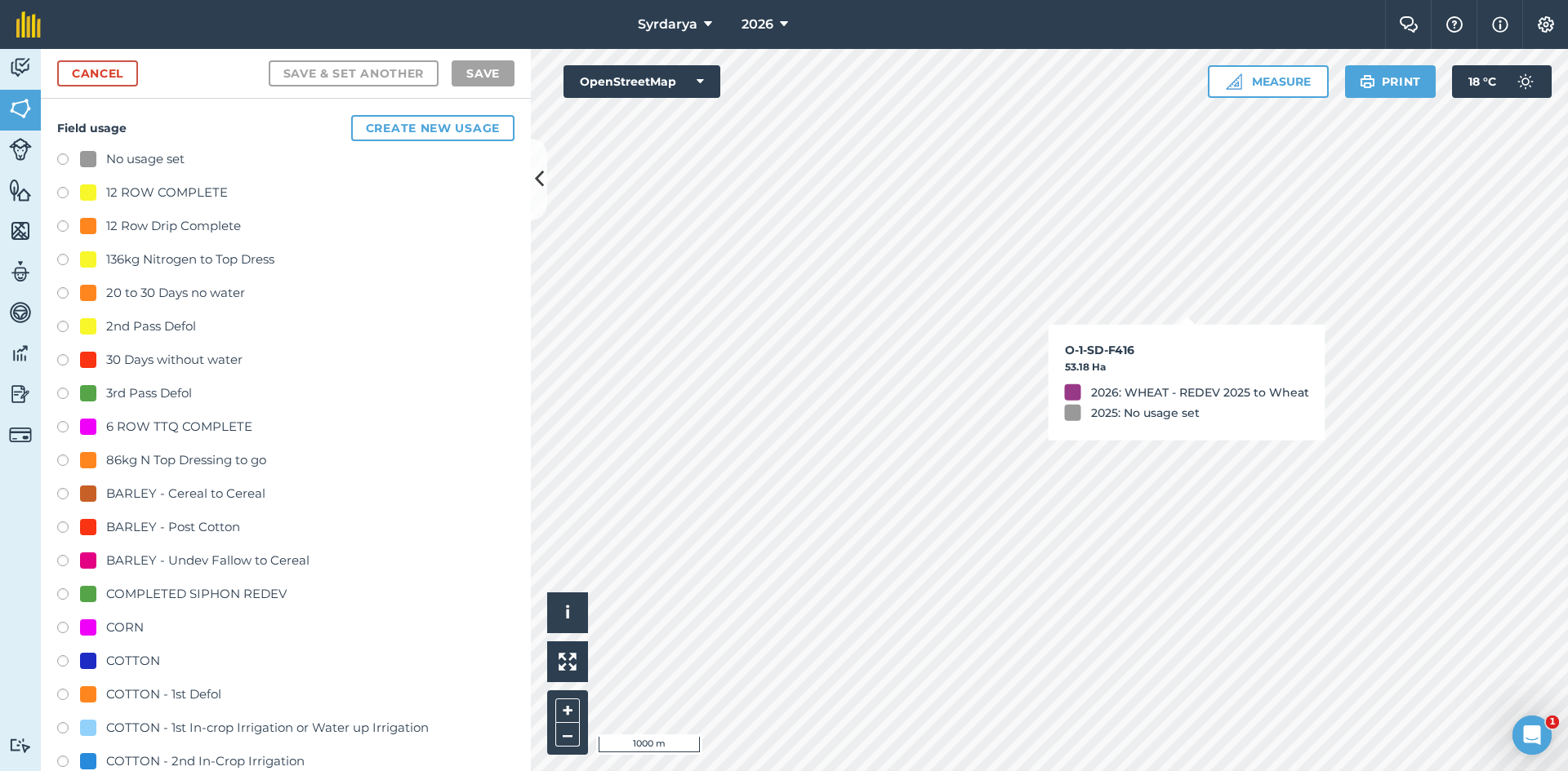
checkbox input "true"
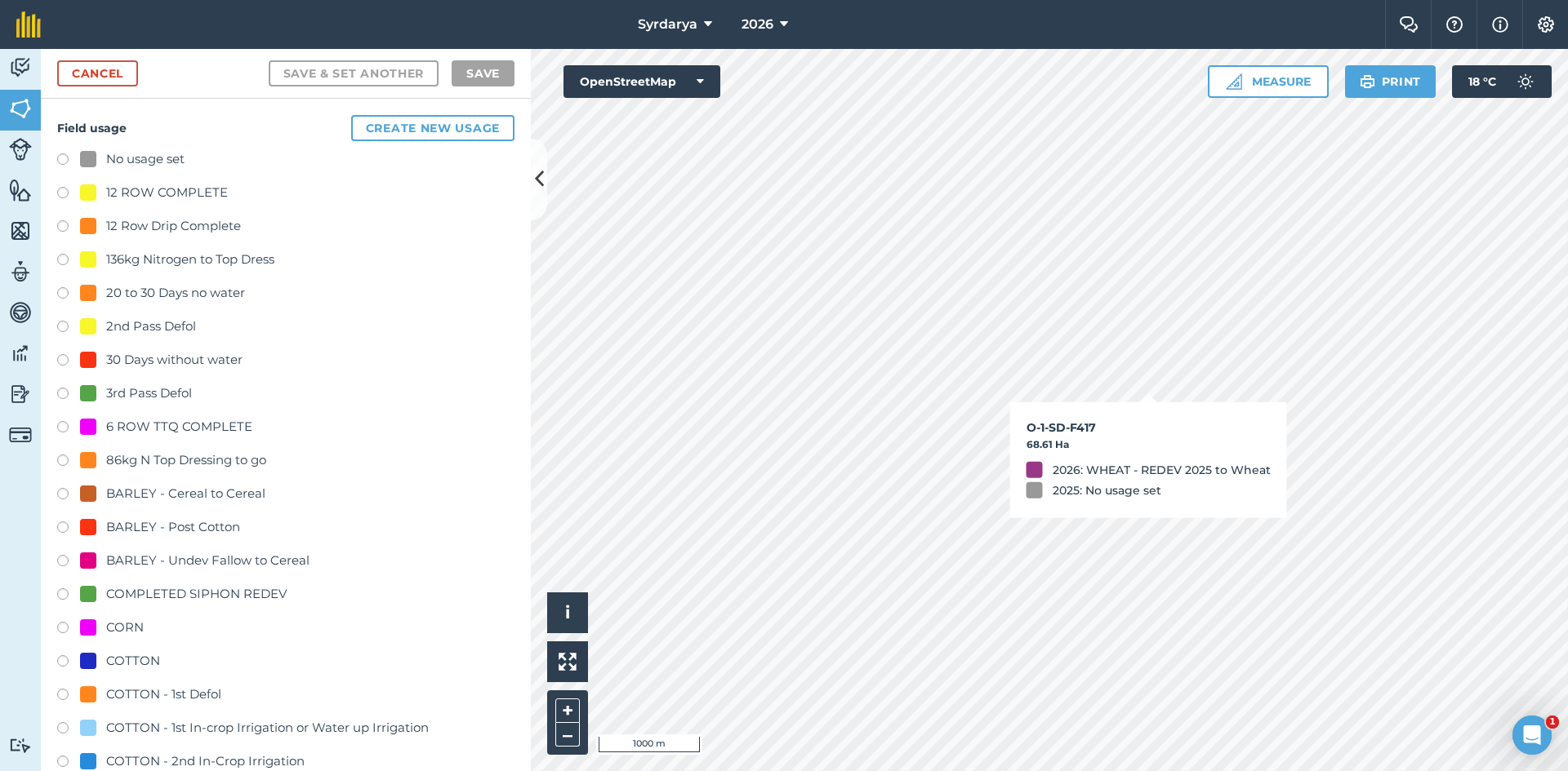
checkbox input "true"
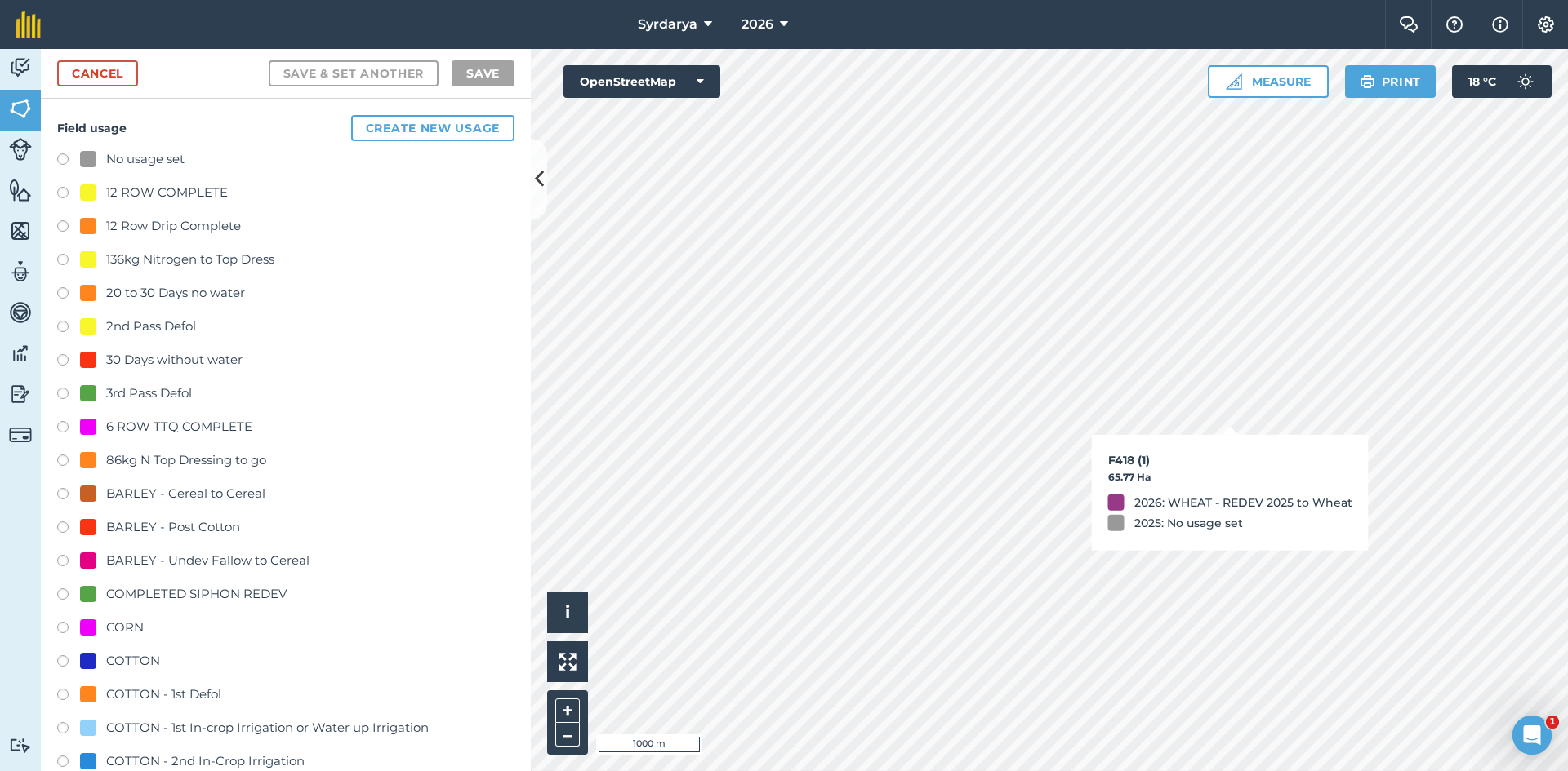
checkbox input "true"
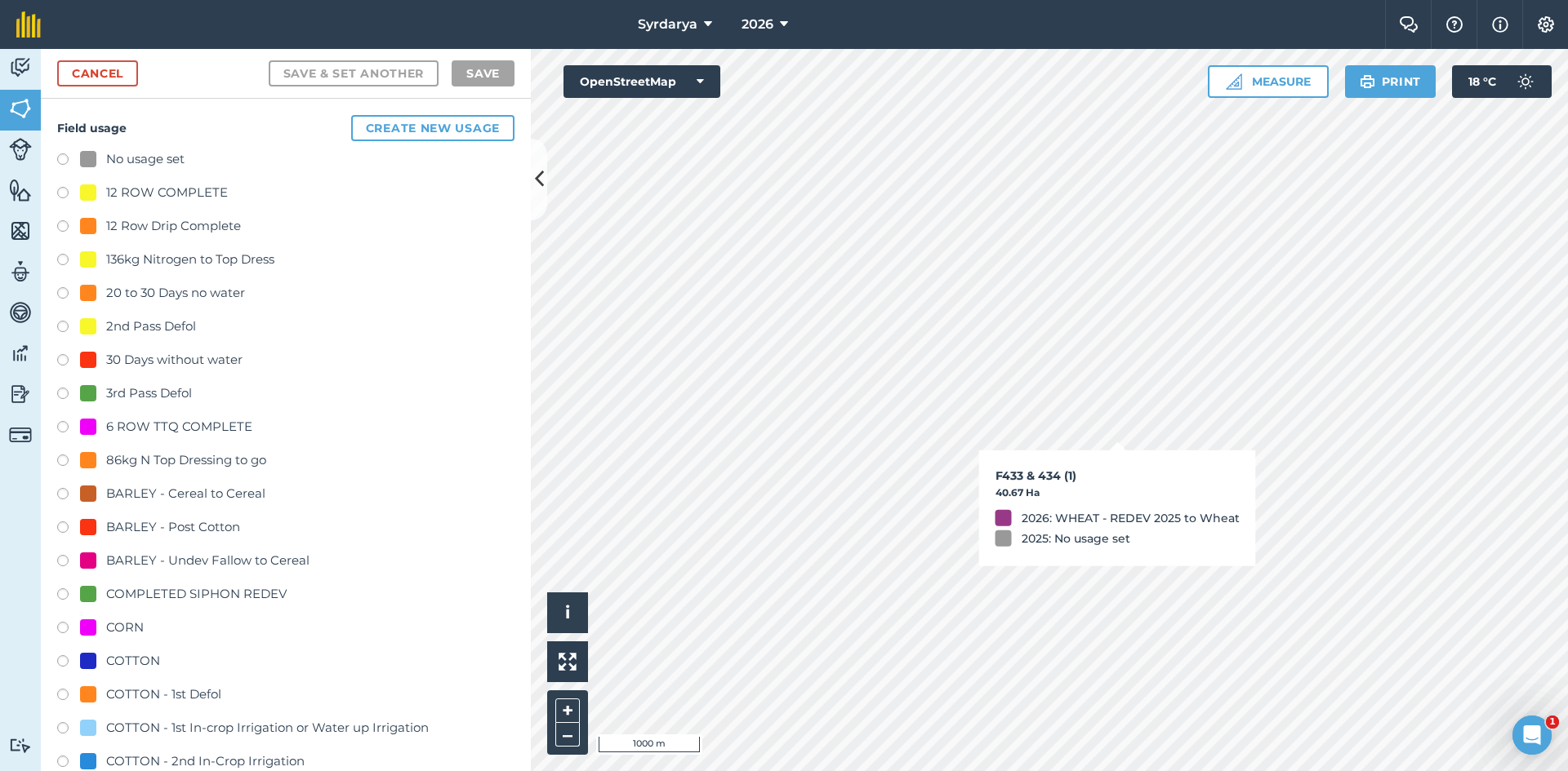
checkbox input "true"
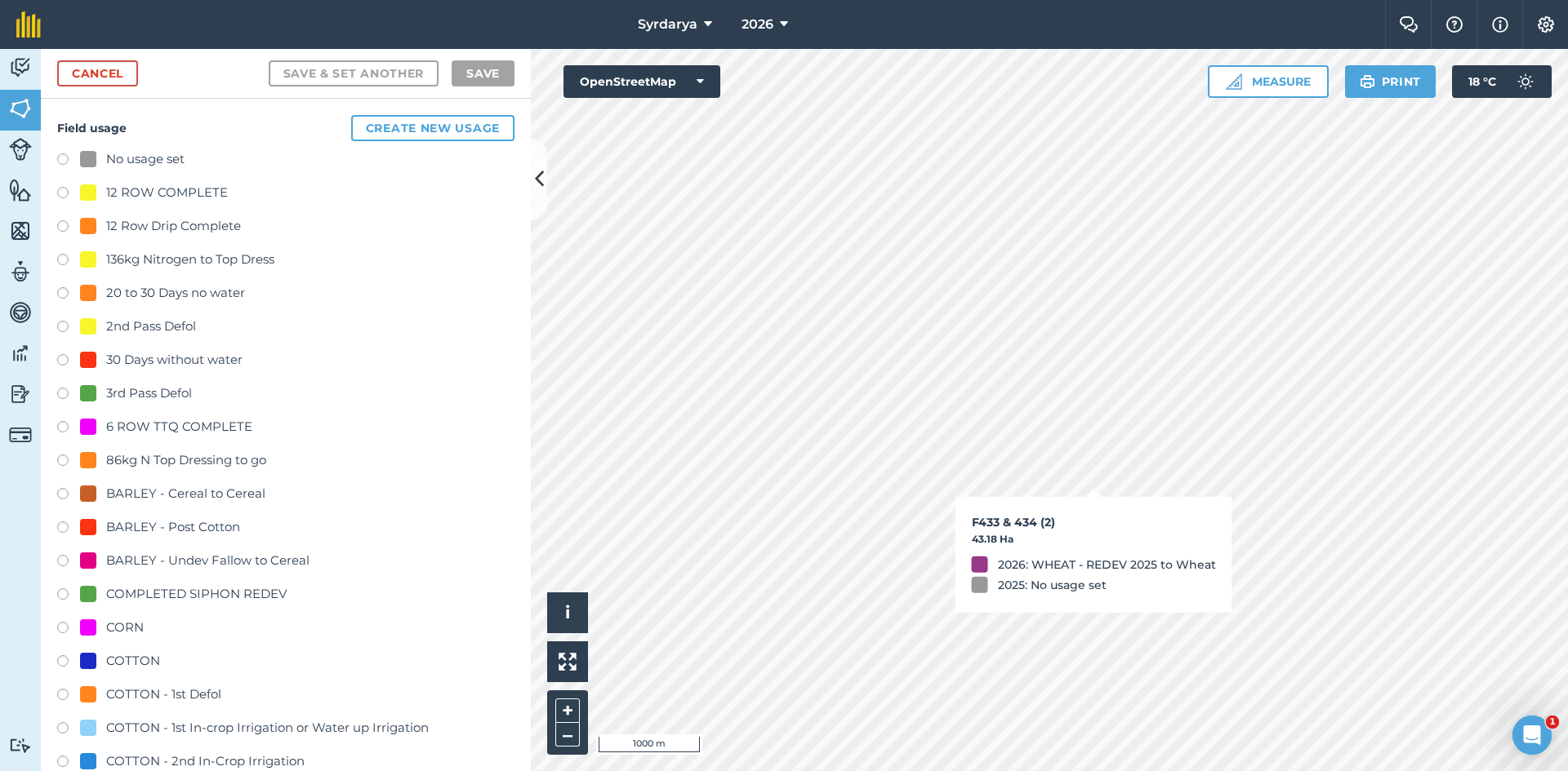
checkbox input "true"
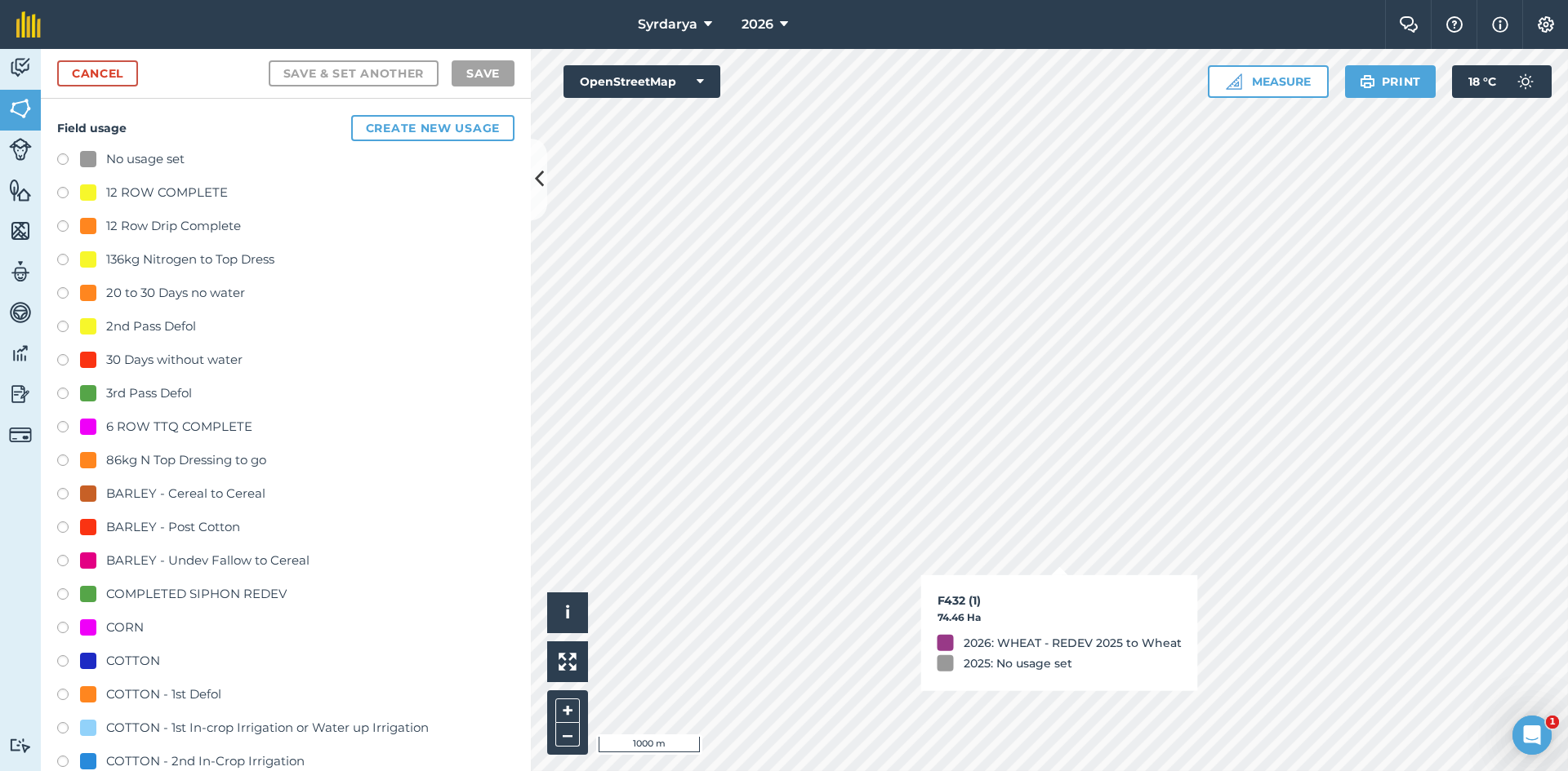
checkbox input "true"
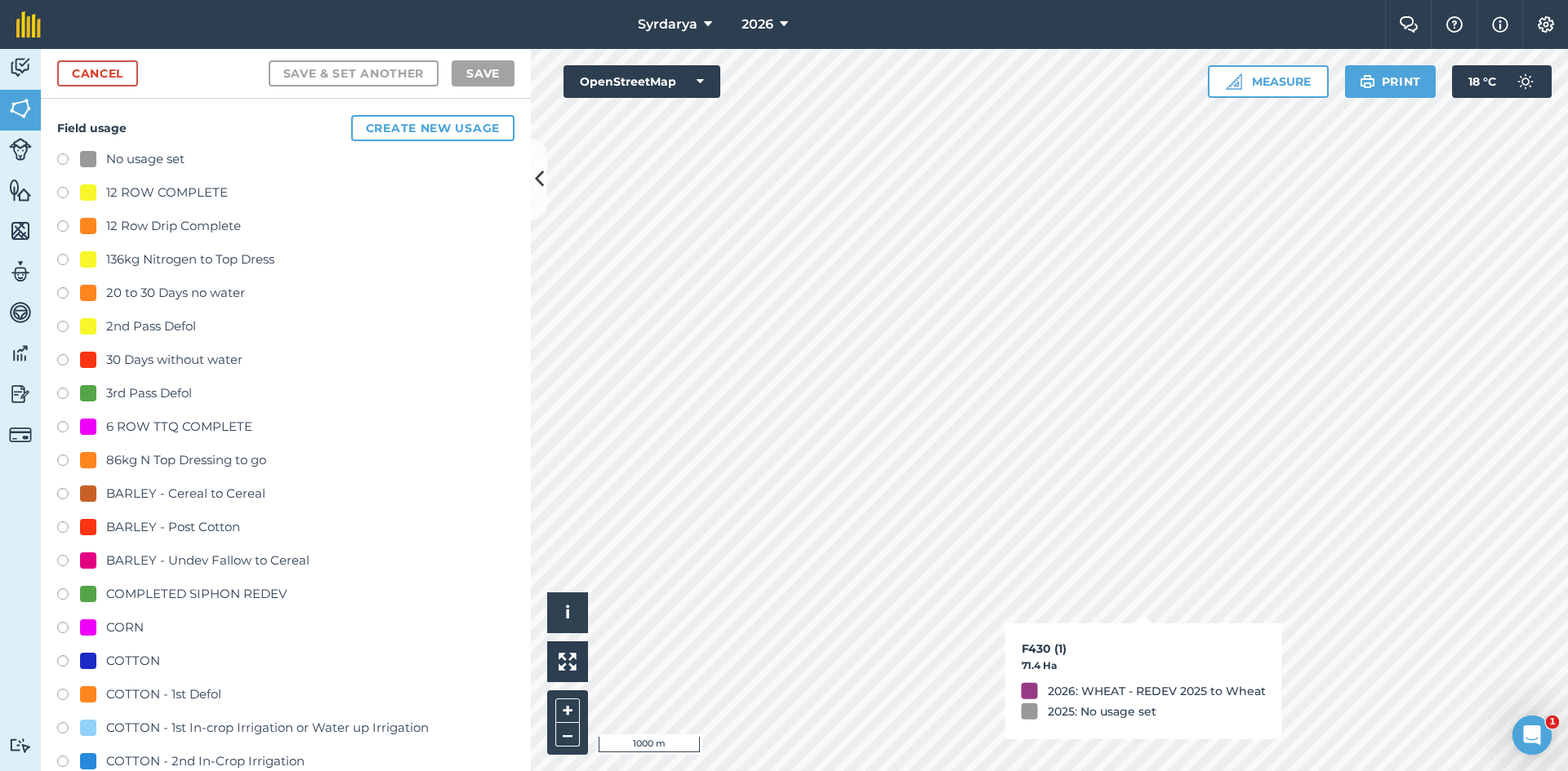
checkbox input "true"
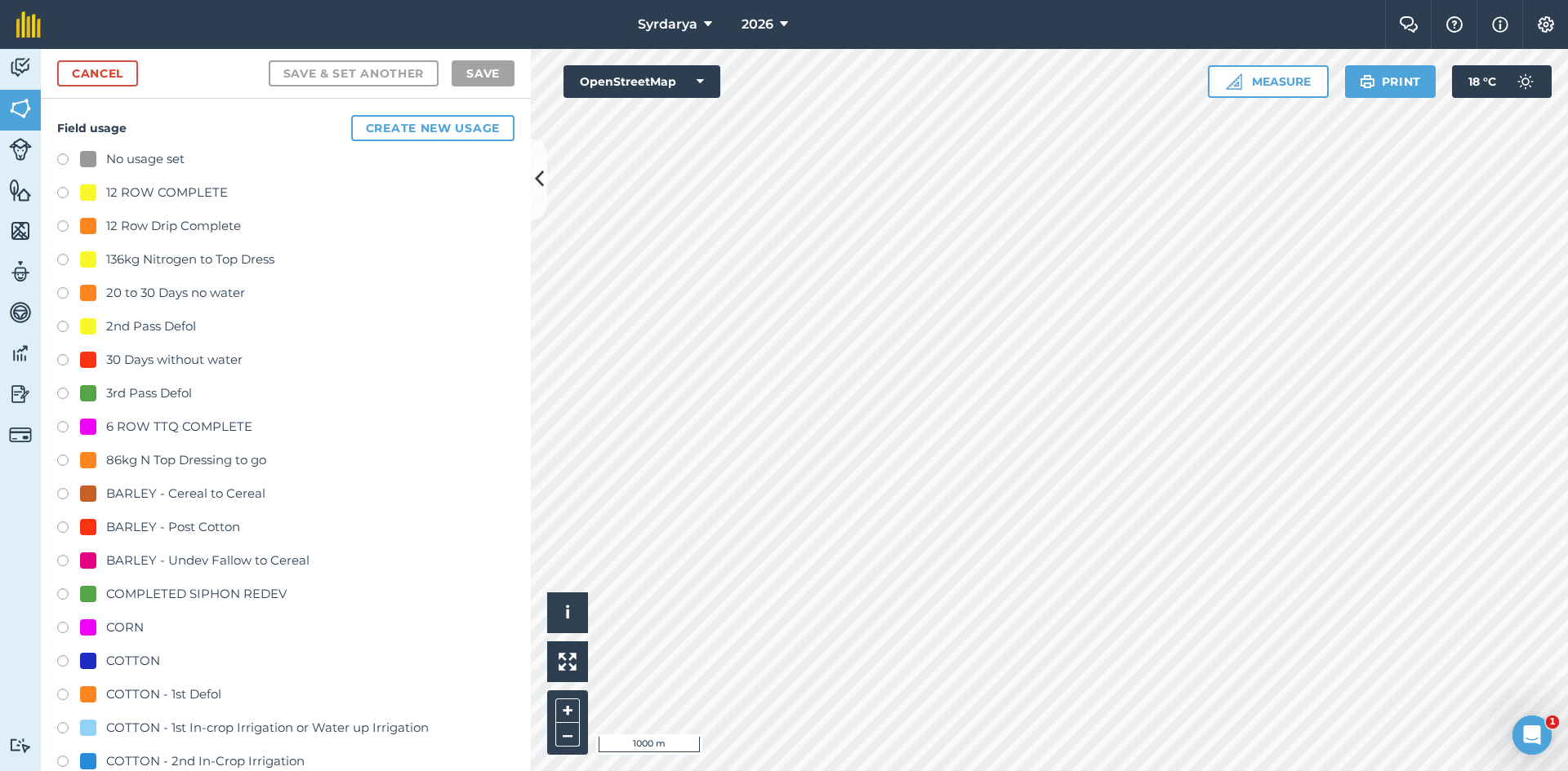
click at [67, 161] on label at bounding box center [68, 161] width 23 height 17
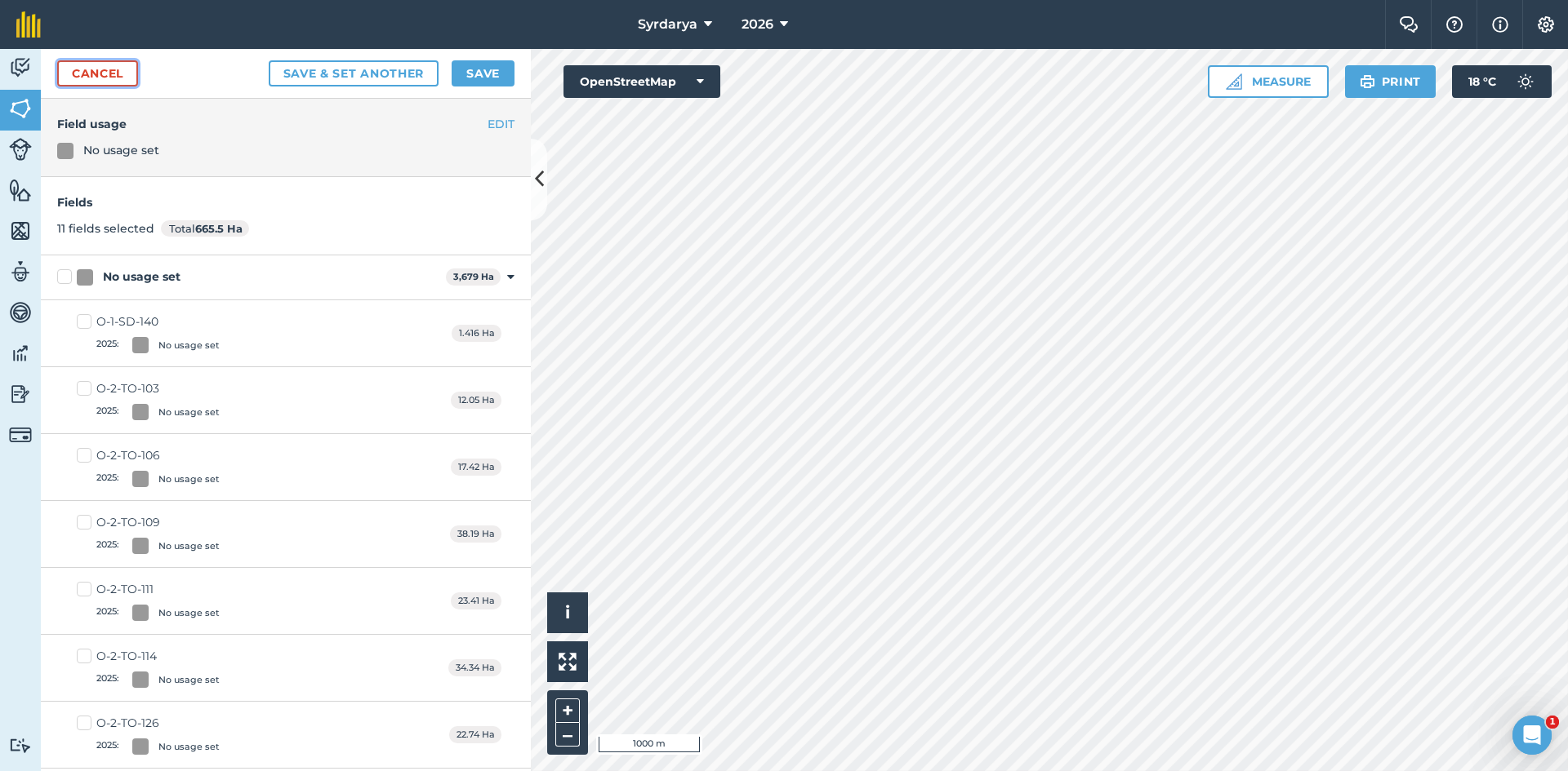
click at [98, 78] on link "Cancel" at bounding box center [97, 73] width 81 height 26
